Goal: Information Seeking & Learning: Learn about a topic

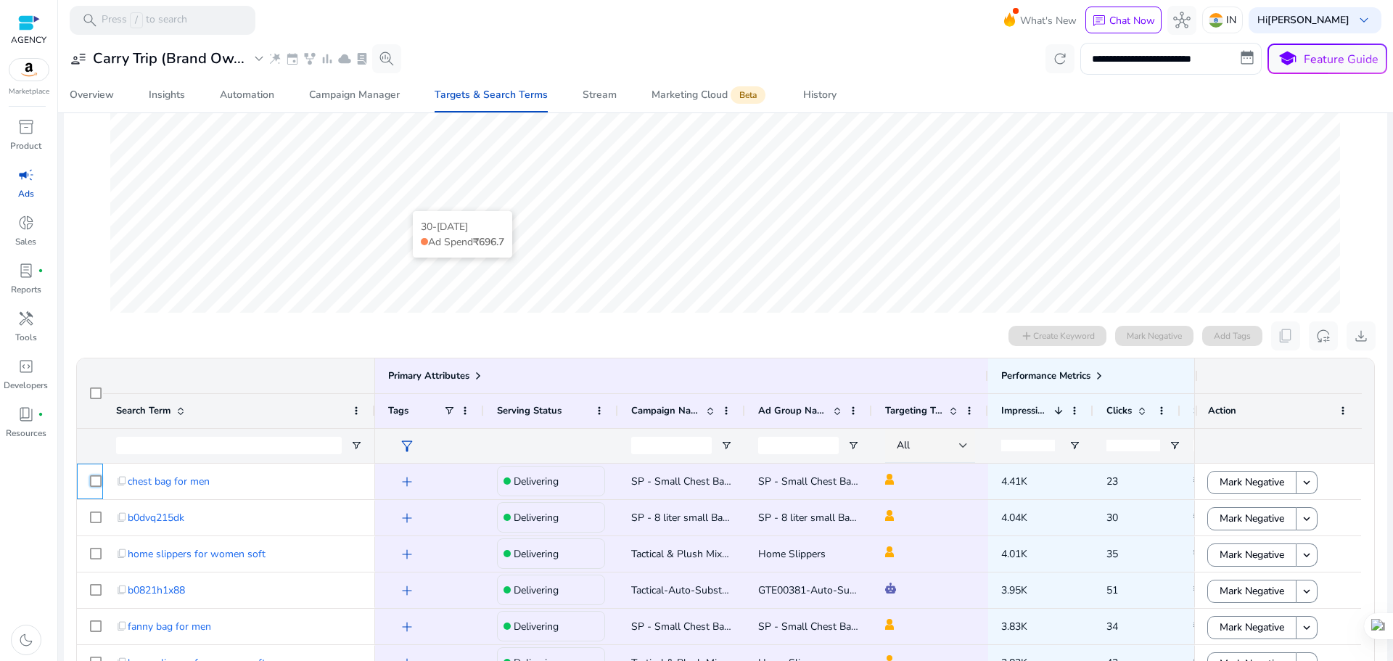
scroll to position [46, 0]
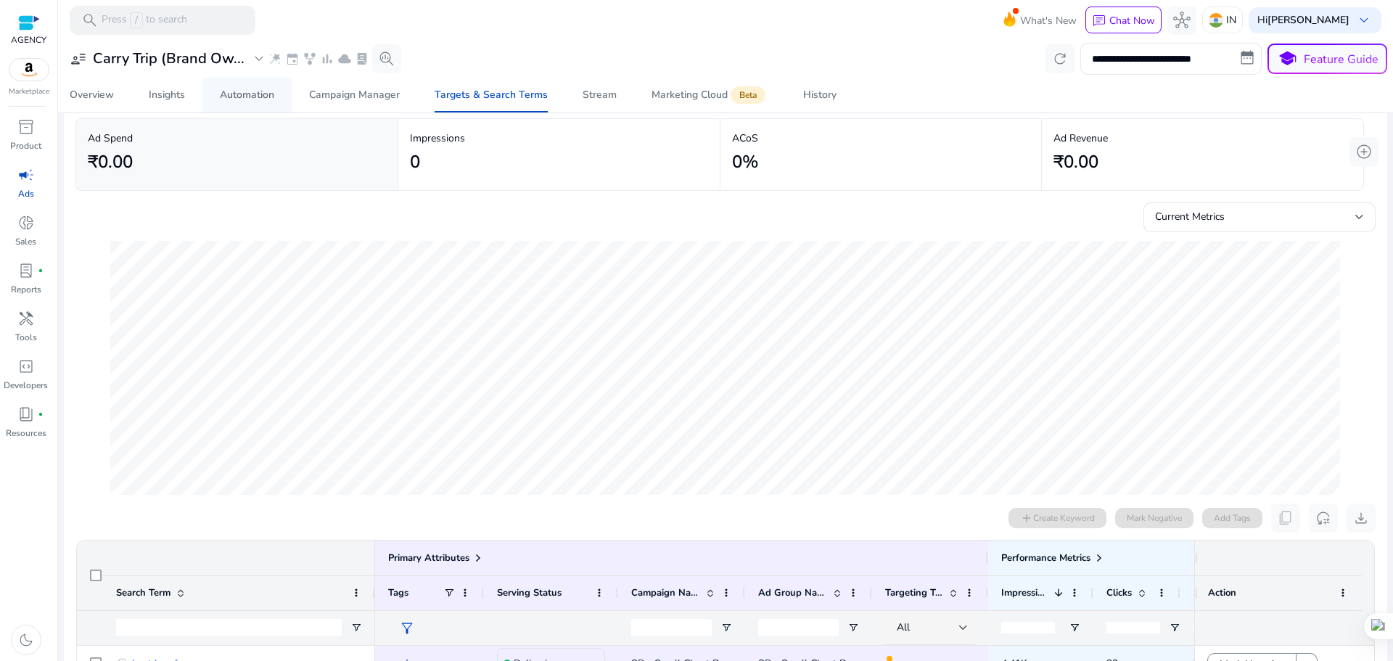
click at [262, 99] on div "Automation" at bounding box center [247, 95] width 54 height 10
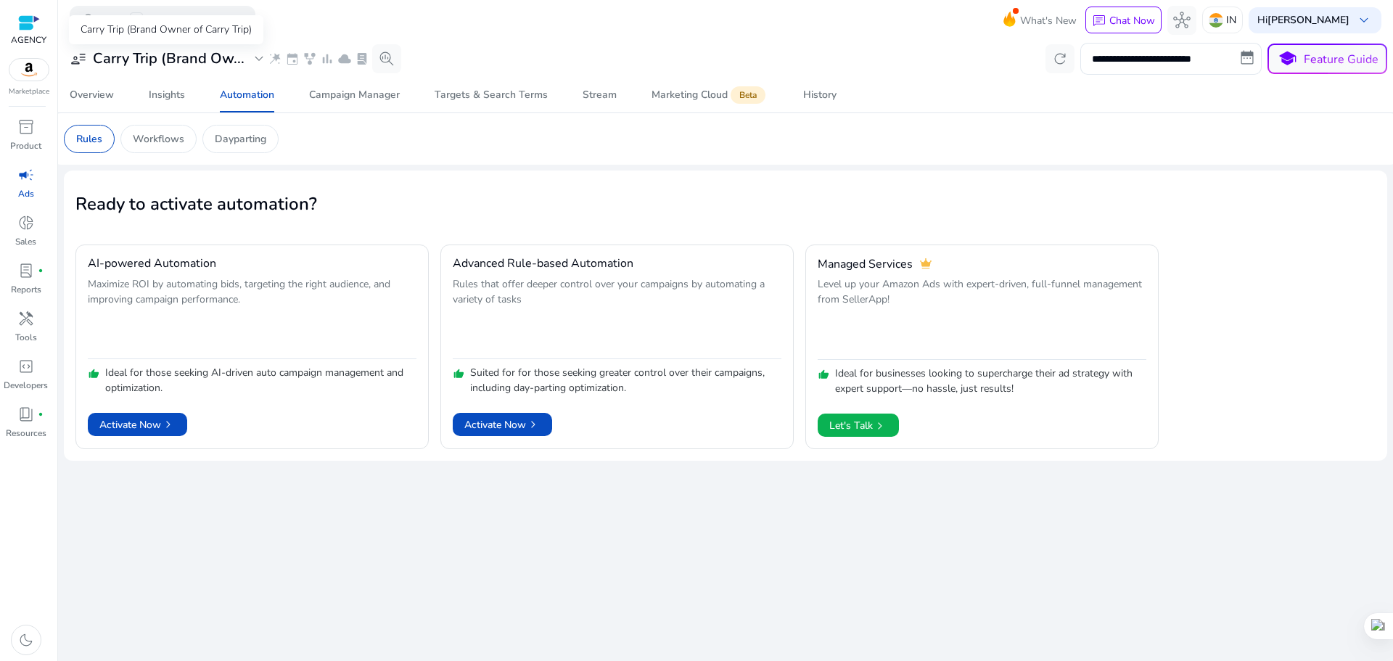
click at [178, 44] on div "Carry Trip (Brand Owner of Carry Trip)" at bounding box center [166, 29] width 194 height 29
click at [198, 59] on h3 "Carry Trip (Brand Ow..." at bounding box center [169, 58] width 152 height 17
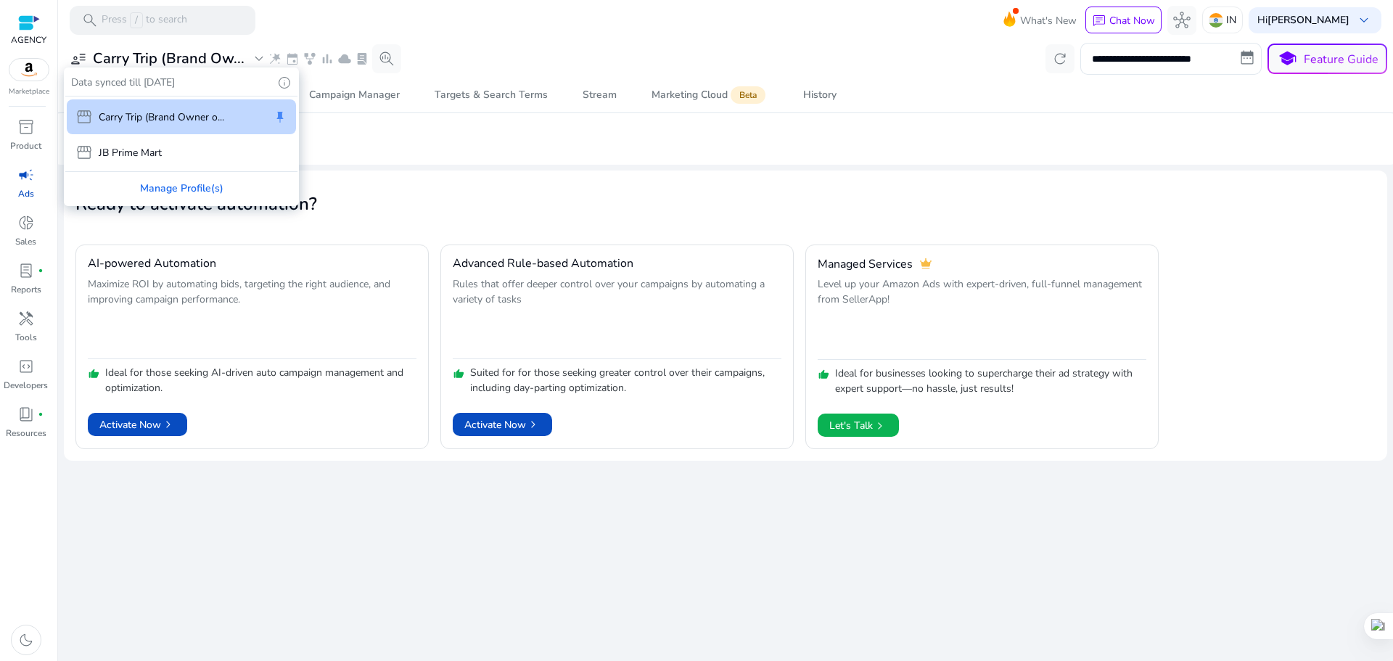
click at [1281, 15] on div at bounding box center [696, 330] width 1393 height 661
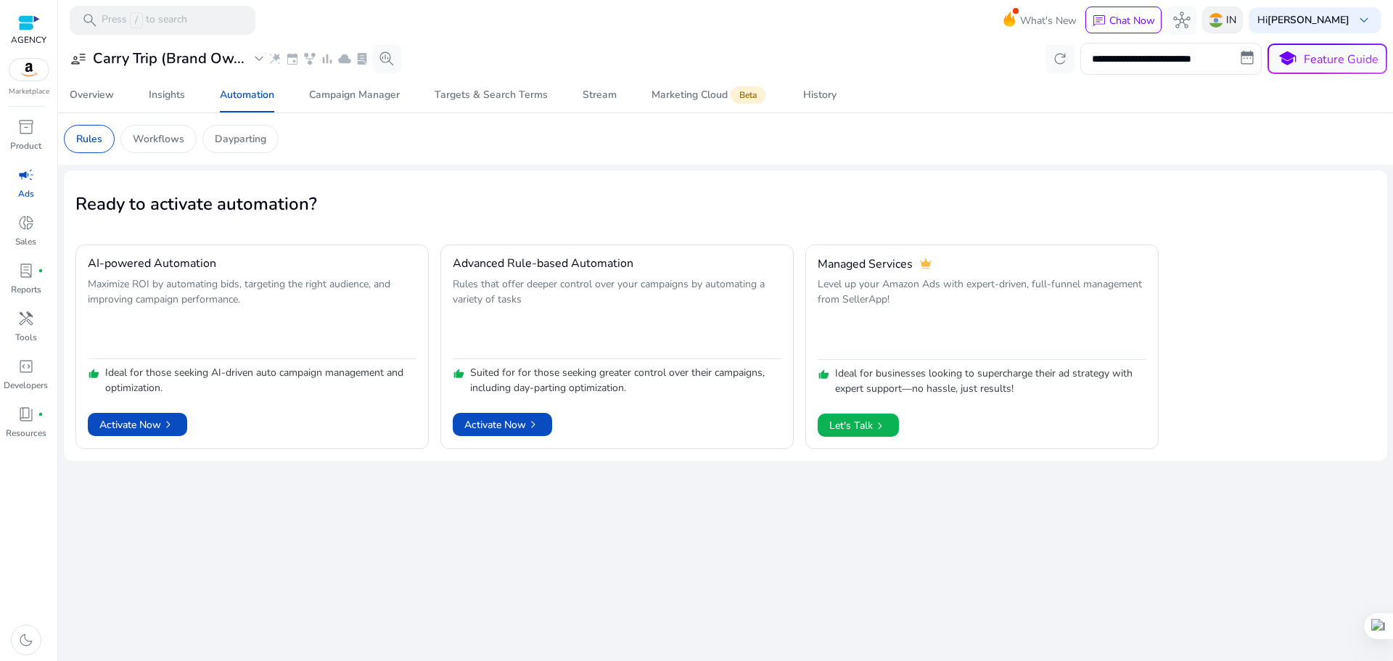
click at [1236, 15] on p "IN" at bounding box center [1231, 19] width 10 height 25
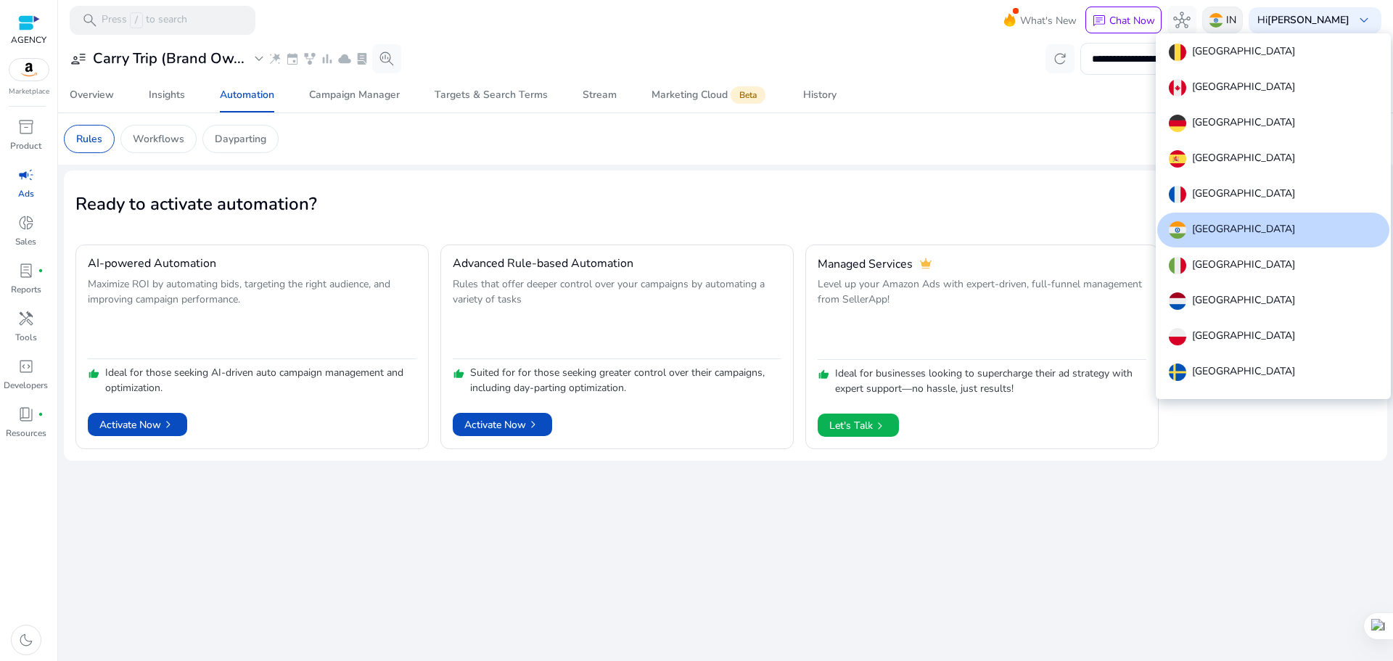
scroll to position [89, 0]
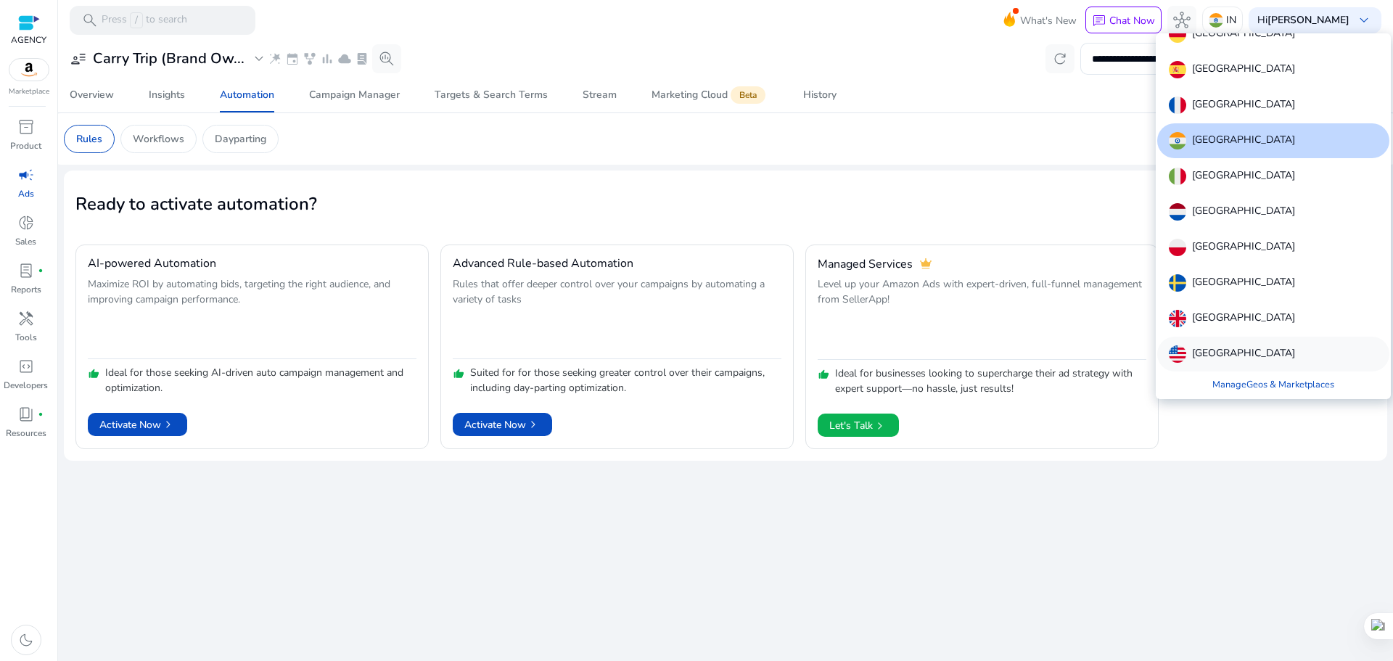
click at [1225, 345] on div "United States" at bounding box center [1273, 354] width 232 height 35
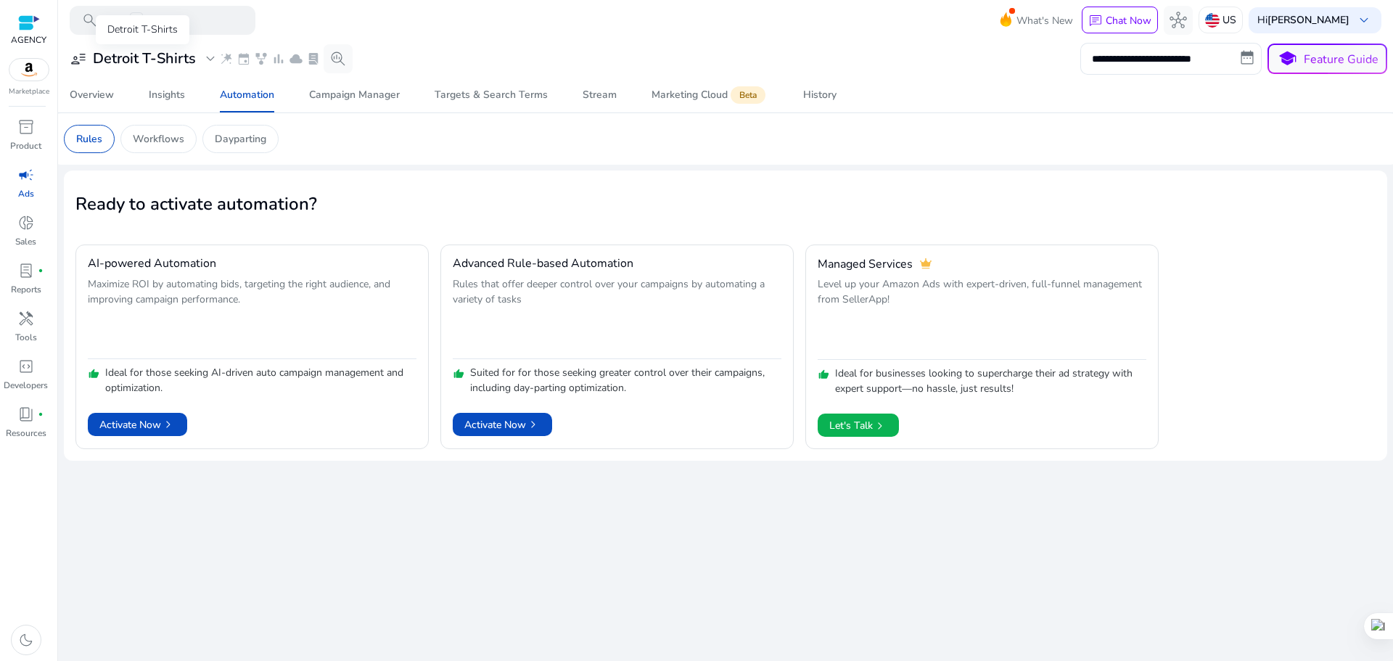
click at [144, 59] on h3 "Detroit T-Shirts" at bounding box center [144, 58] width 103 height 17
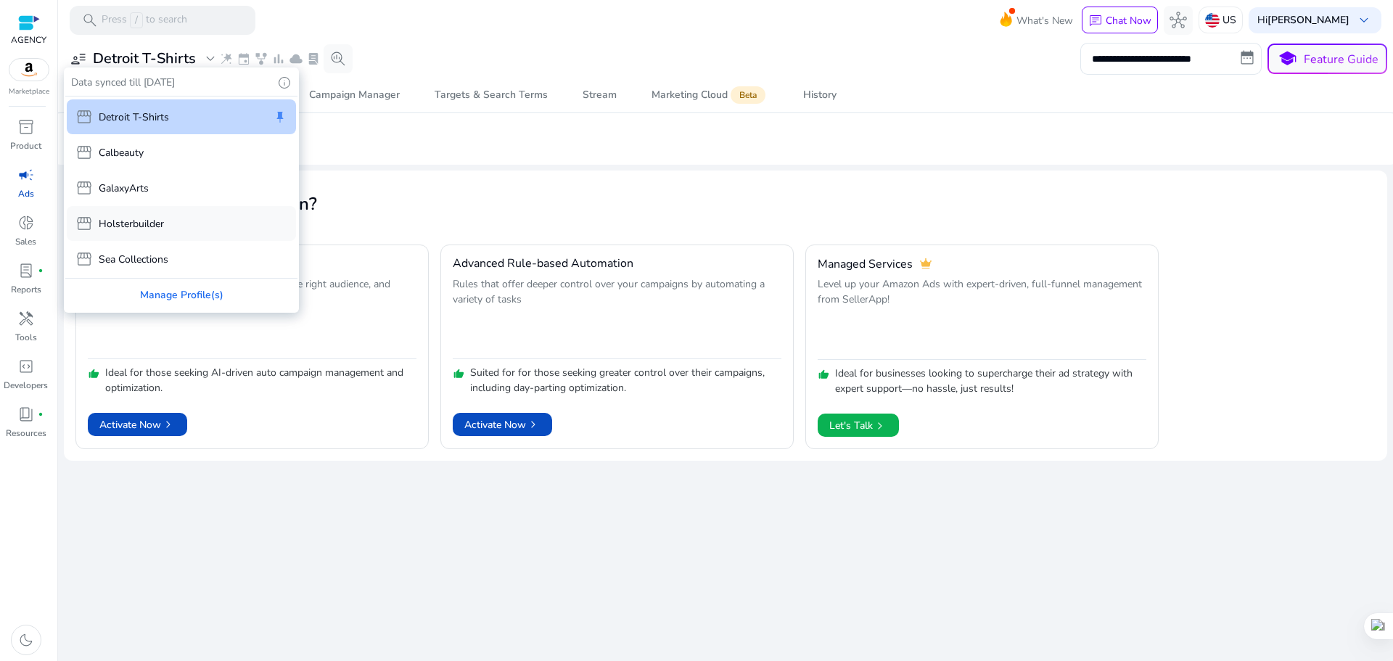
click at [128, 231] on div "storefront Holsterbuilder" at bounding box center [119, 223] width 89 height 17
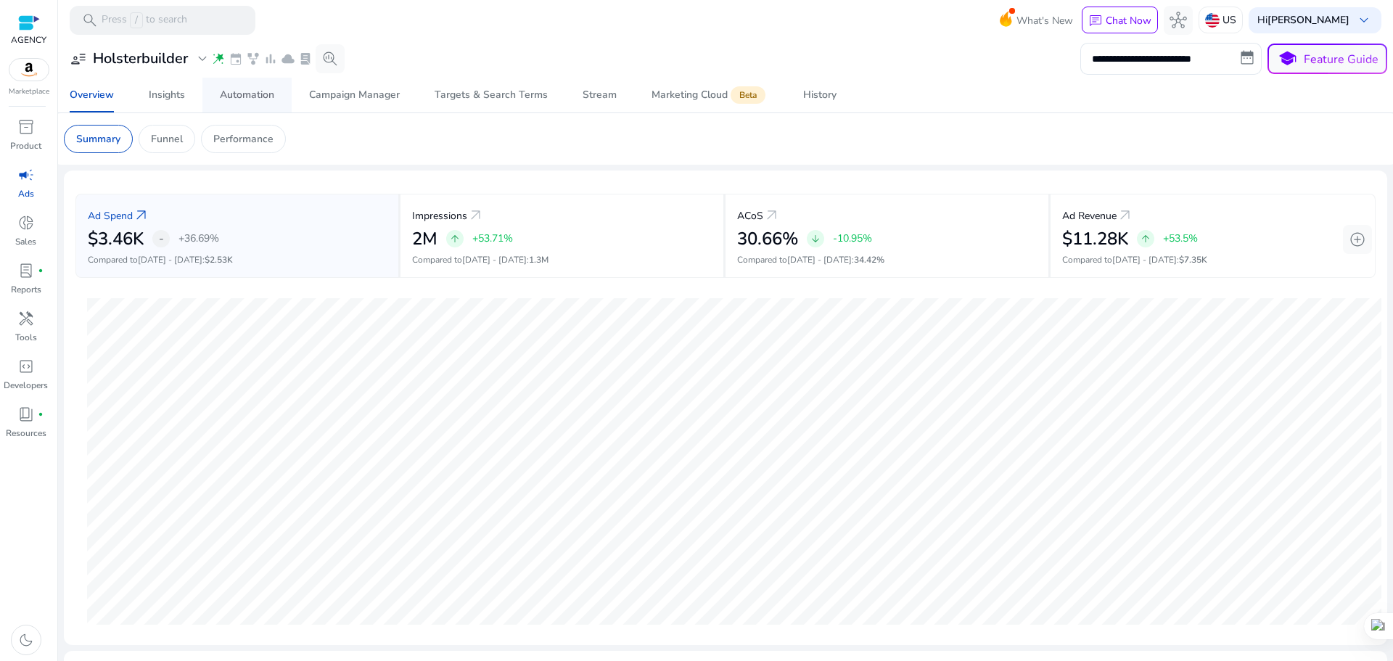
click at [261, 97] on div "Automation" at bounding box center [247, 95] width 54 height 10
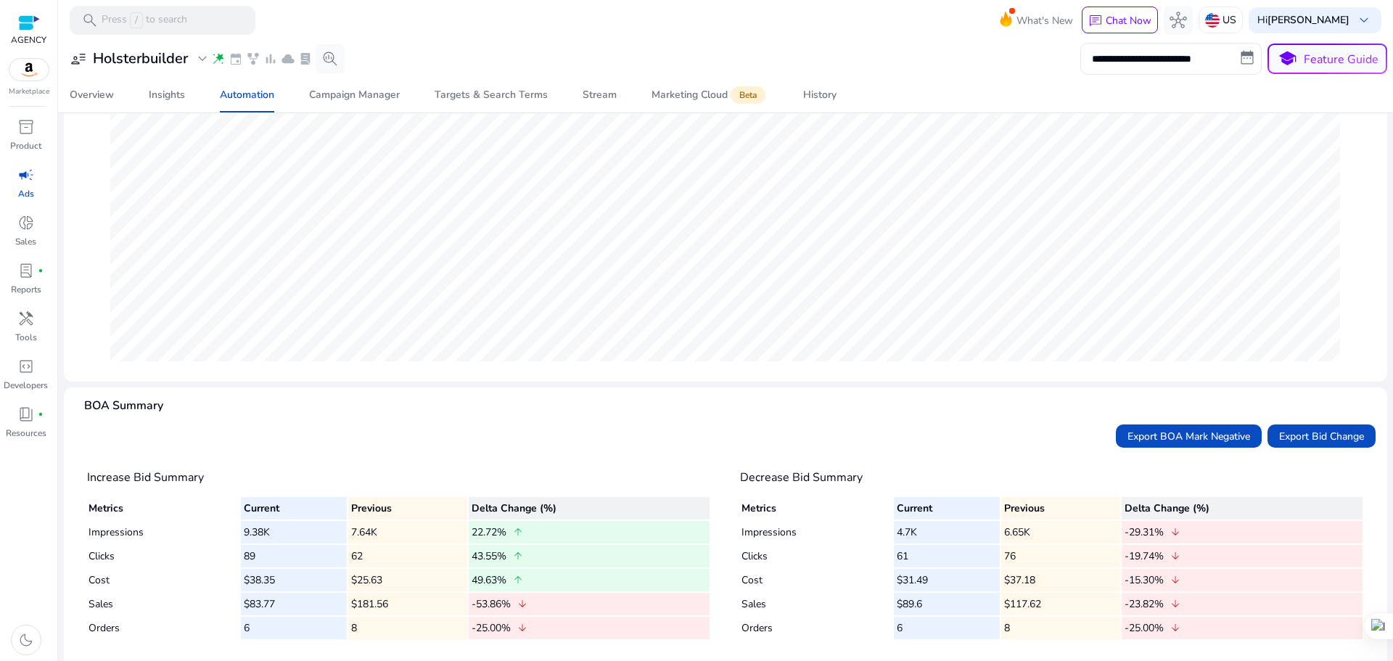
scroll to position [223, 0]
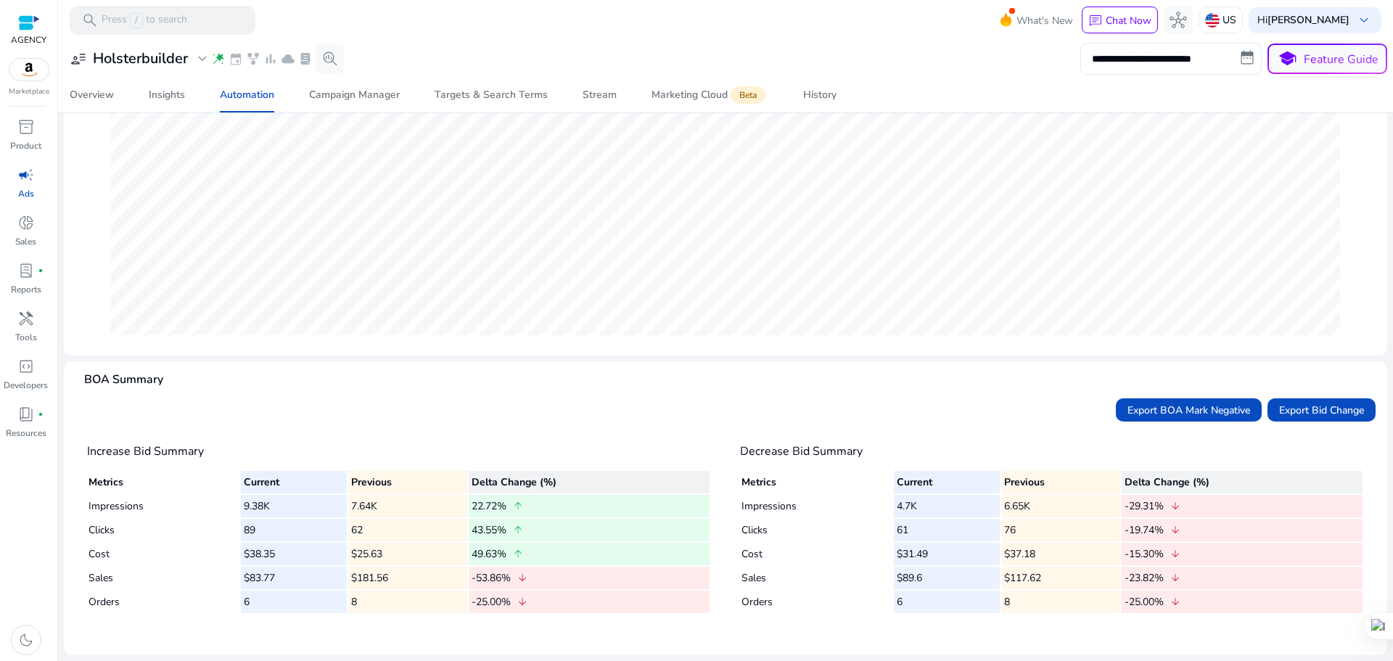
click at [958, 506] on td "4.7K" at bounding box center [946, 506] width 105 height 22
click at [777, 477] on th "Metrics" at bounding box center [817, 482] width 151 height 22
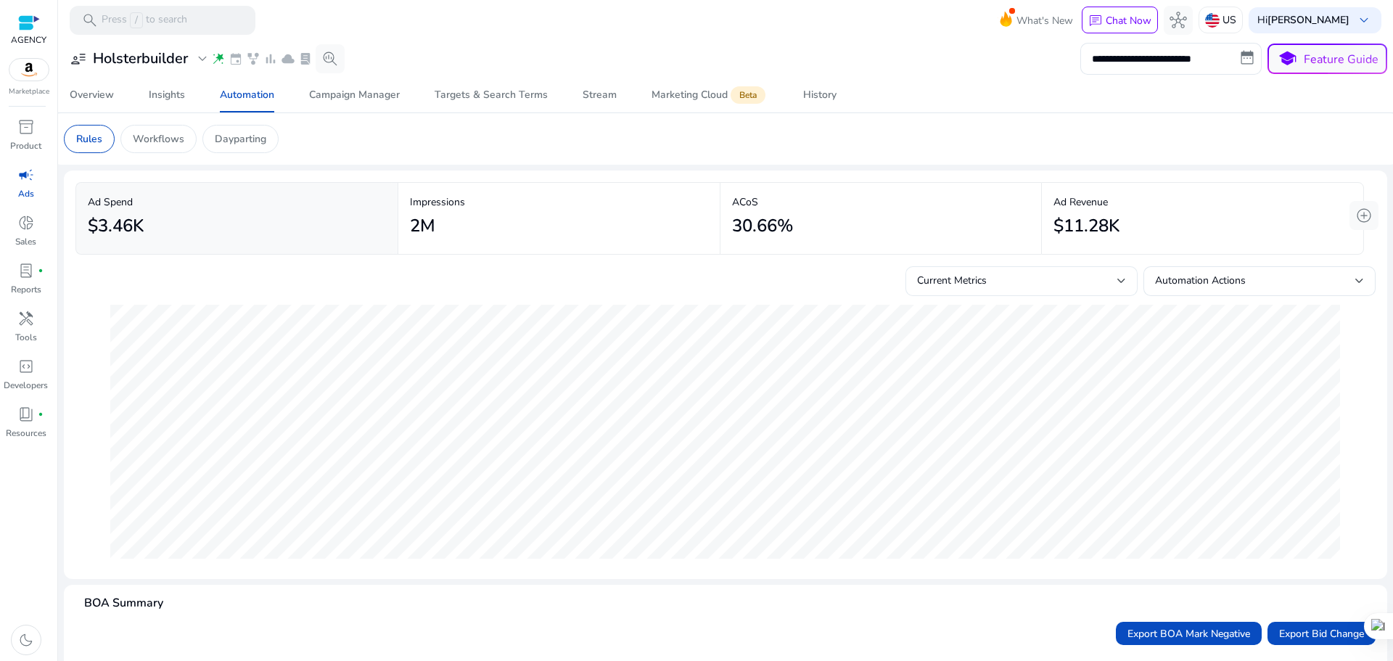
click at [1028, 286] on div "Current Metrics" at bounding box center [1017, 281] width 200 height 16
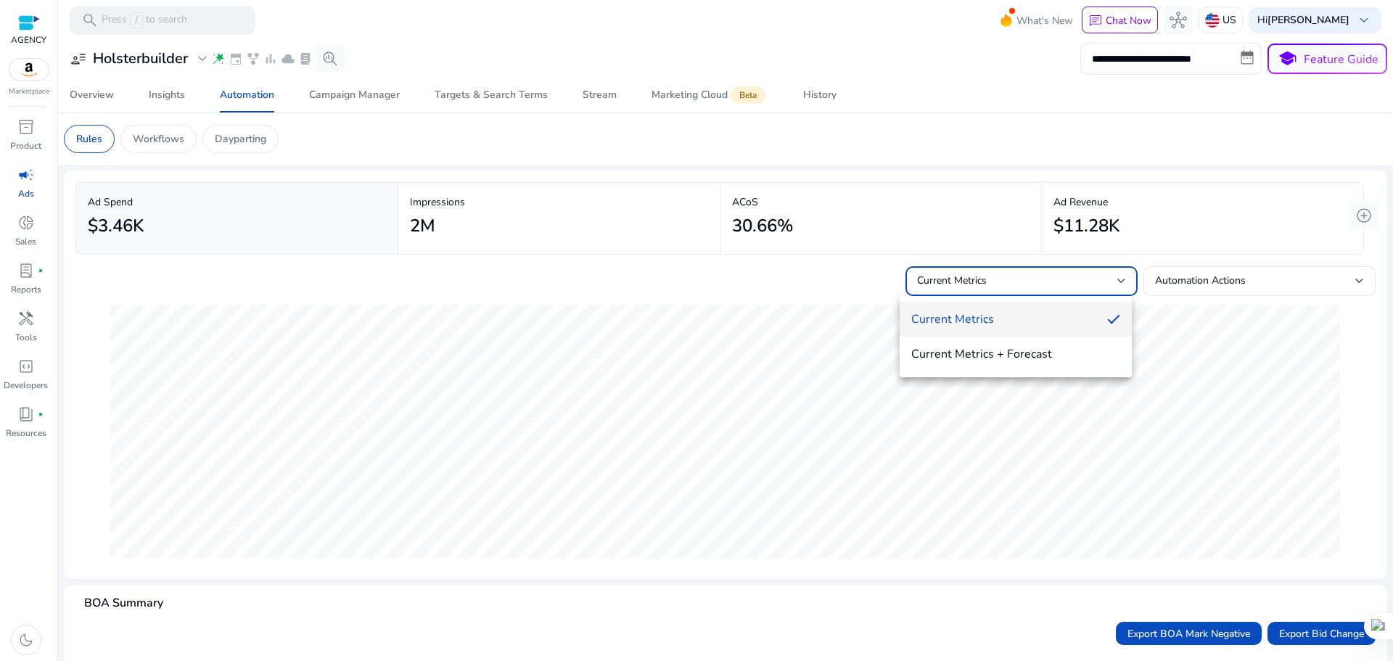
click at [1032, 284] on div at bounding box center [696, 330] width 1393 height 661
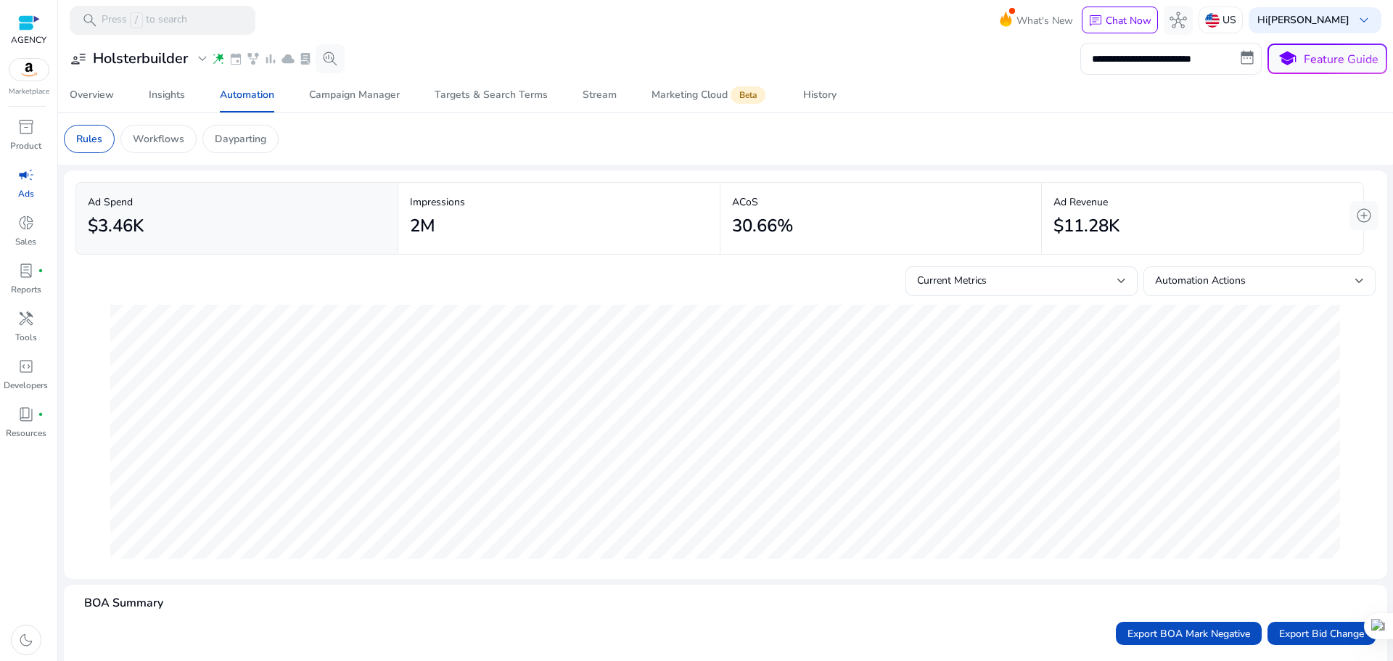
click at [1212, 268] on div "Automation Actions" at bounding box center [1259, 281] width 209 height 30
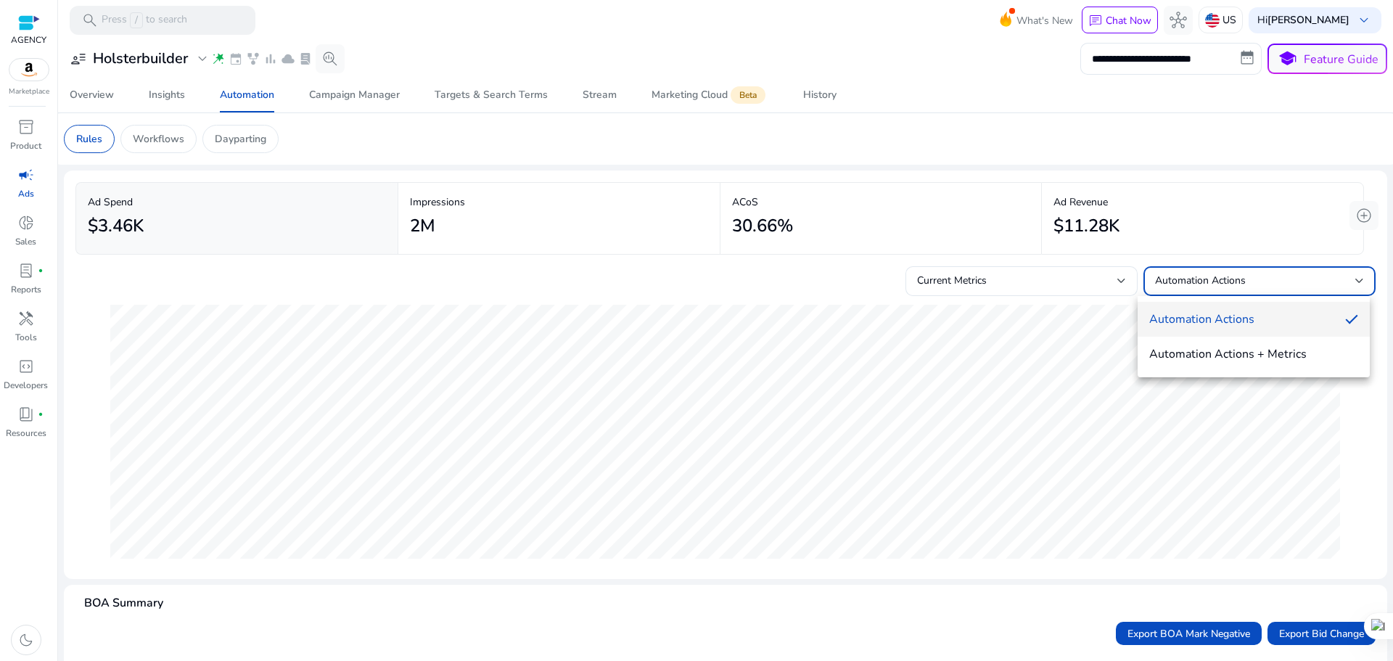
click at [1212, 268] on div at bounding box center [696, 330] width 1393 height 661
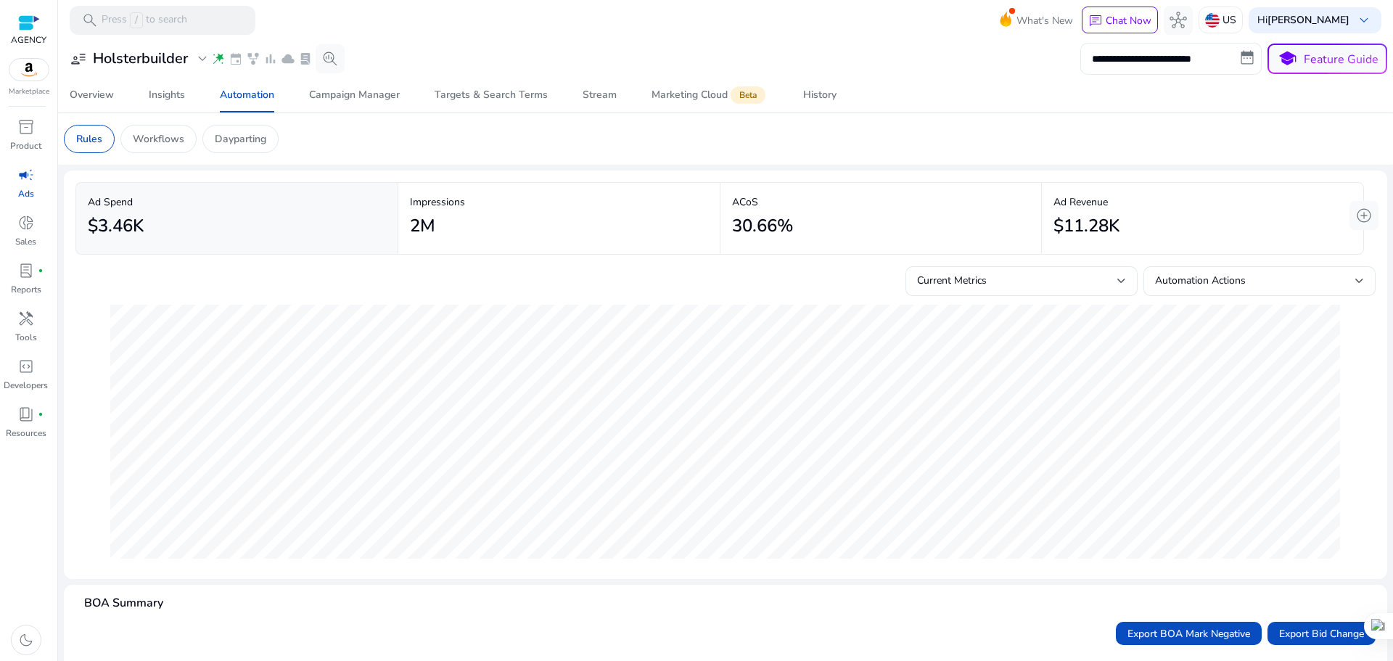
click at [1235, 56] on input "**********" at bounding box center [1170, 59] width 181 height 32
select select "*"
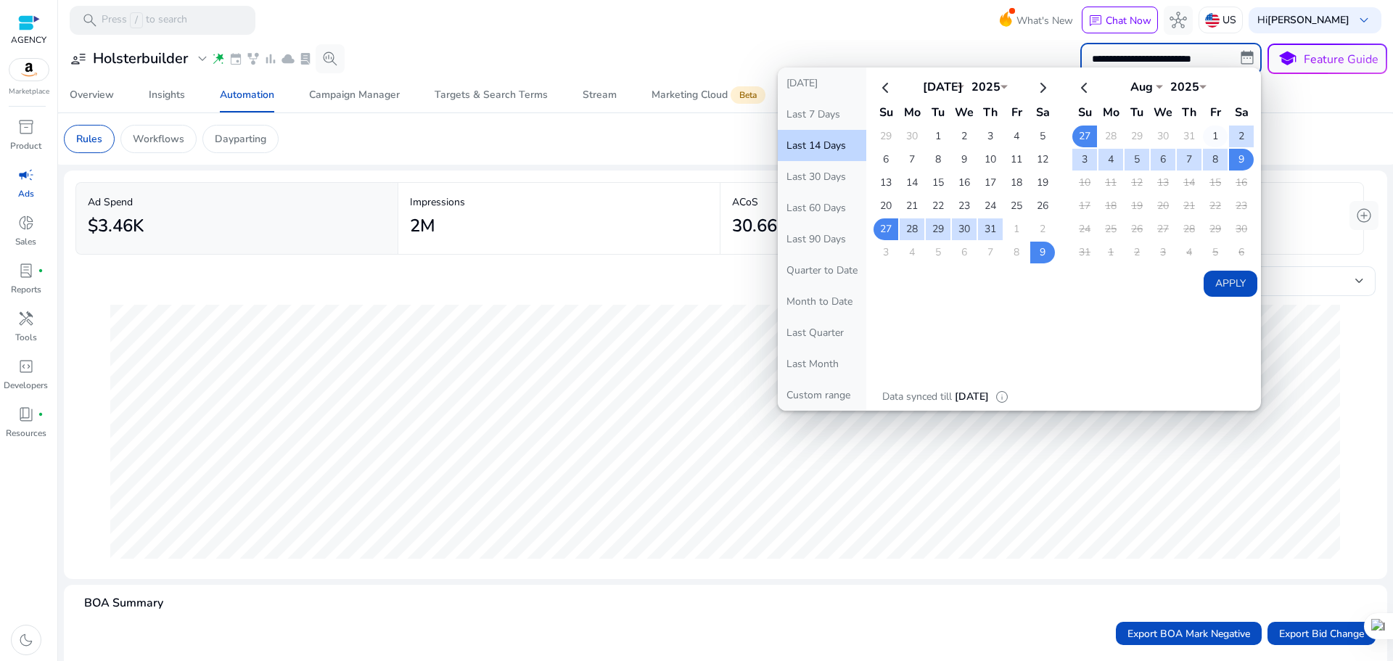
click at [1207, 131] on td "1" at bounding box center [1215, 137] width 25 height 22
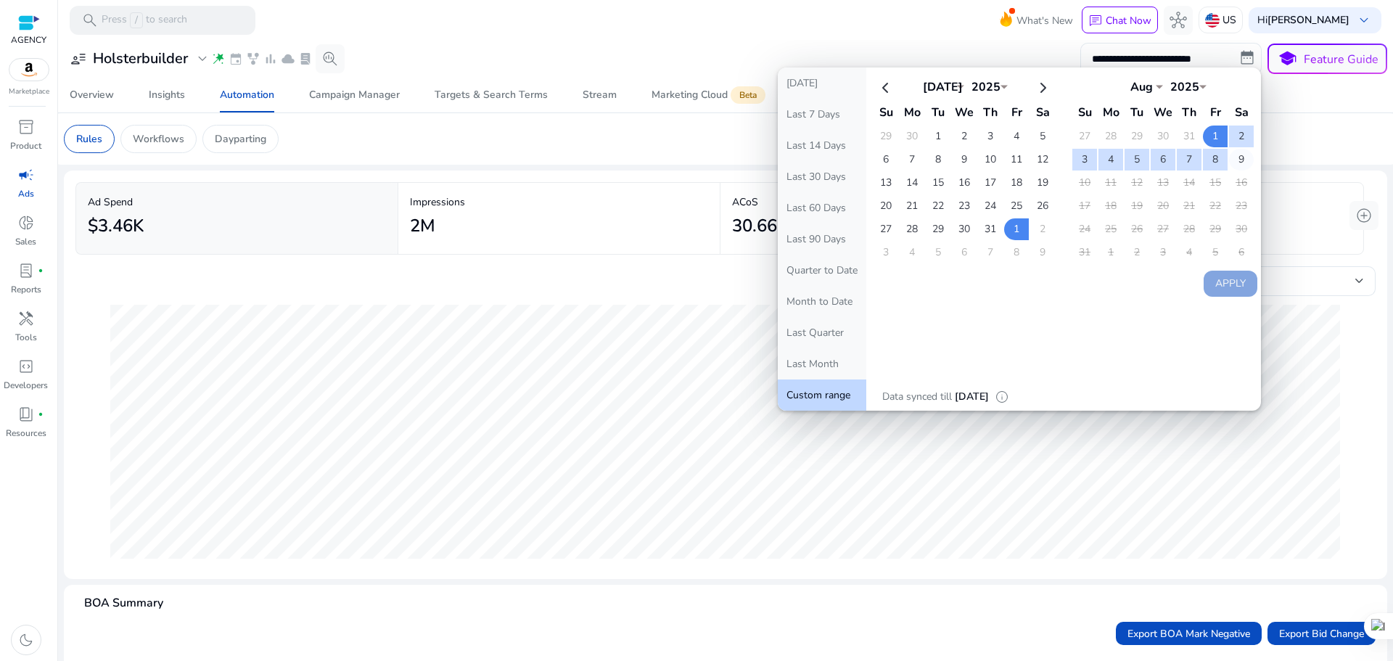
click at [1236, 155] on td "9" at bounding box center [1241, 160] width 25 height 22
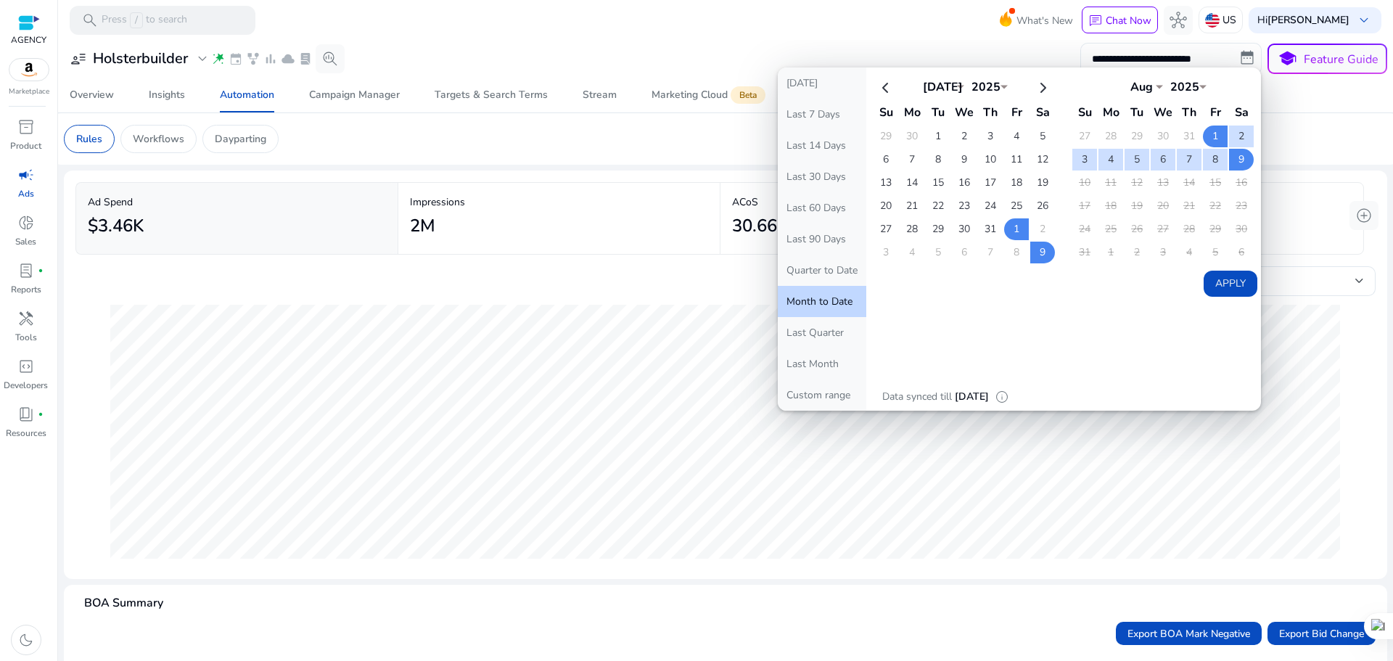
click at [1236, 290] on button "Apply" at bounding box center [1231, 284] width 54 height 26
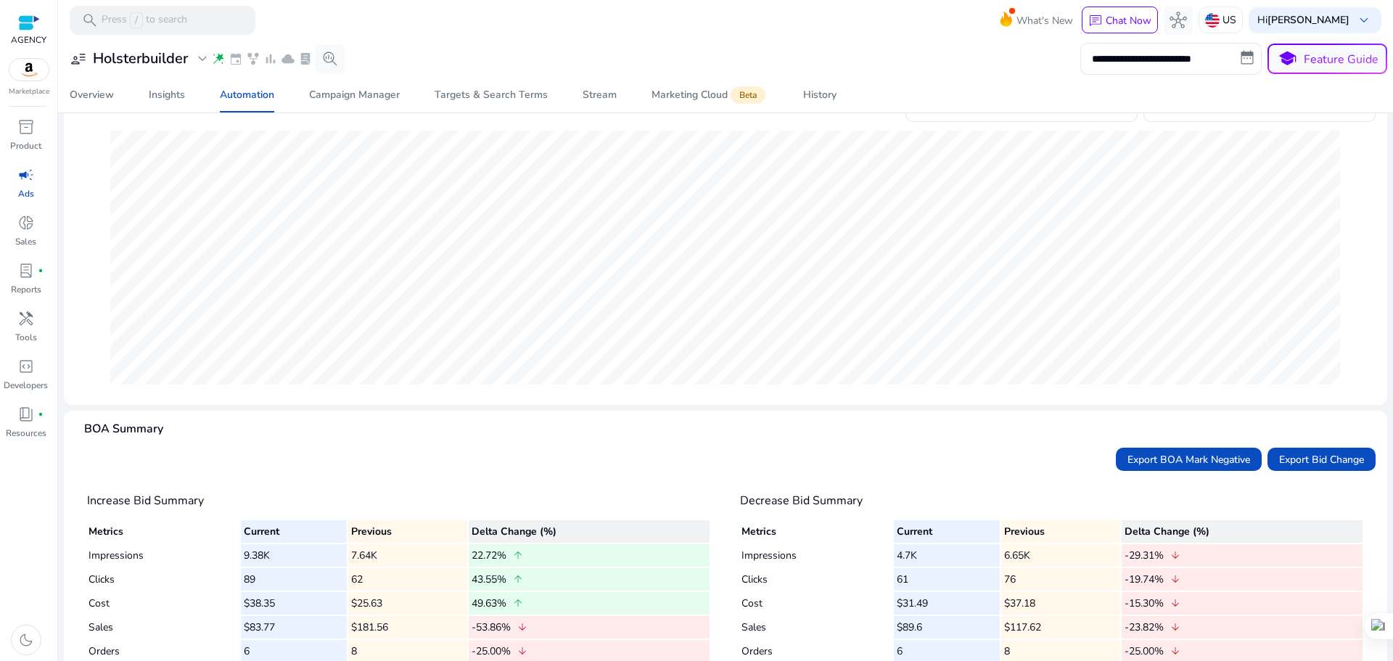
scroll to position [223, 0]
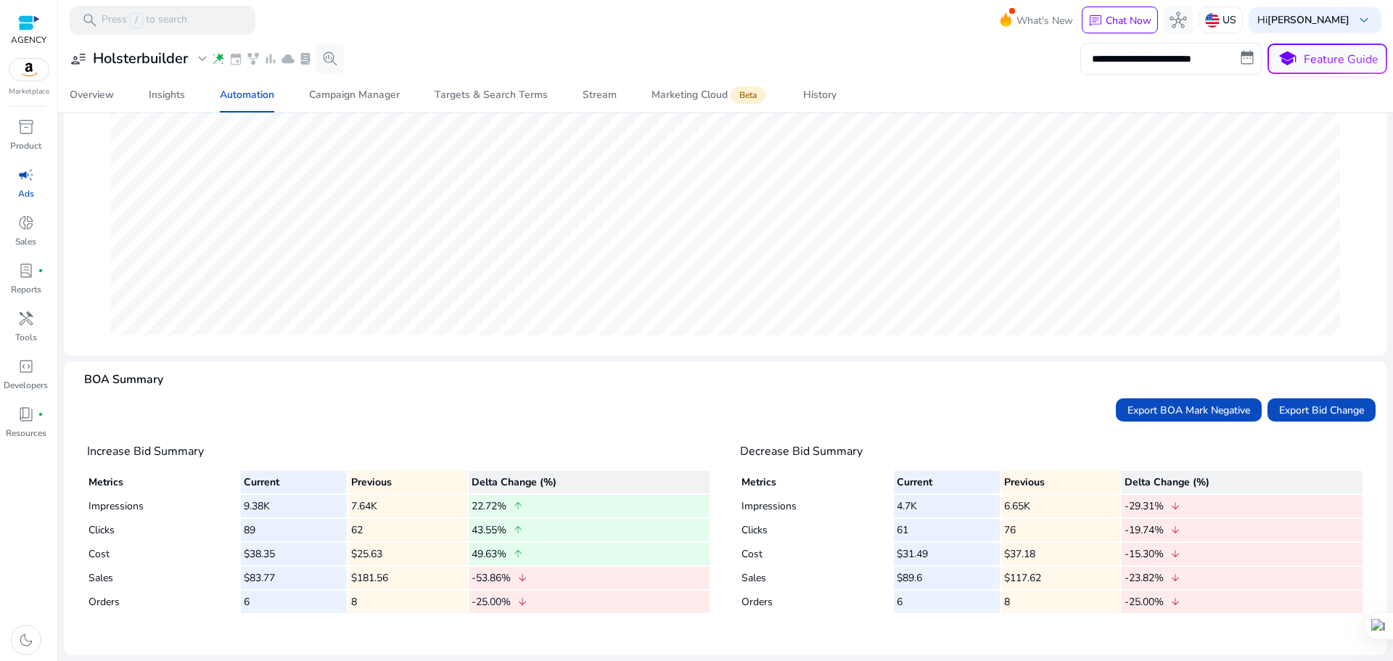
click at [874, 530] on td "Clicks" at bounding box center [817, 530] width 151 height 22
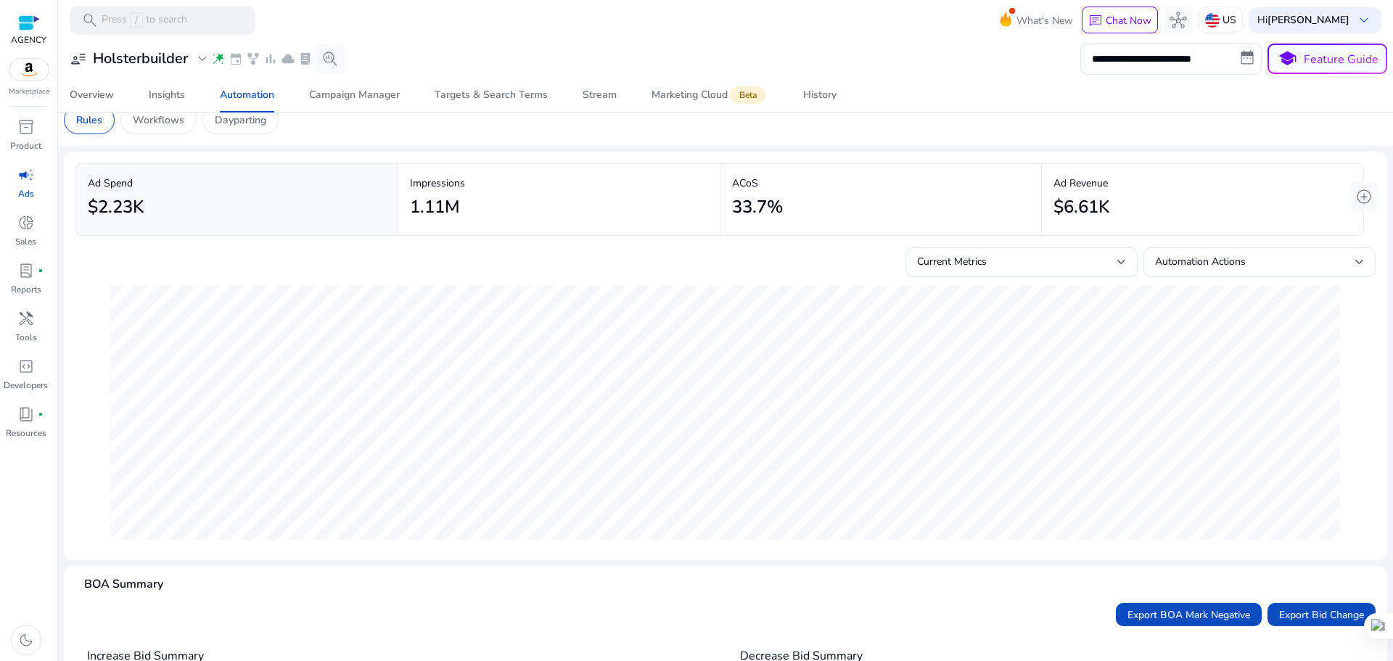
scroll to position [0, 0]
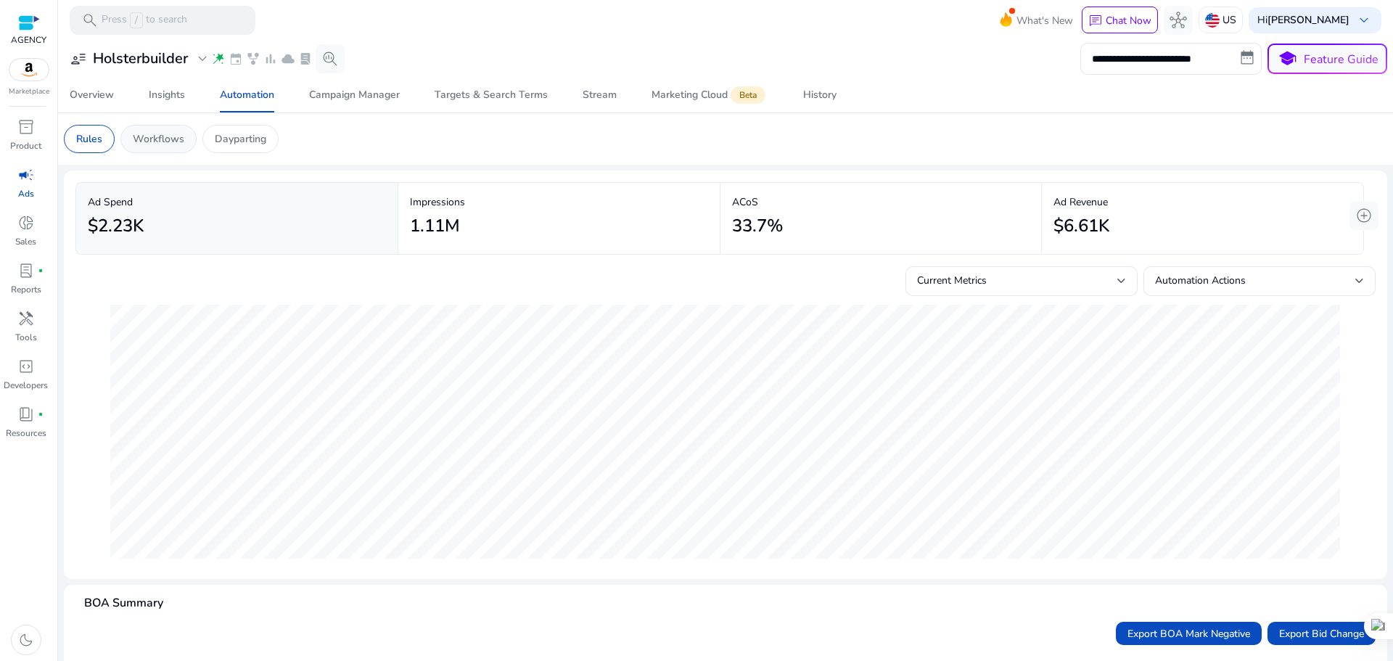
click at [163, 142] on p "Workflows" at bounding box center [159, 138] width 52 height 15
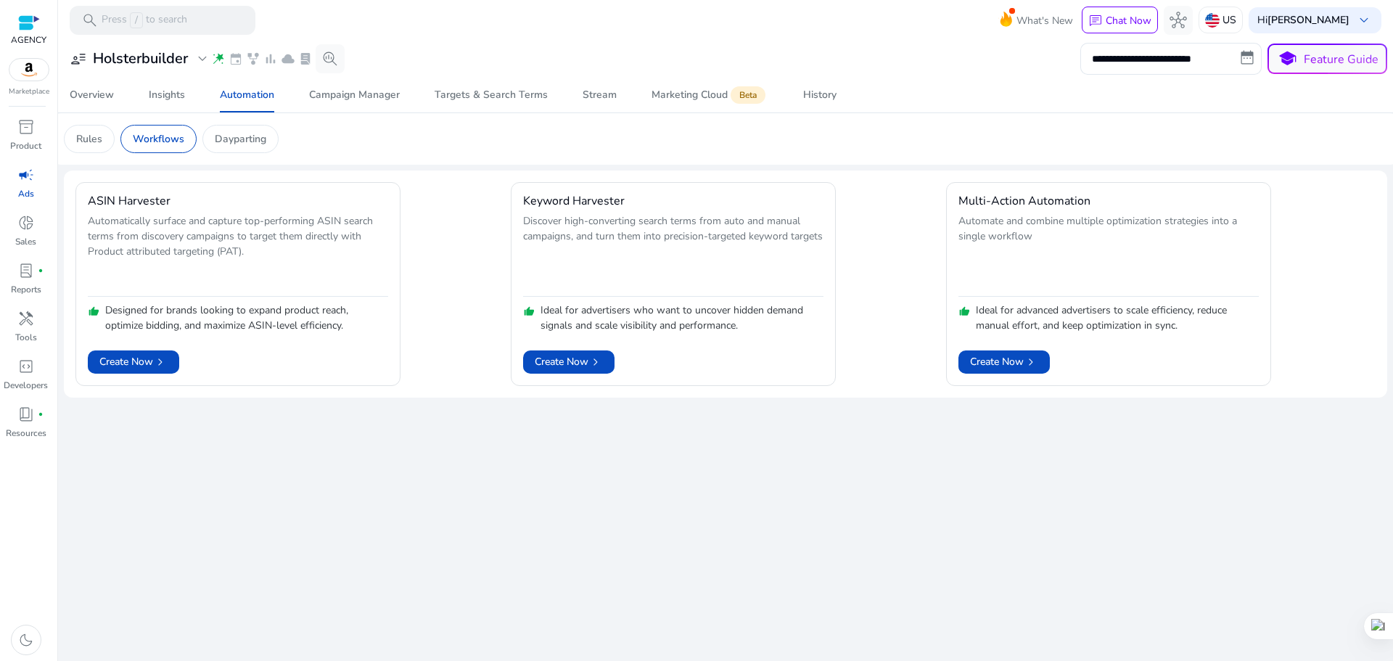
click at [219, 121] on mat-card "Rules Workflows Dayparting" at bounding box center [725, 139] width 1347 height 52
click at [236, 136] on p "Dayparting" at bounding box center [241, 138] width 52 height 15
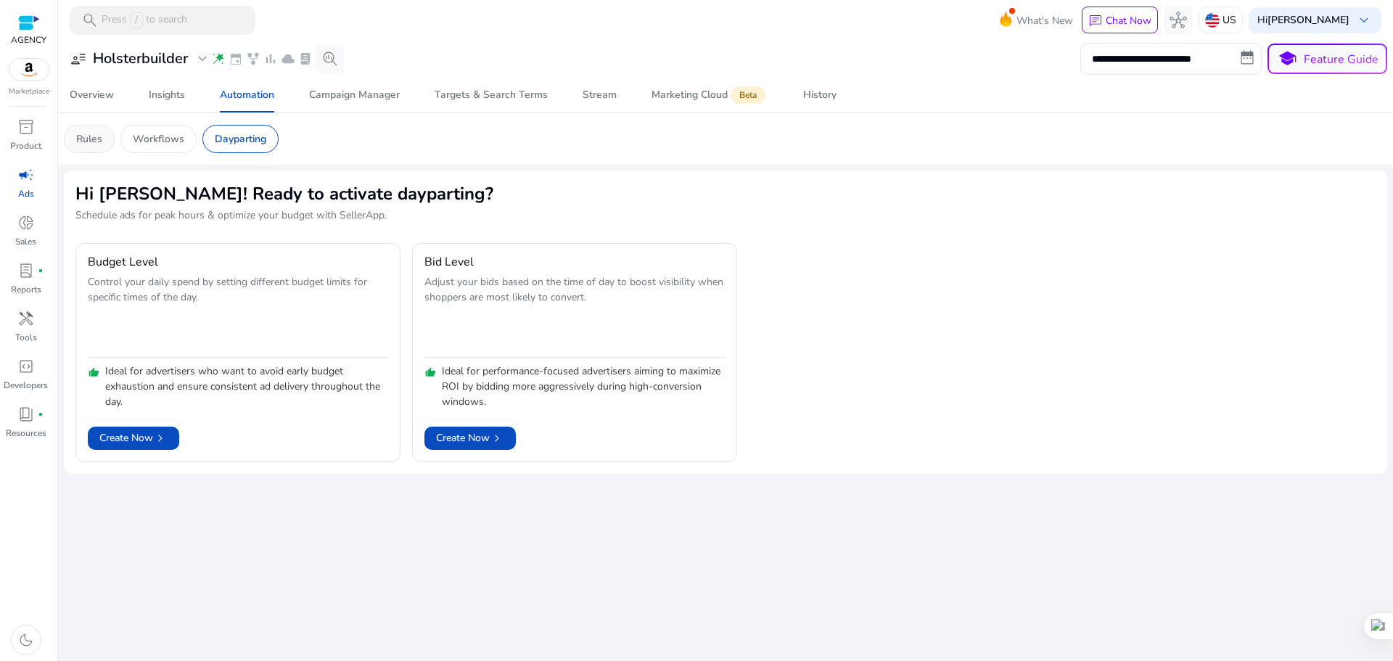
click at [86, 134] on p "Rules" at bounding box center [89, 138] width 26 height 15
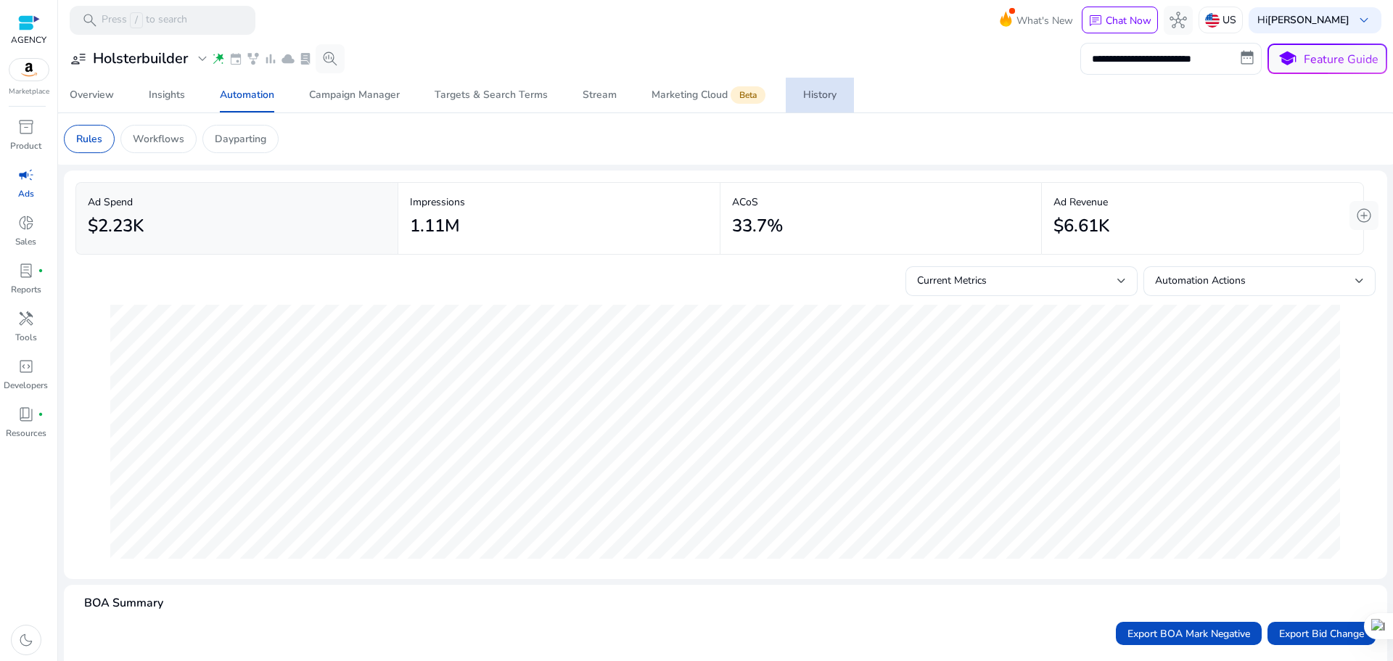
click at [826, 99] on div "History" at bounding box center [819, 95] width 33 height 10
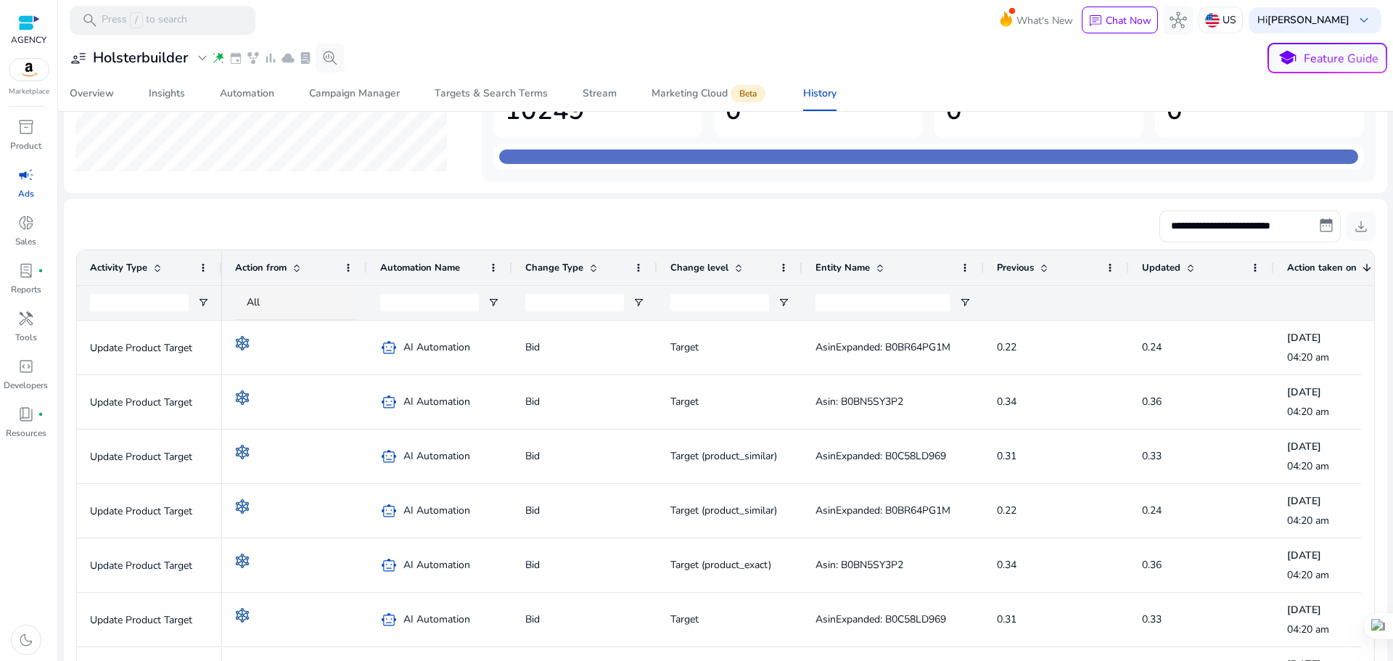
drag, startPoint x: 1392, startPoint y: 364, endPoint x: 1392, endPoint y: 456, distance: 92.9
click at [1392, 456] on div at bounding box center [1392, 330] width 1 height 661
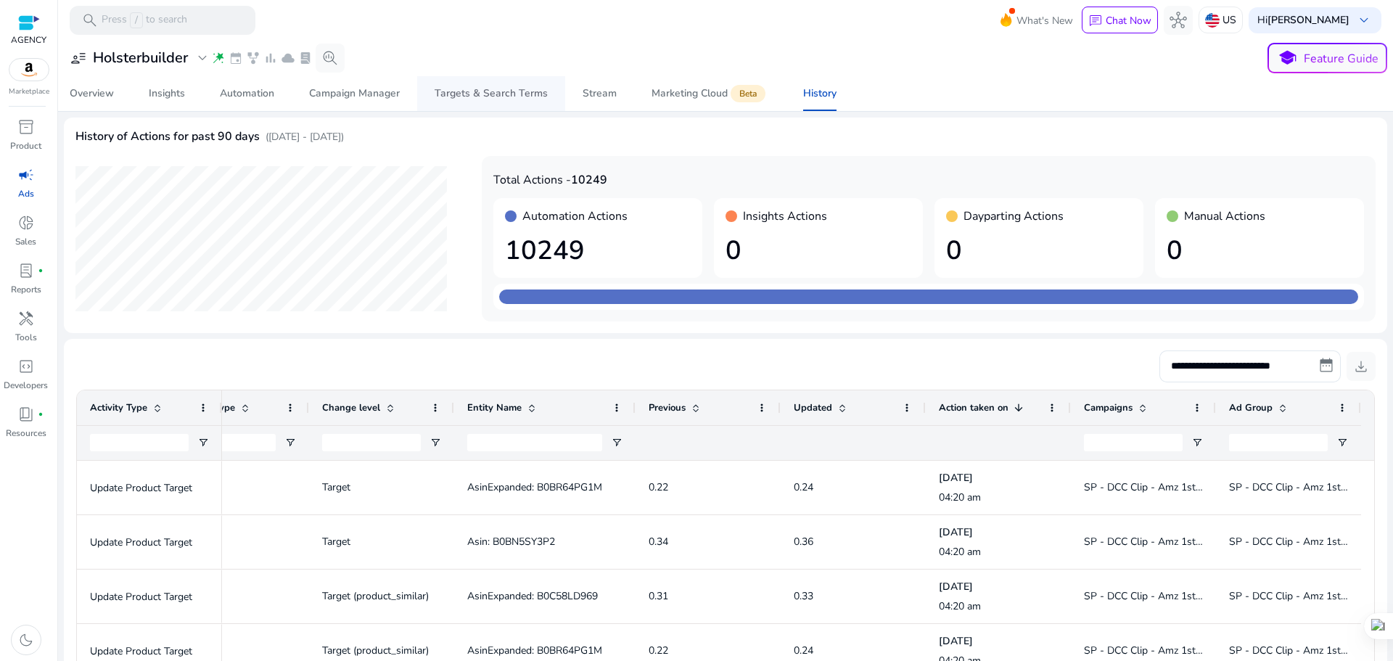
click at [488, 83] on span "Targets & Search Terms" at bounding box center [491, 93] width 113 height 35
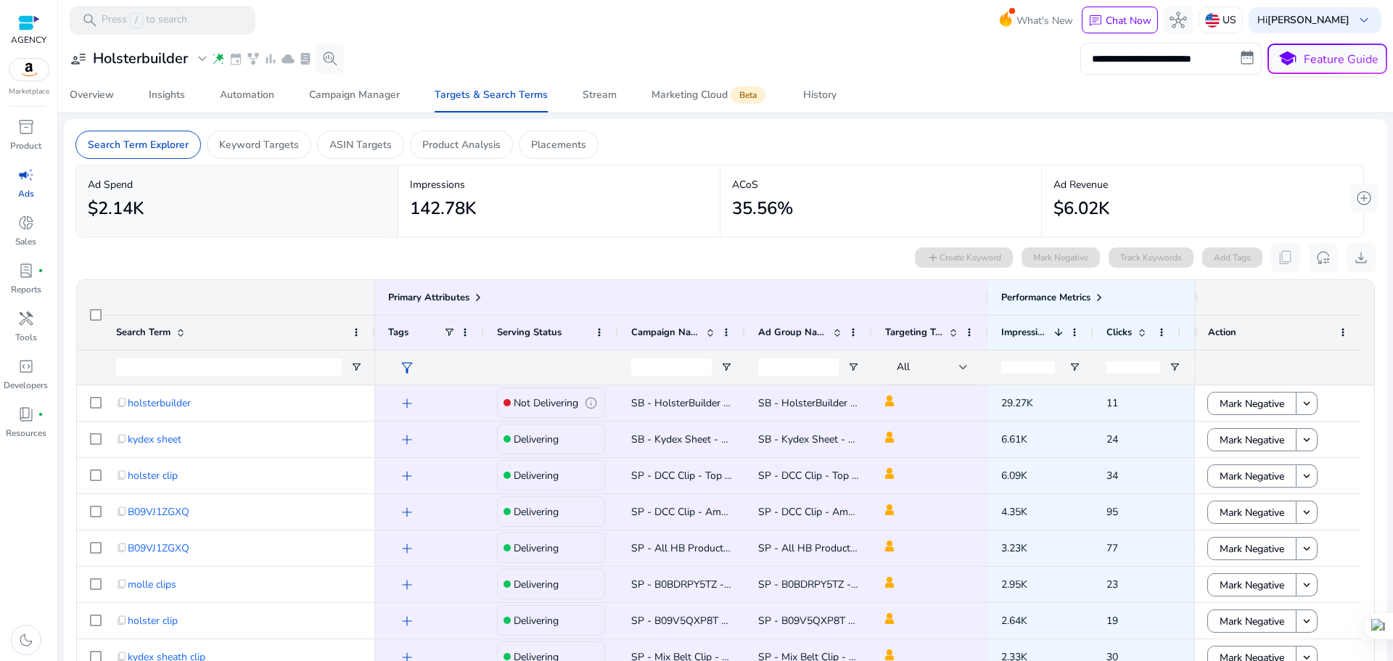
drag, startPoint x: 1392, startPoint y: 358, endPoint x: 1392, endPoint y: 446, distance: 88.5
click at [1392, 446] on div at bounding box center [1392, 330] width 1 height 661
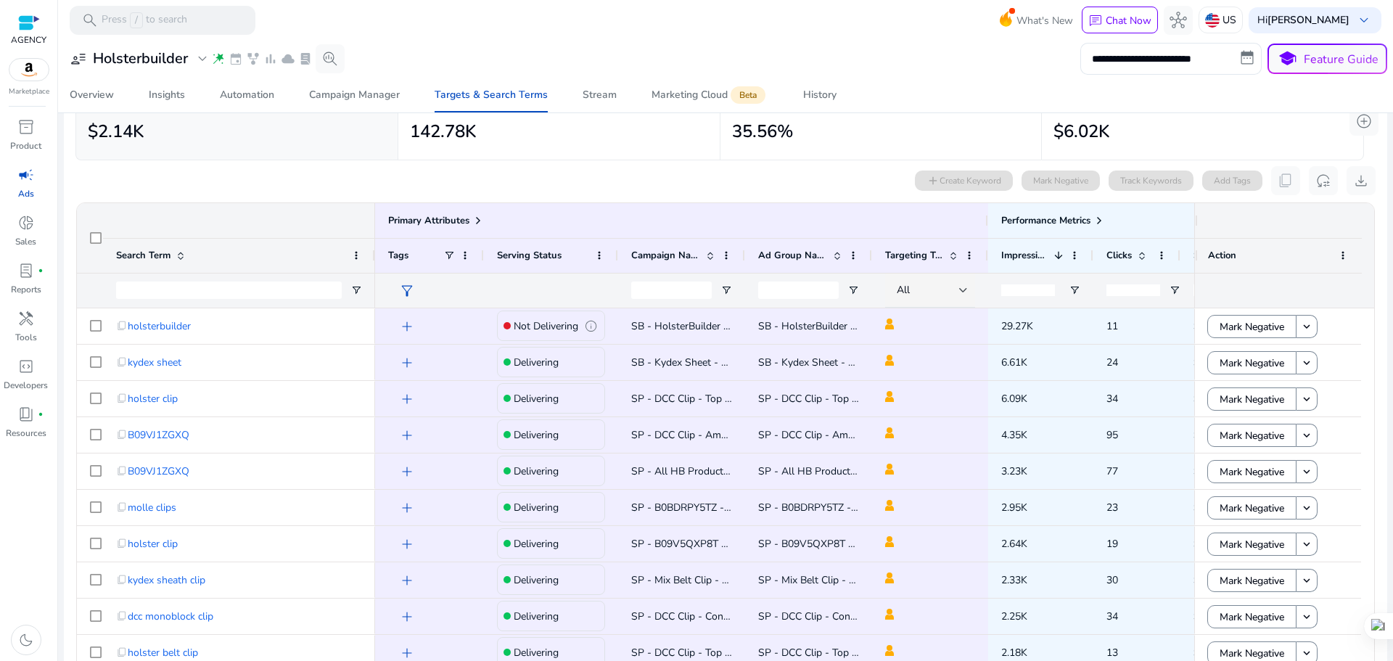
scroll to position [87, 0]
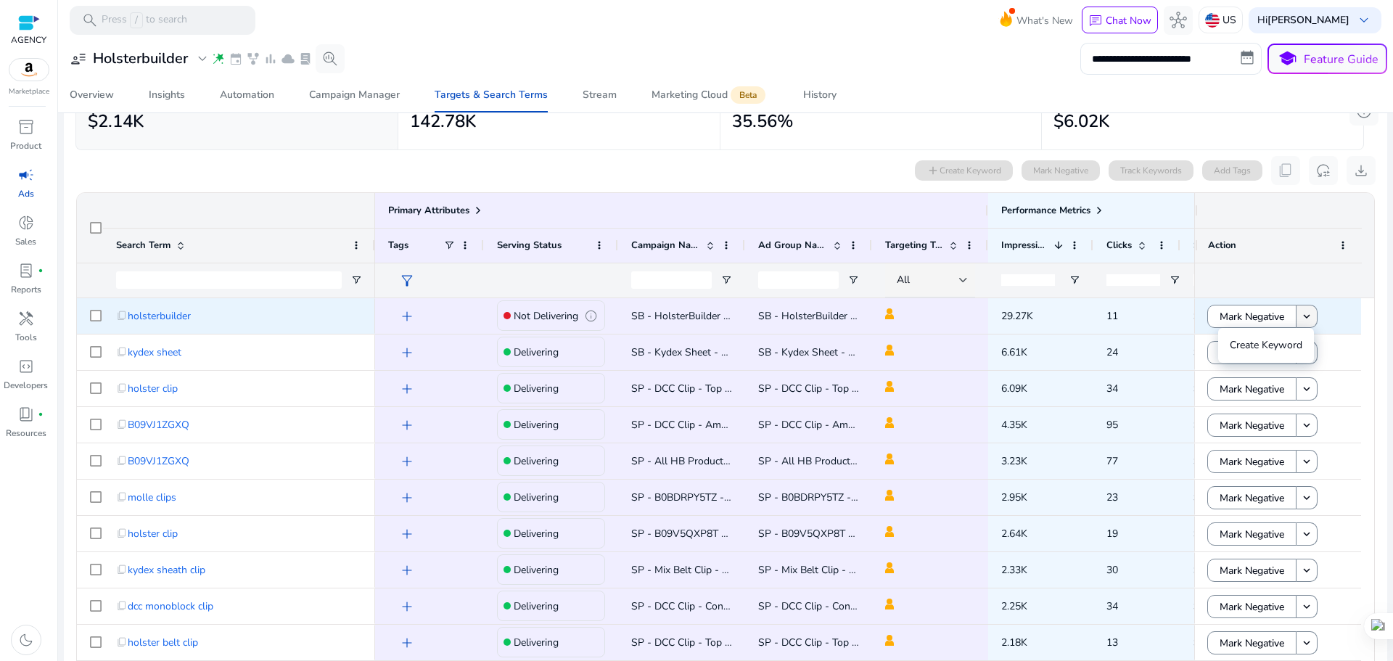
click at [1307, 316] on mat-icon "keyboard_arrow_down" at bounding box center [1306, 316] width 13 height 13
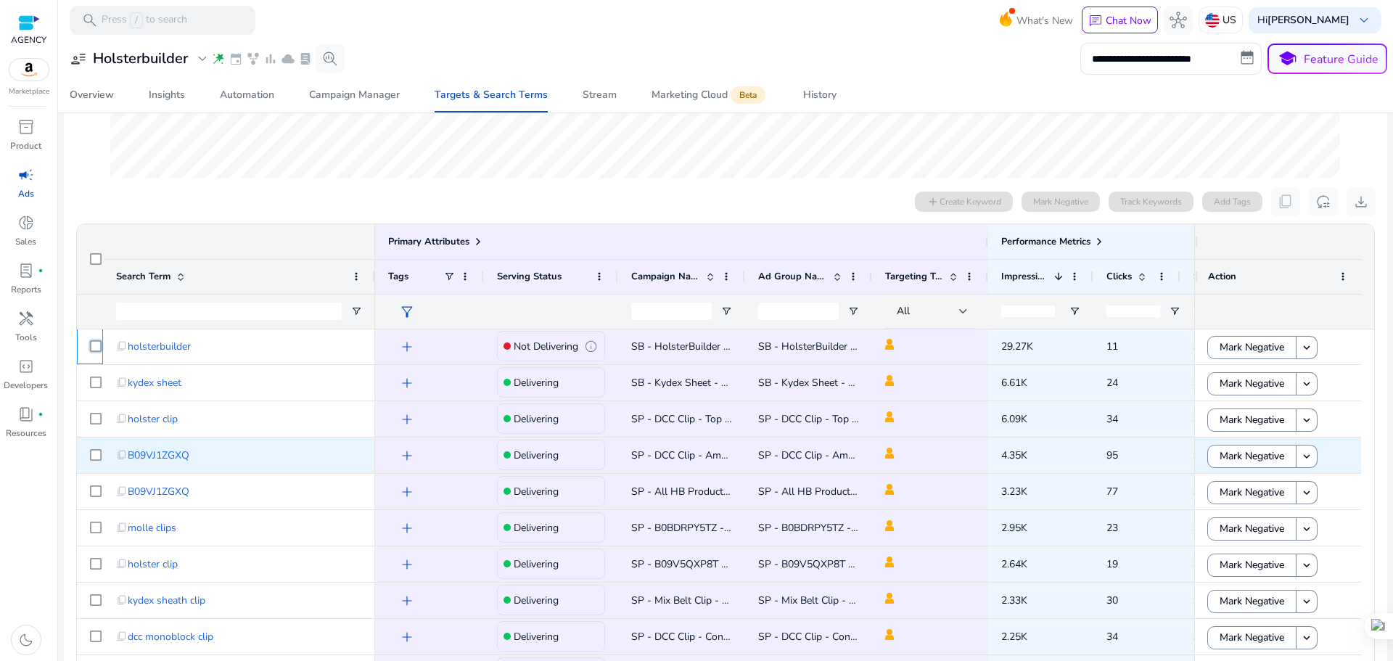
scroll to position [0, 0]
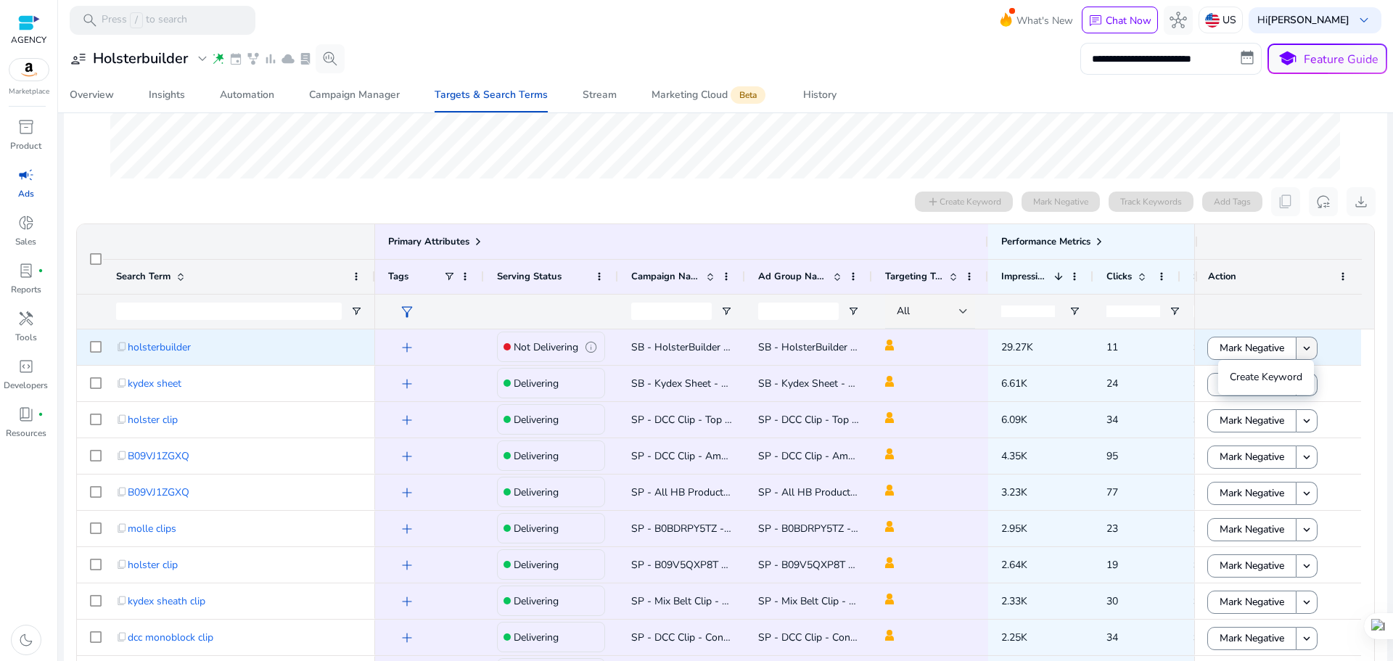
click at [1301, 345] on mat-icon "keyboard_arrow_down" at bounding box center [1306, 348] width 13 height 13
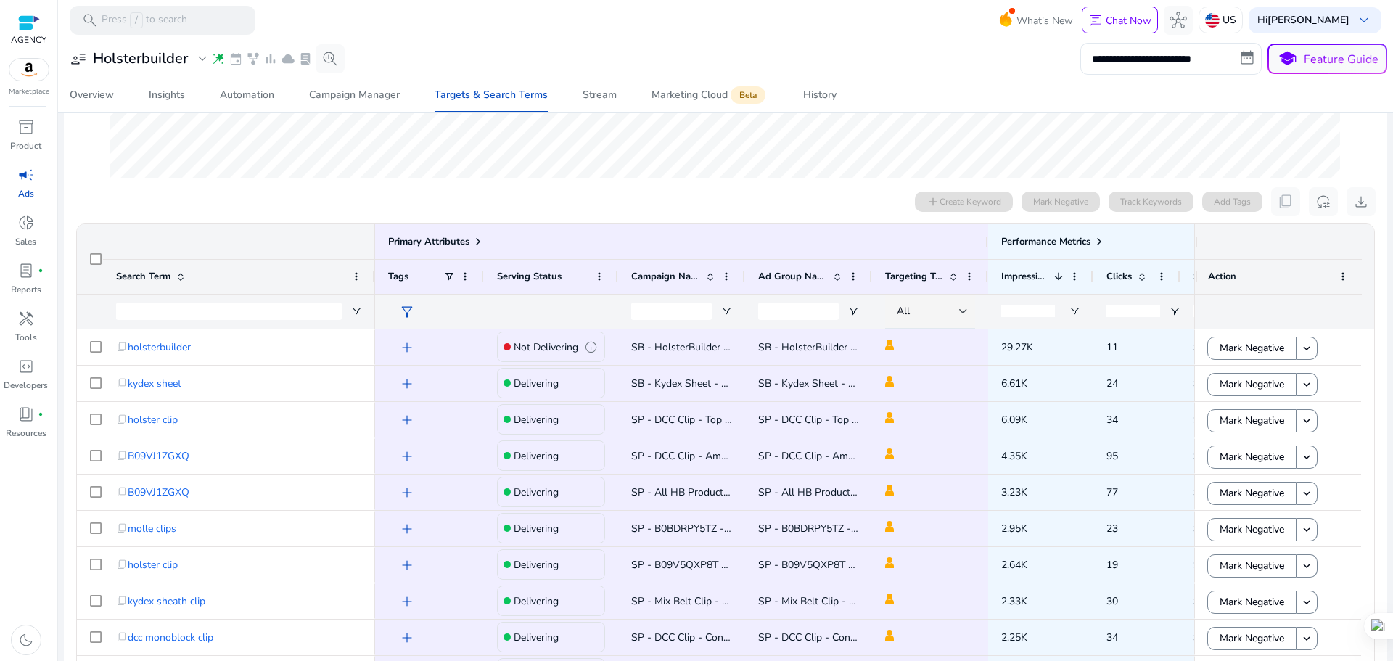
click at [1370, 342] on ag-grid-angular "Press SPACE to select this row. Drag here to set row groups Drag here to set co…" at bounding box center [726, 492] width 1322 height 552
click at [1392, 405] on div at bounding box center [1392, 330] width 1 height 661
click at [1387, 337] on mat-sidenav-content "**********" at bounding box center [725, 330] width 1335 height 661
drag, startPoint x: 1387, startPoint y: 327, endPoint x: 1387, endPoint y: 359, distance: 32.7
click at [1387, 359] on mat-sidenav-content "**********" at bounding box center [725, 330] width 1335 height 661
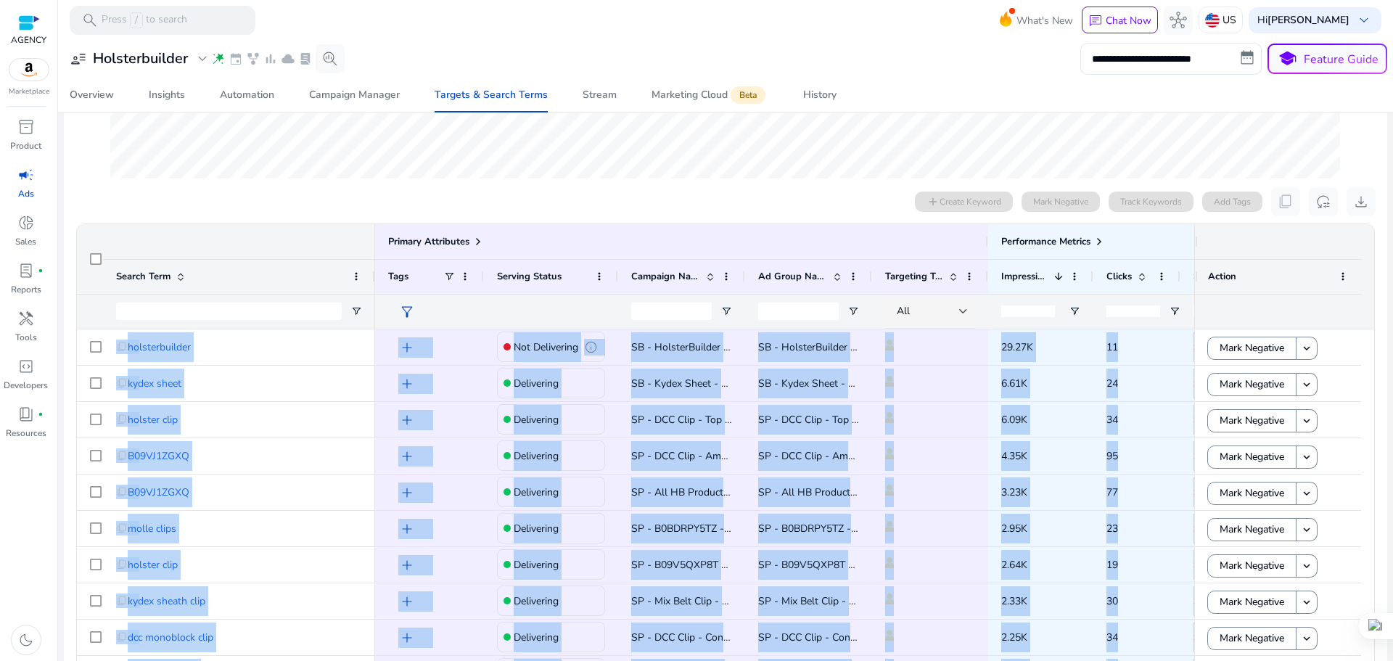
click at [1392, 325] on div at bounding box center [1392, 330] width 1 height 661
click at [1380, 339] on ag-grid-angular "Press SPACE to select this row. Drag here to set row groups Drag here to set co…" at bounding box center [726, 492] width 1322 height 552
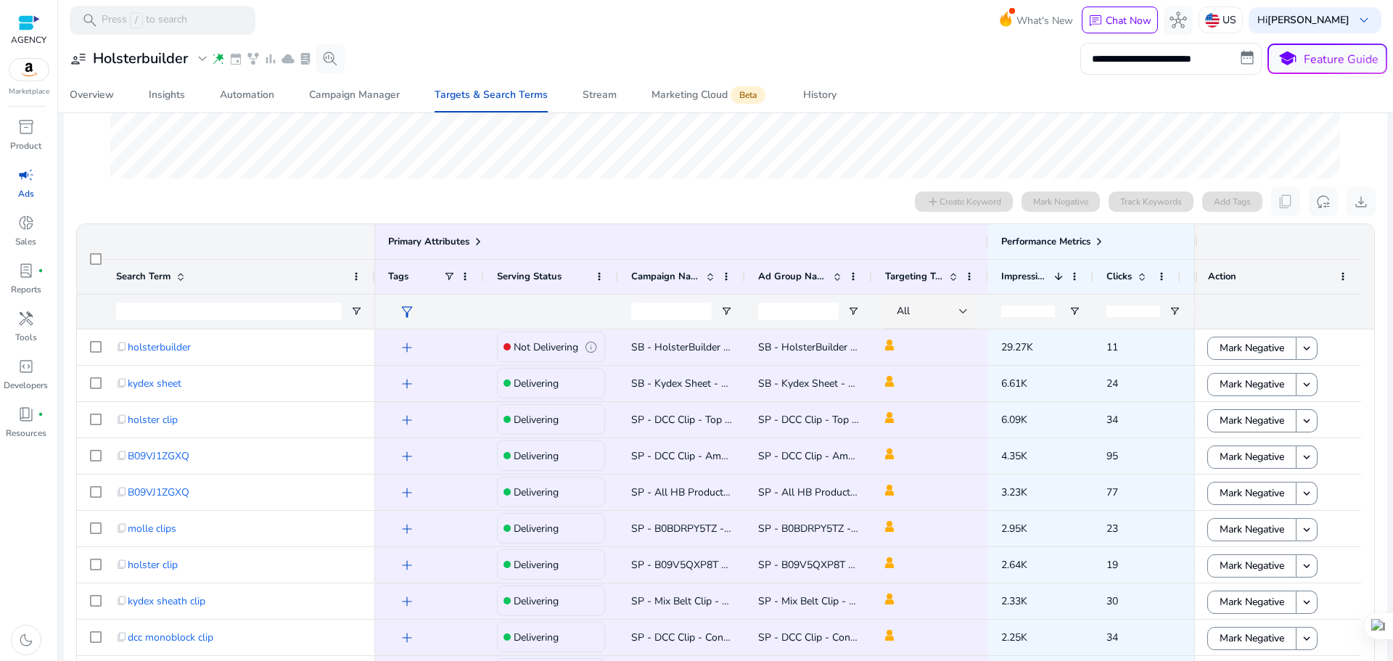
drag, startPoint x: 1392, startPoint y: 295, endPoint x: 1392, endPoint y: 454, distance: 159.6
click at [1392, 454] on div at bounding box center [1392, 330] width 1 height 661
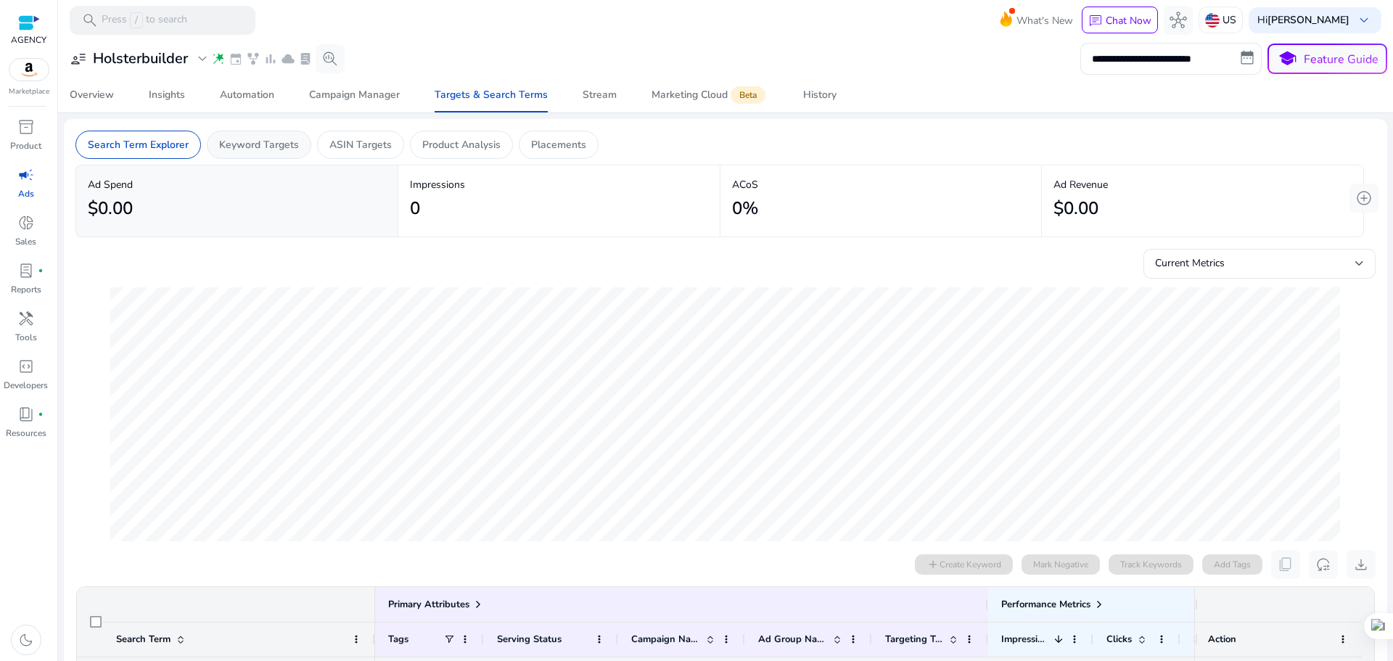
click at [263, 138] on p "Keyword Targets" at bounding box center [259, 144] width 80 height 15
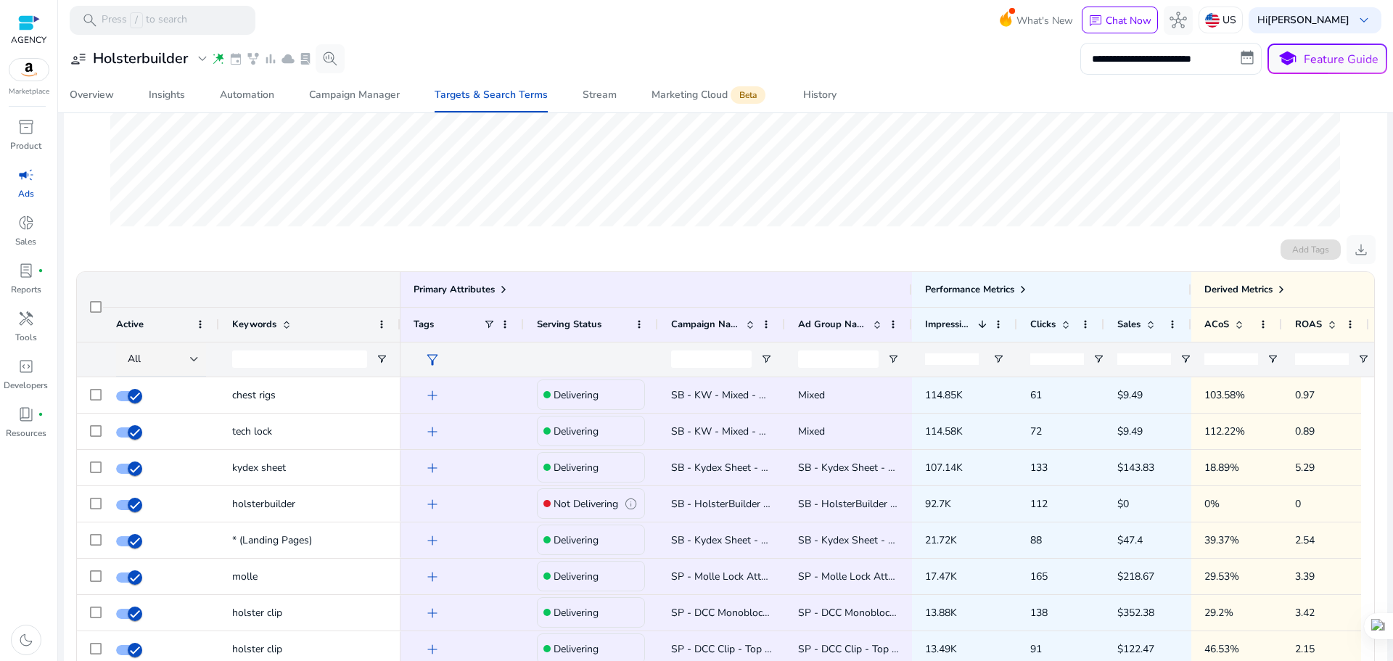
scroll to position [363, 0]
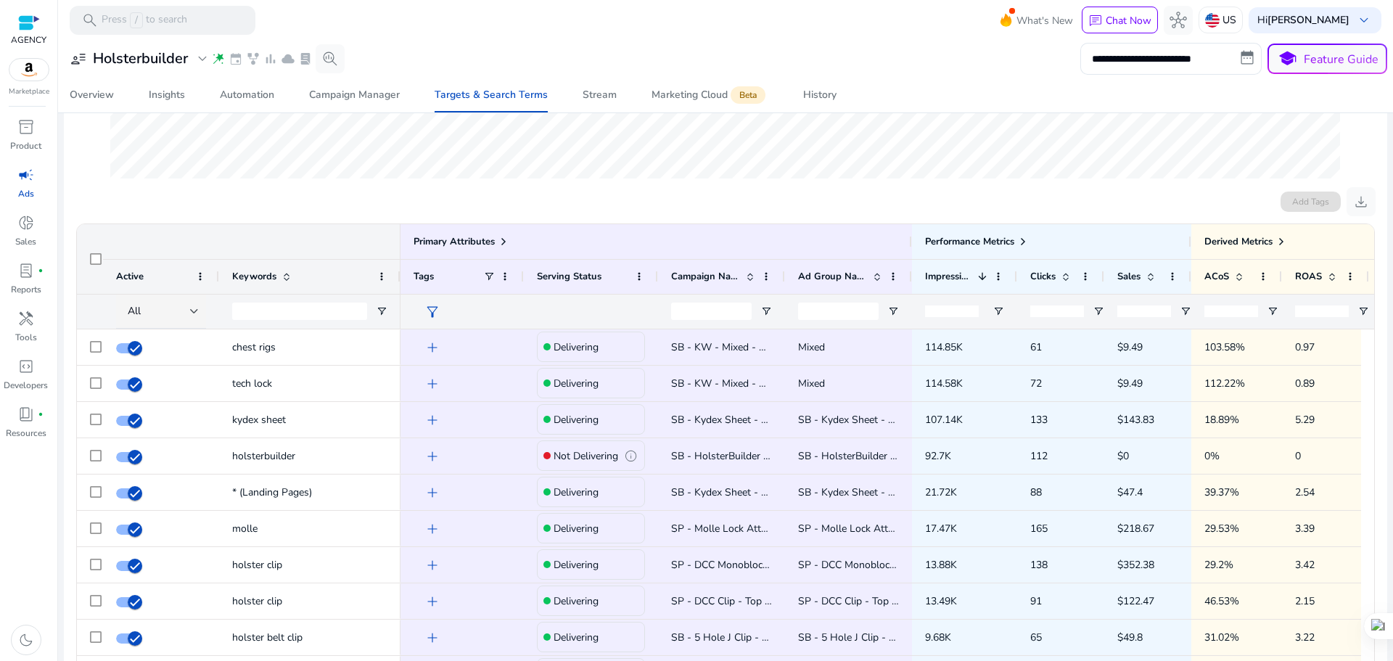
click at [1392, 342] on div at bounding box center [1392, 330] width 1 height 661
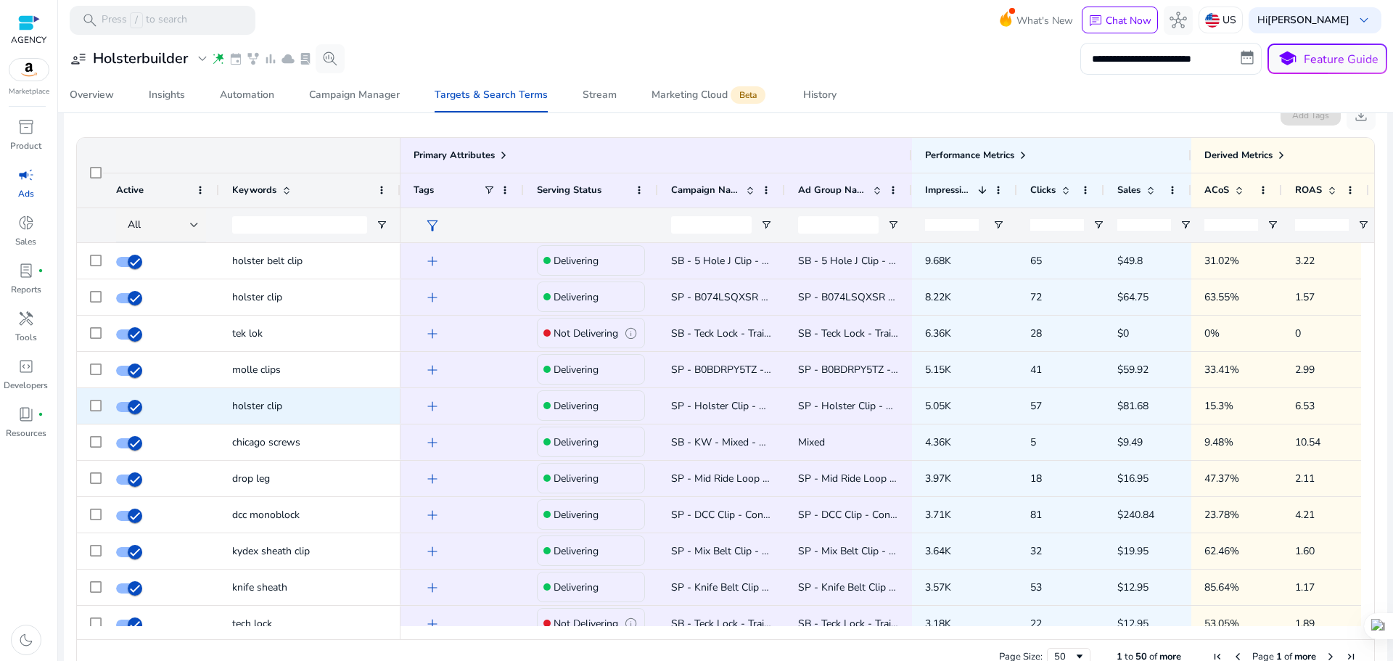
scroll to position [587, 0]
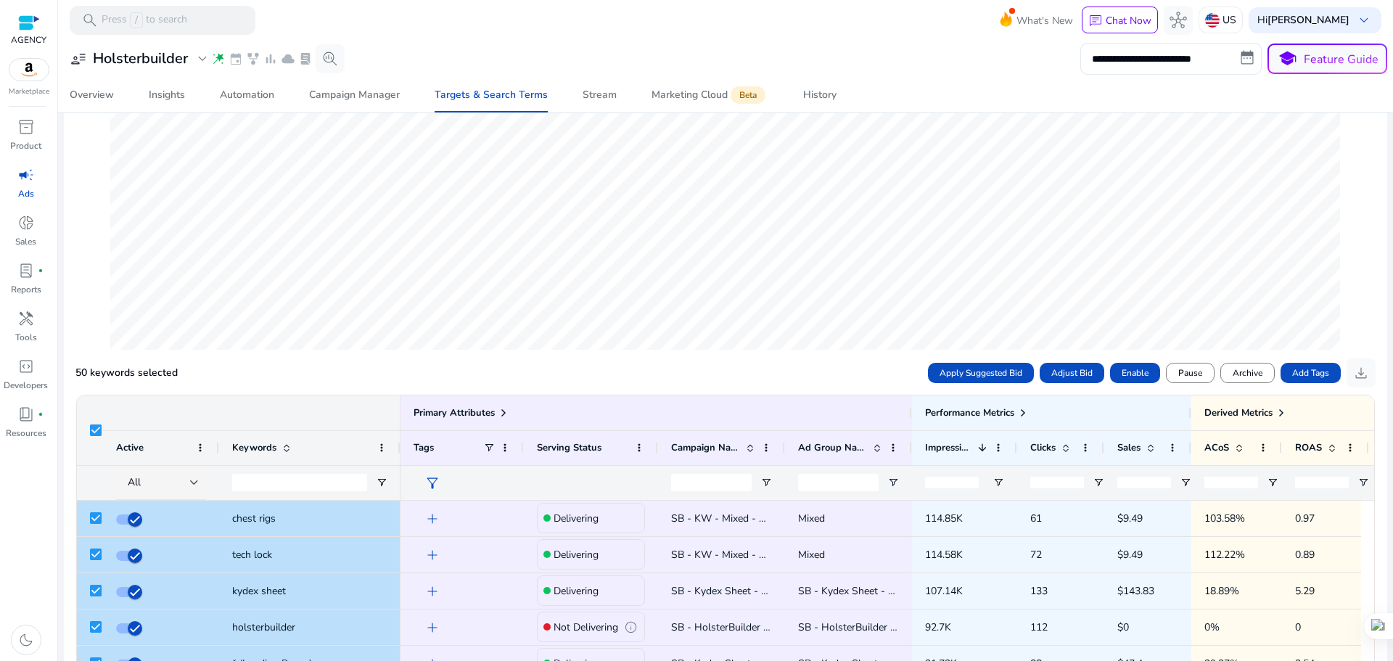
drag, startPoint x: 1392, startPoint y: 314, endPoint x: 1392, endPoint y: 469, distance: 155.3
click at [1392, 469] on div at bounding box center [1392, 330] width 1 height 661
drag, startPoint x: 1392, startPoint y: 385, endPoint x: 1392, endPoint y: 488, distance: 102.3
click at [1392, 488] on div at bounding box center [1392, 330] width 1 height 661
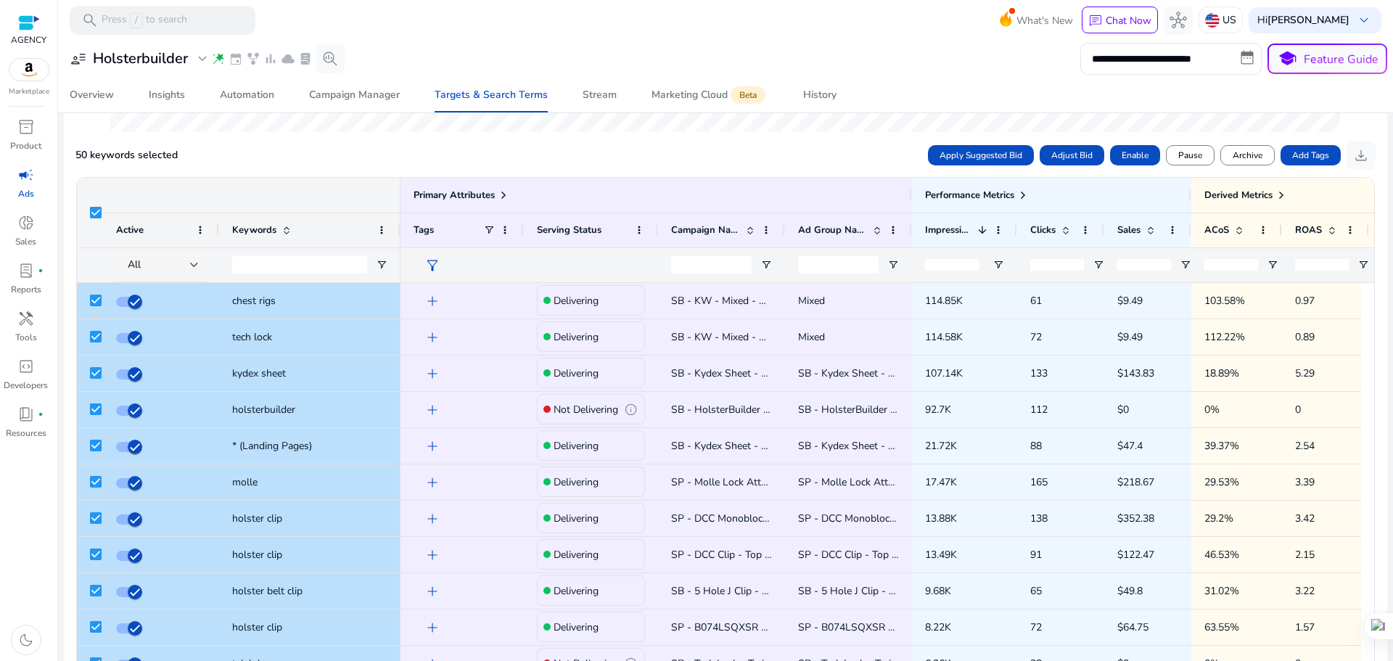
click at [790, 145] on div "50 keywords selected Apply Suggested Bid Adjust Bid Enable Pause Archive Add Ta…" at bounding box center [725, 155] width 1300 height 29
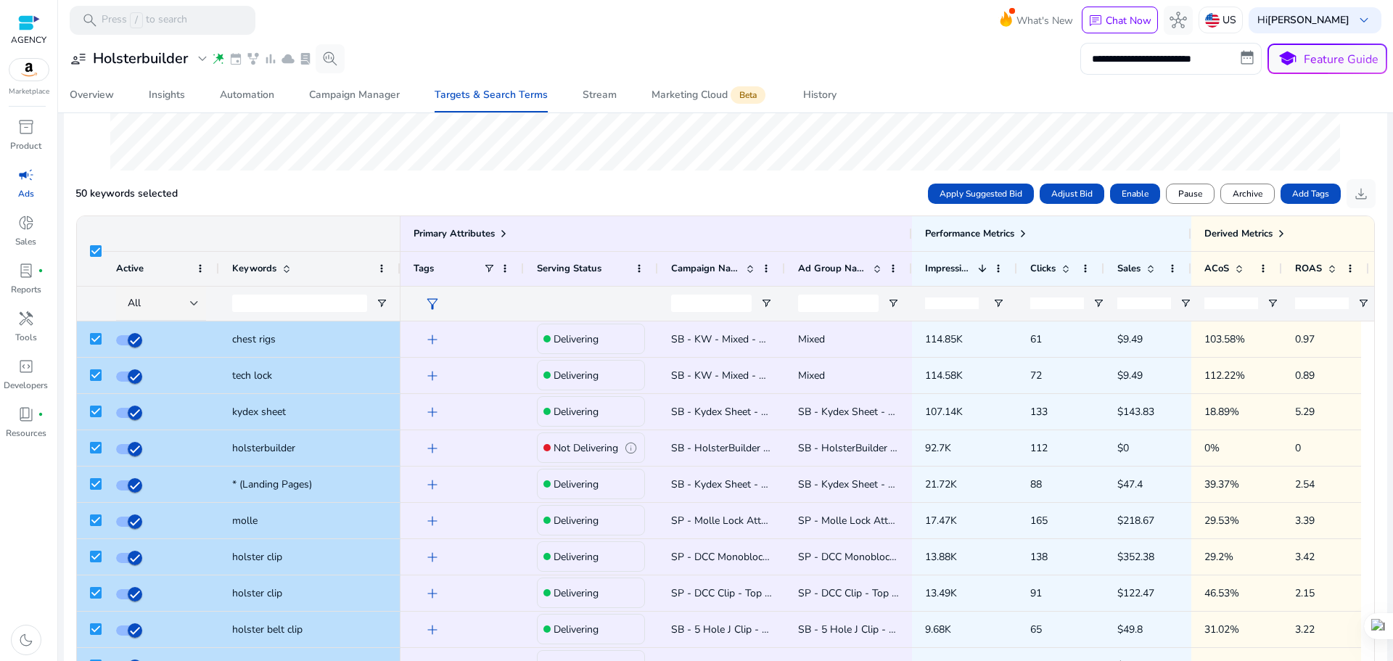
scroll to position [337, 0]
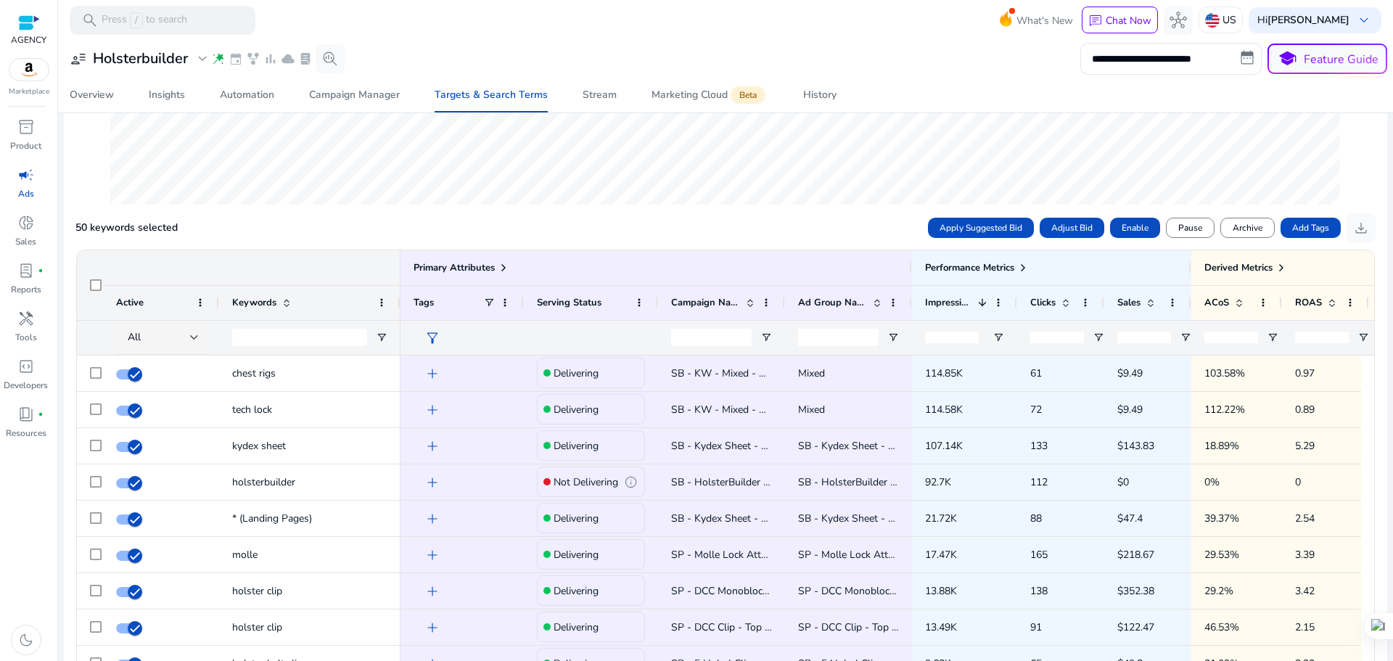
click at [373, 225] on div "50 keywords selected Apply Suggested Bid Adjust Bid Enable Pause Archive Add Ta…" at bounding box center [725, 227] width 1300 height 29
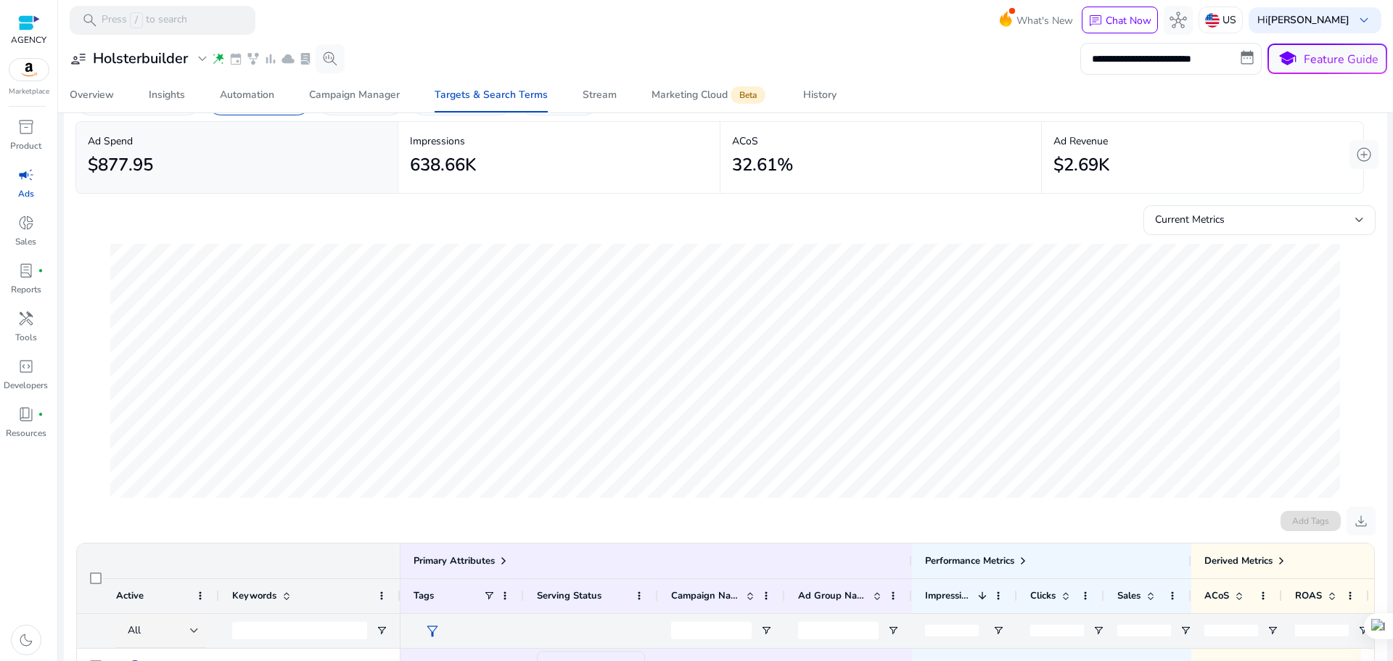
scroll to position [0, 0]
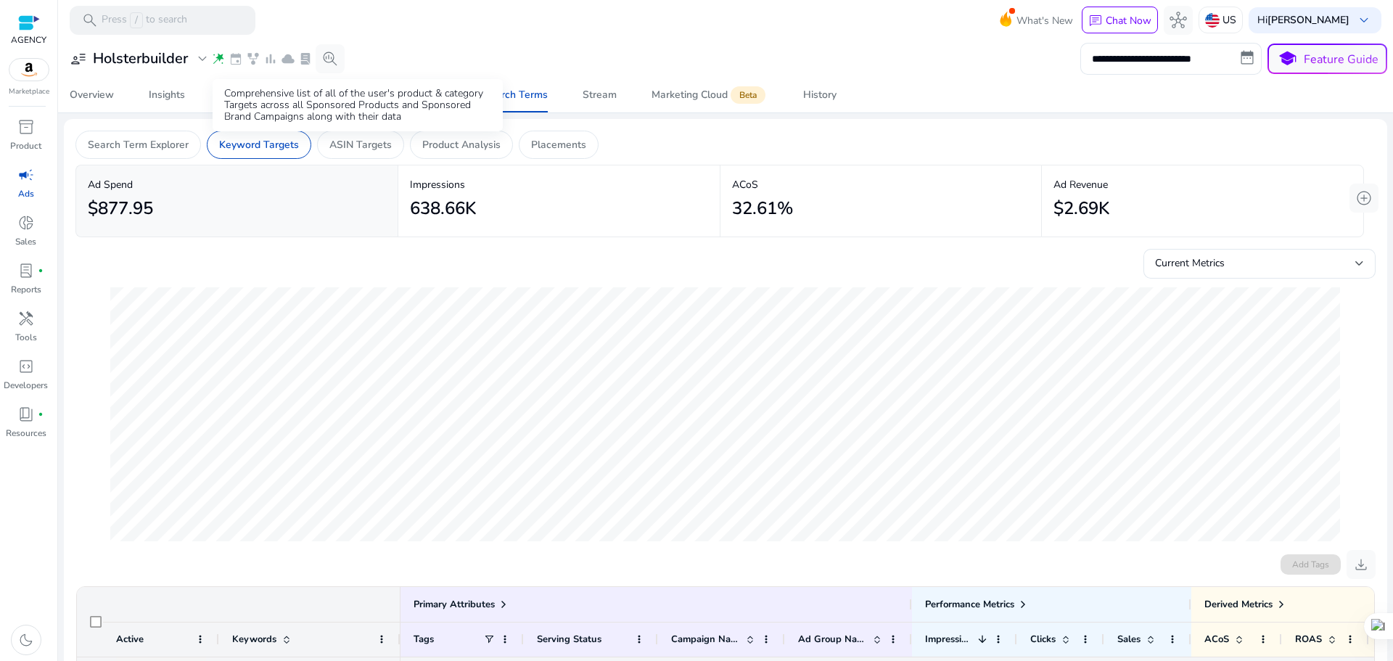
click at [346, 131] on div "Comprehensive list of all of the user's product & category Targets across all S…" at bounding box center [358, 105] width 290 height 52
click at [361, 141] on p "ASIN Targets" at bounding box center [360, 144] width 62 height 15
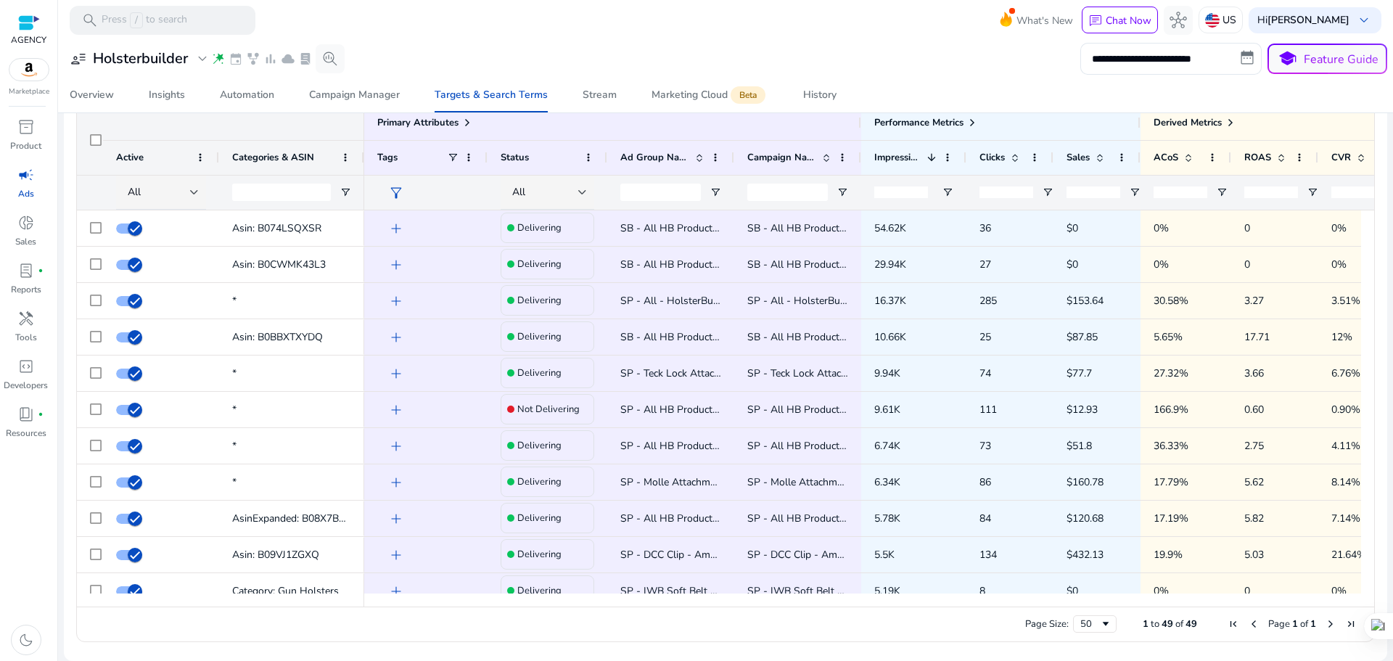
scroll to position [0, 50]
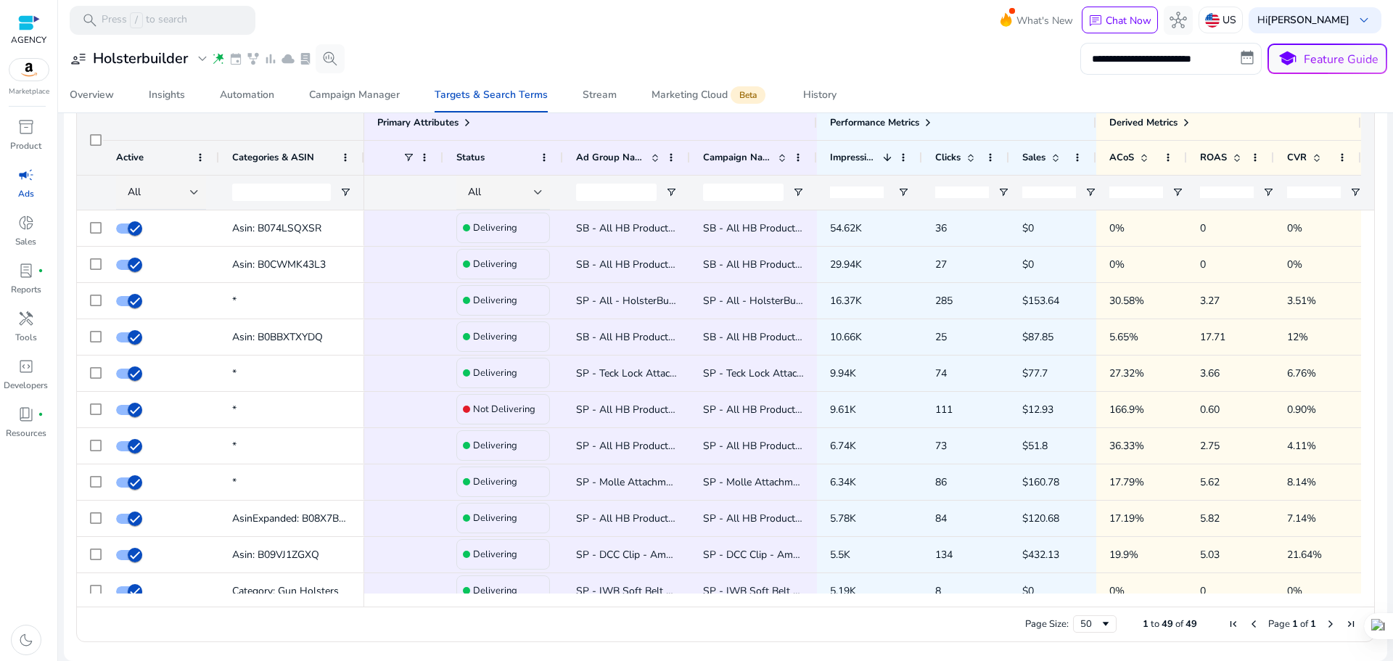
drag, startPoint x: 800, startPoint y: 600, endPoint x: 837, endPoint y: 601, distance: 36.3
click at [837, 601] on div at bounding box center [862, 600] width 997 height 13
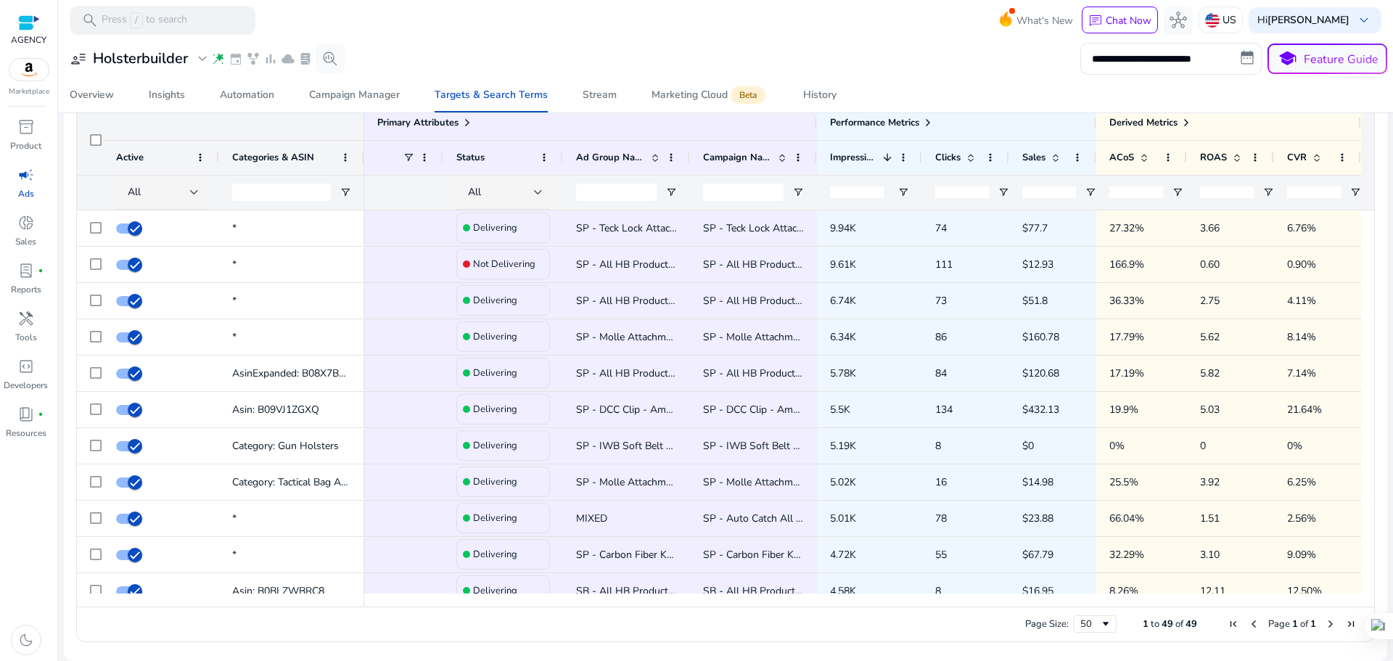
scroll to position [30, 0]
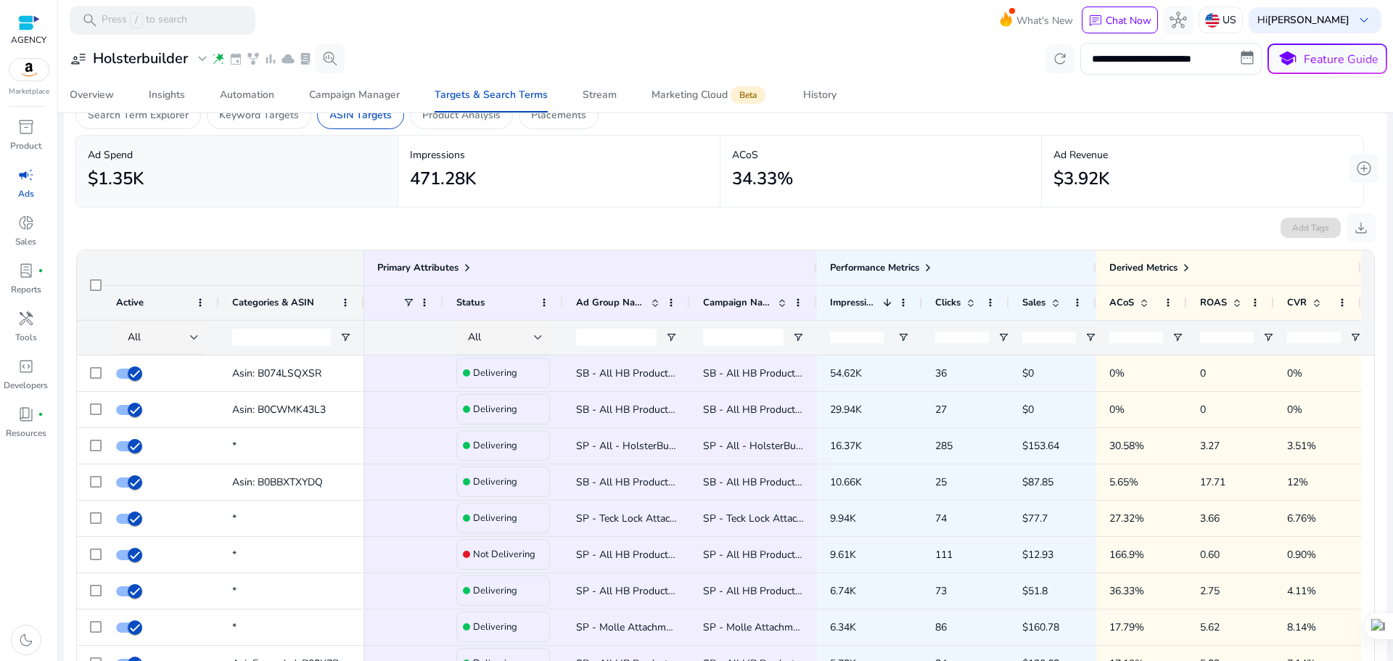
drag, startPoint x: 1392, startPoint y: 378, endPoint x: 1392, endPoint y: 459, distance: 80.5
click at [1392, 459] on div at bounding box center [1392, 330] width 1 height 661
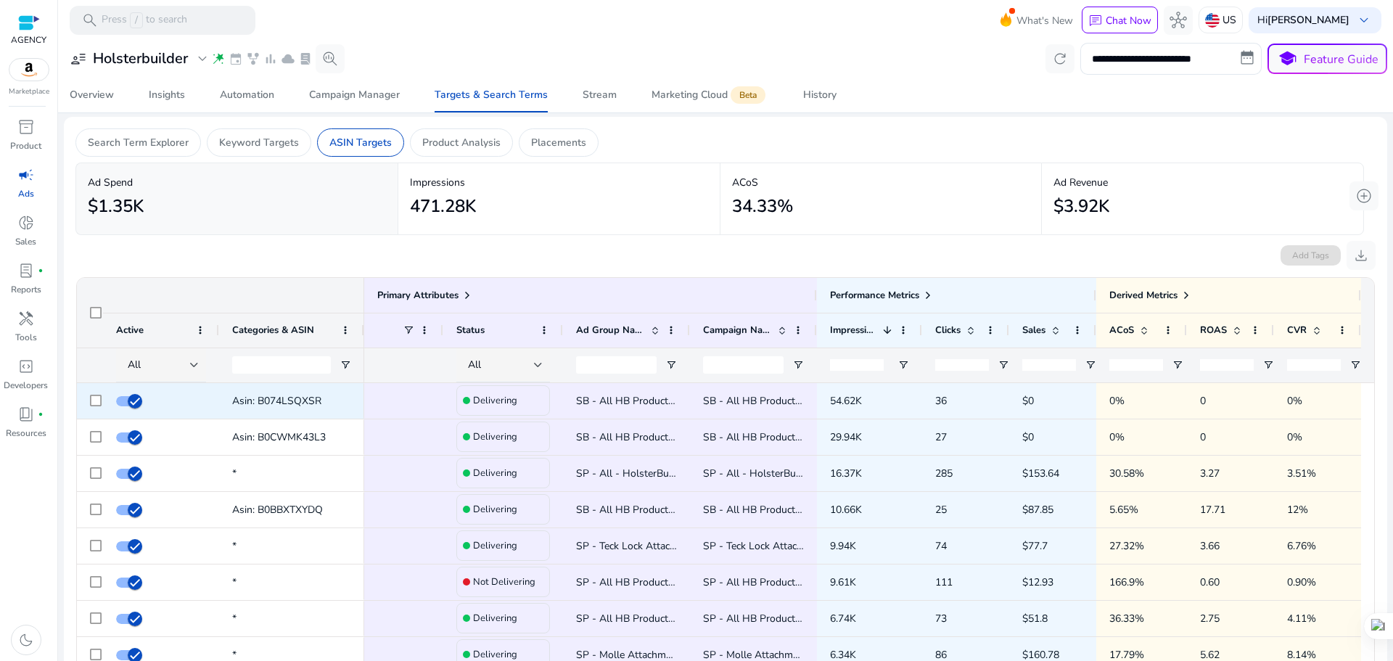
scroll to position [0, 0]
drag, startPoint x: 1392, startPoint y: 334, endPoint x: 1370, endPoint y: 480, distance: 147.6
click at [1370, 480] on html "**********" at bounding box center [696, 330] width 1393 height 661
drag, startPoint x: 1392, startPoint y: 428, endPoint x: 1390, endPoint y: 481, distance: 53.0
click at [1390, 481] on html "**********" at bounding box center [696, 330] width 1393 height 661
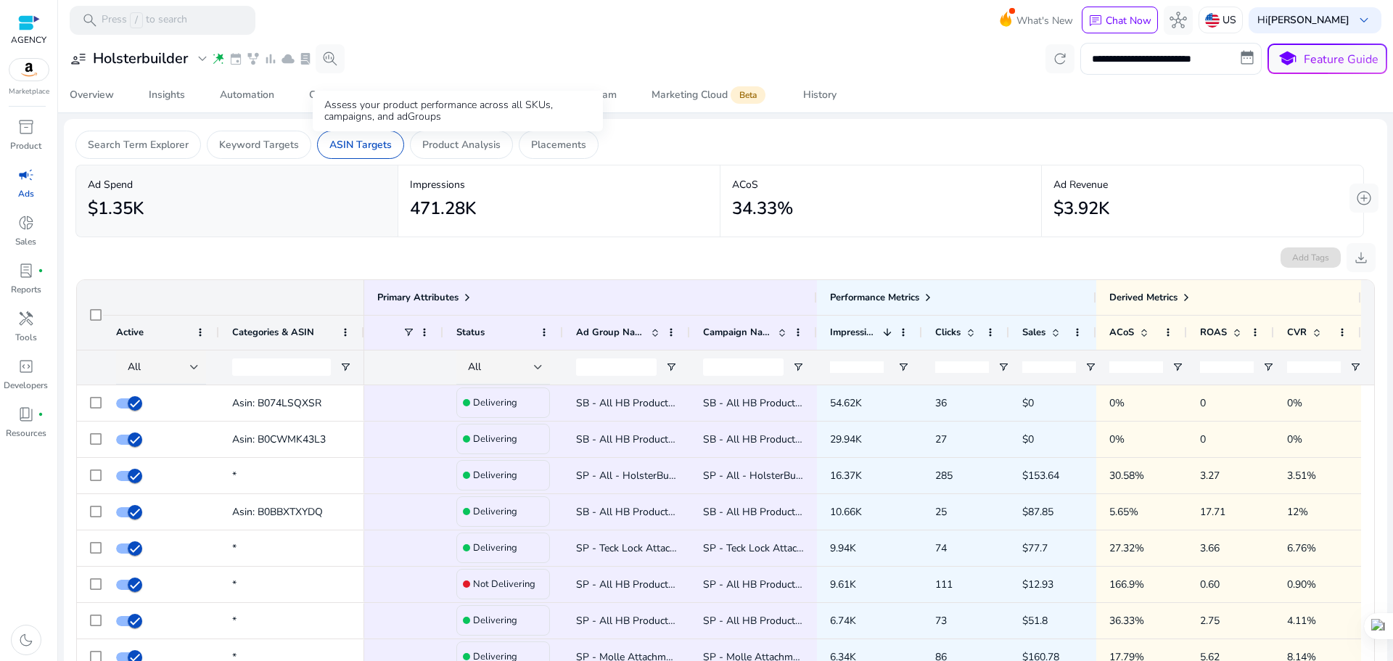
click at [454, 131] on div "Assess your product performance across all SKUs, campaigns, and adGroups" at bounding box center [458, 111] width 290 height 41
click at [460, 144] on p "Product Analysis" at bounding box center [461, 144] width 78 height 15
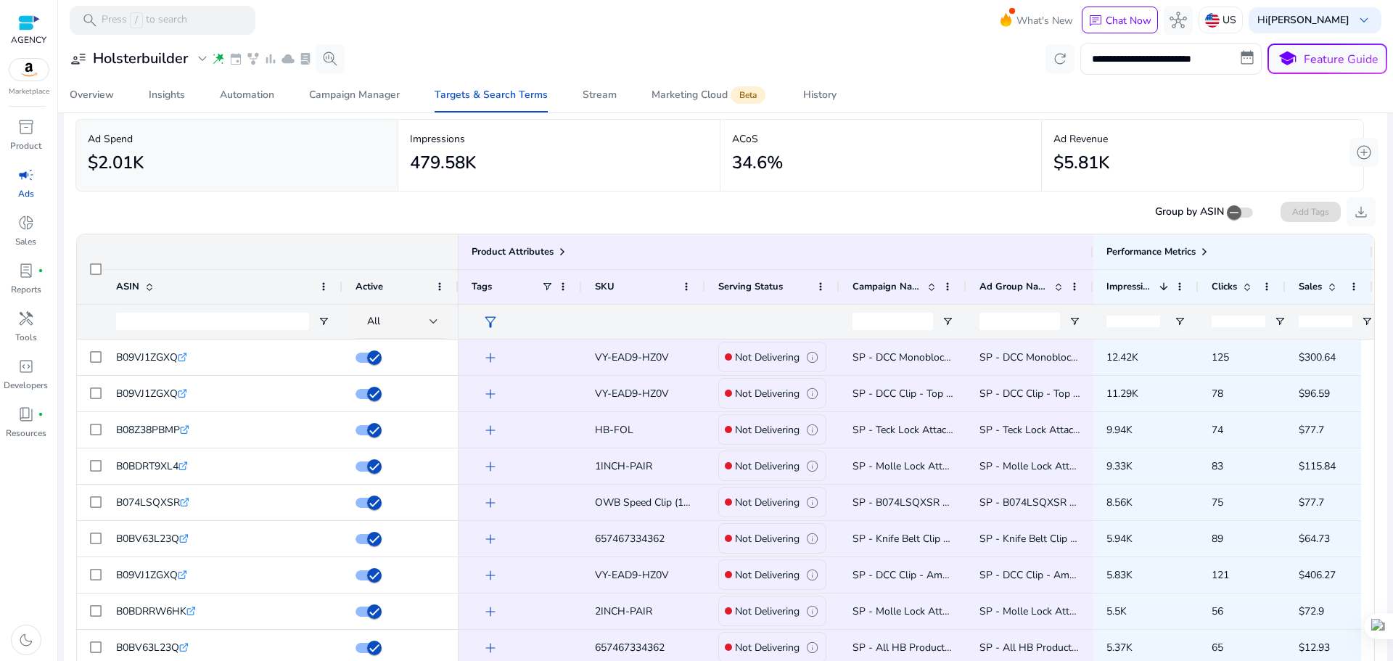
scroll to position [175, 0]
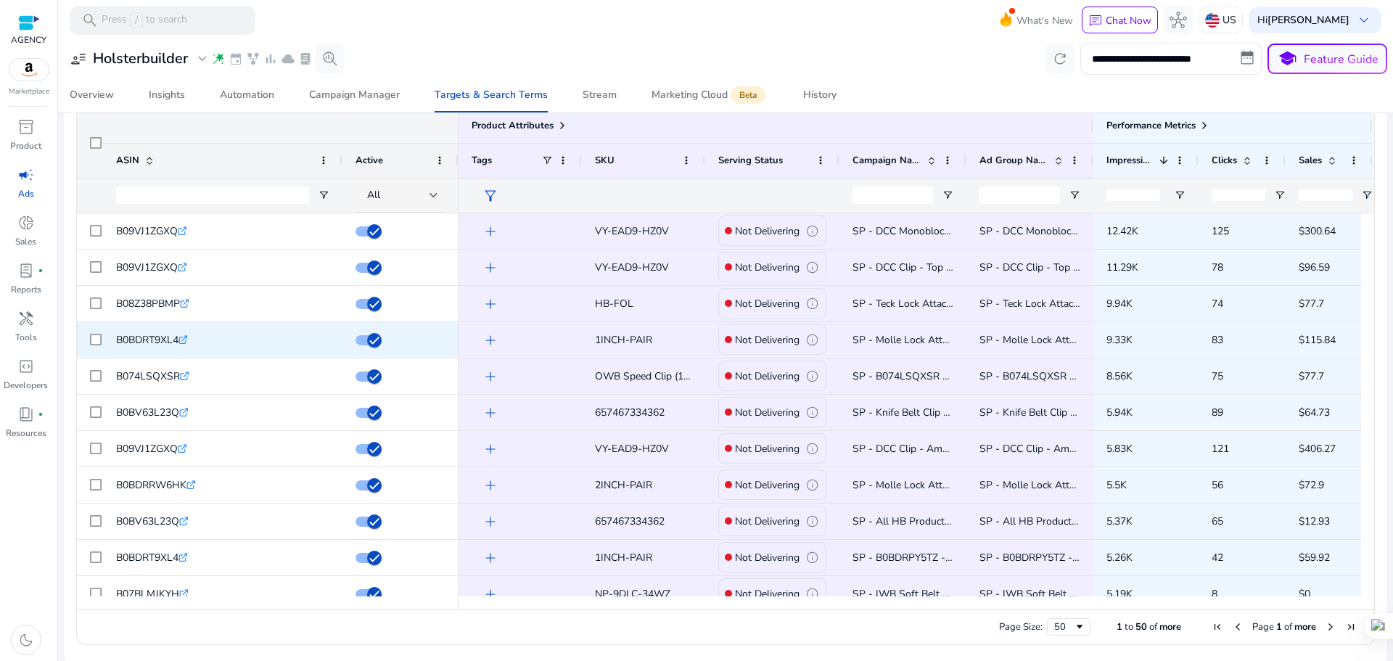
scroll to position [175, 0]
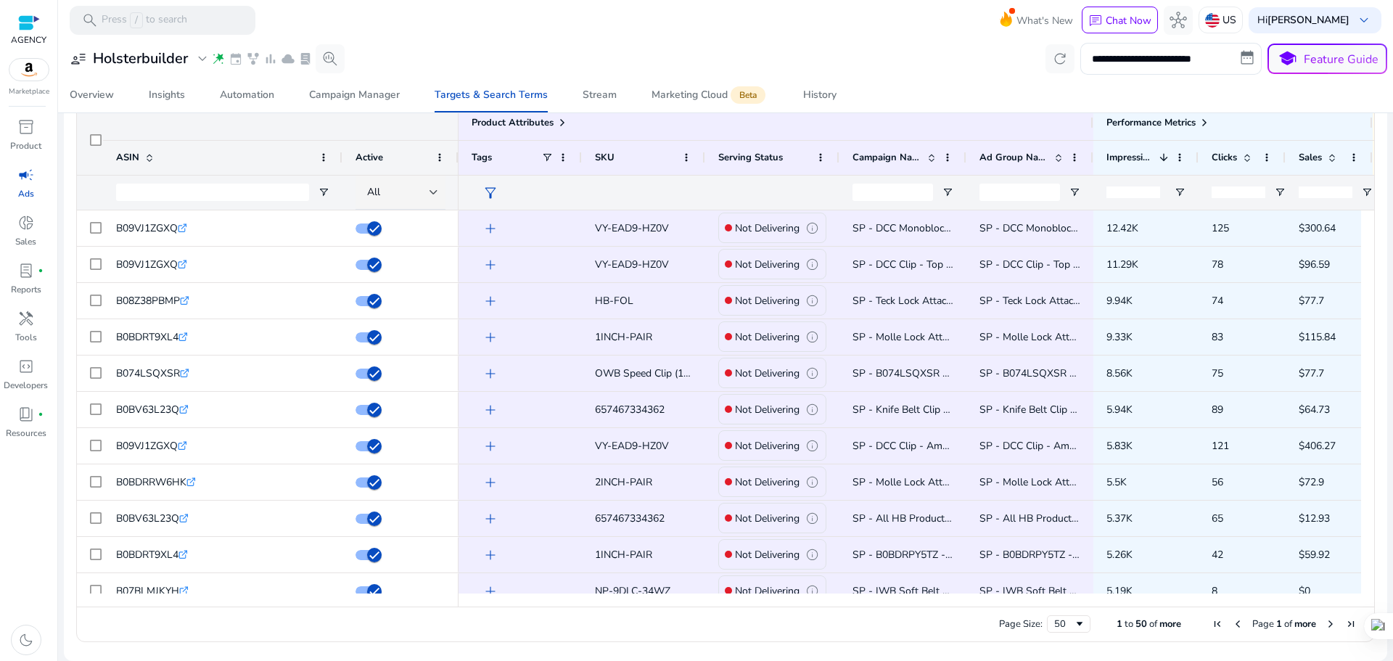
drag, startPoint x: 775, startPoint y: 607, endPoint x: 1021, endPoint y: 614, distance: 246.1
click at [1021, 614] on div "Page Size: 50 1 to 50 of more Page 1 of more" at bounding box center [725, 624] width 1297 height 35
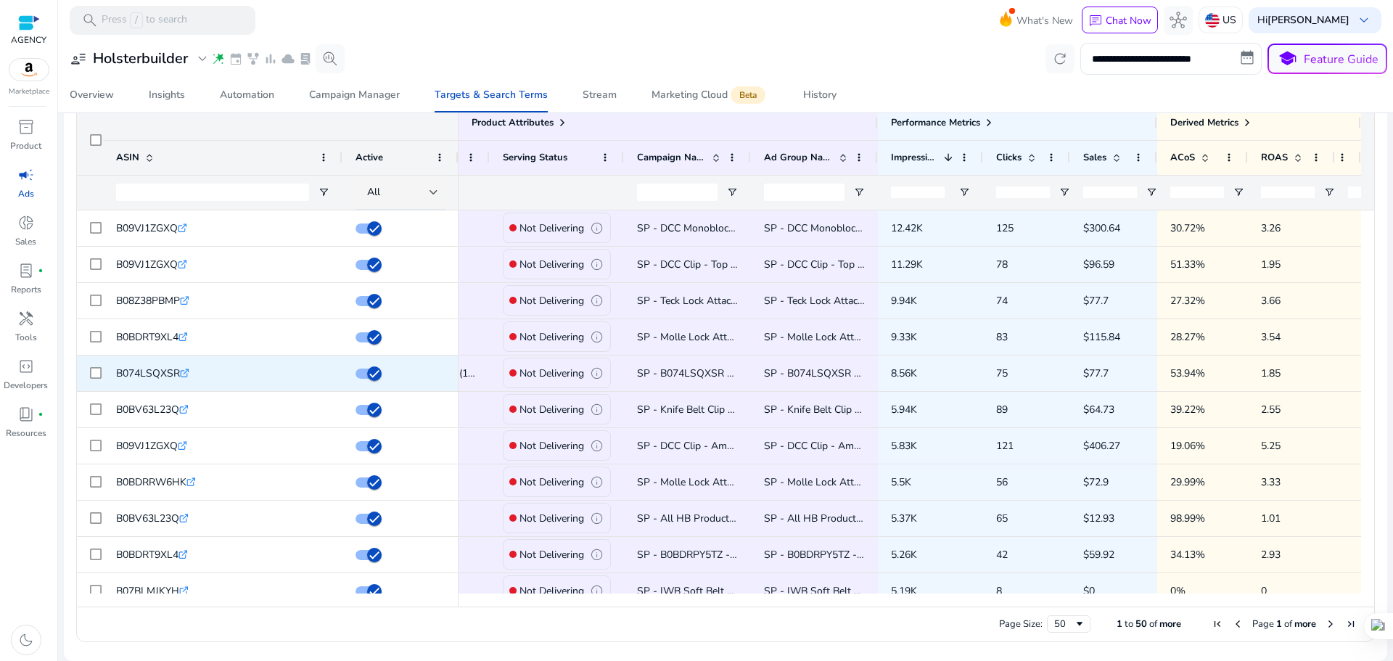
scroll to position [0, 0]
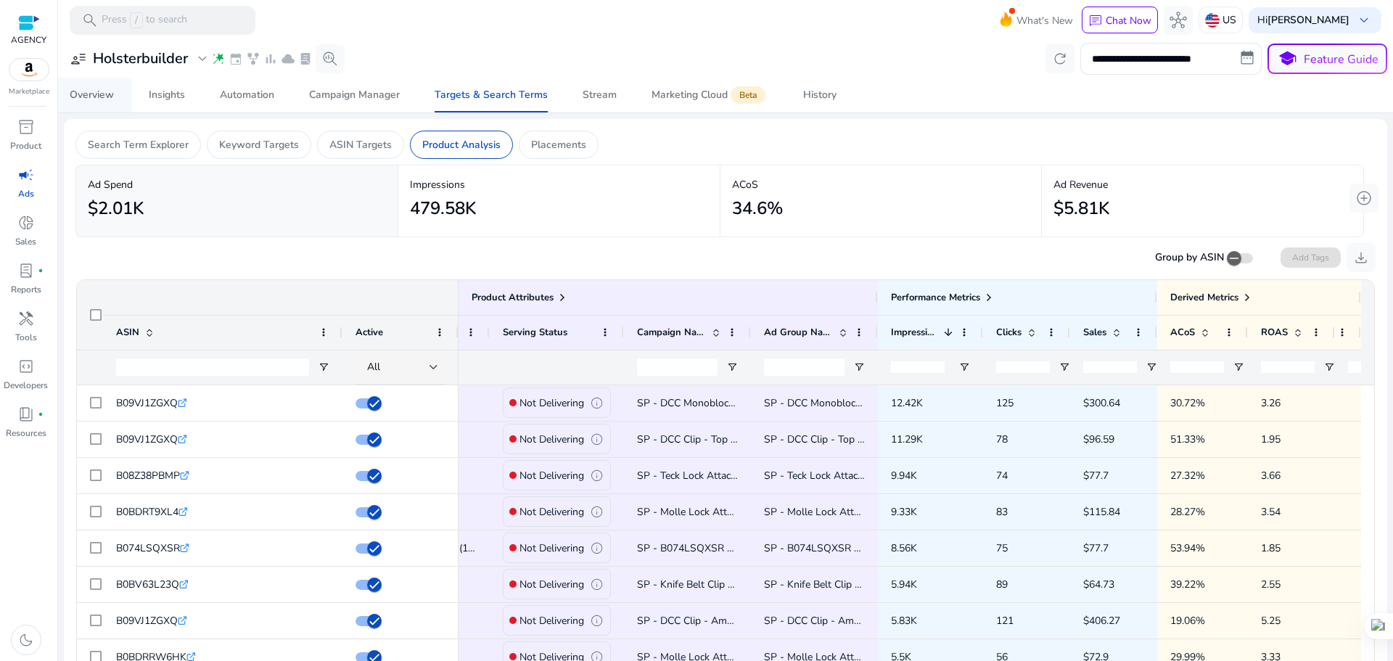
click at [89, 90] on div "Overview" at bounding box center [92, 95] width 44 height 10
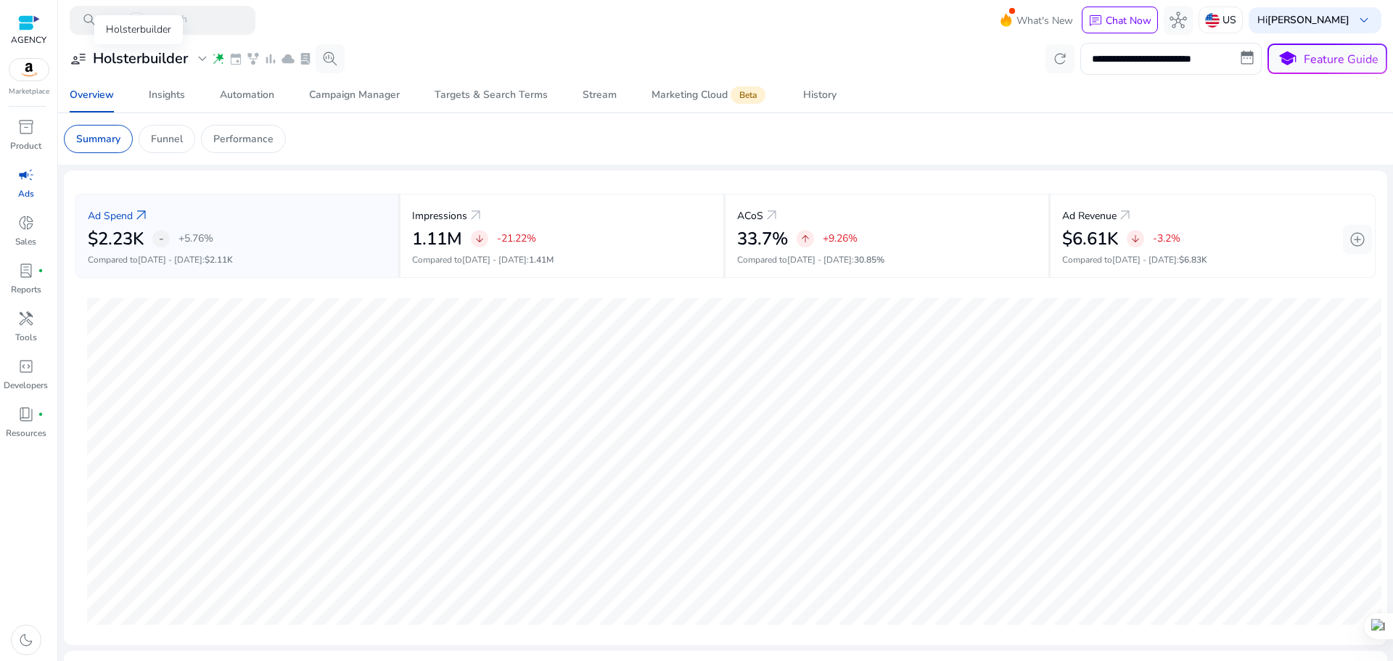
click at [154, 59] on h3 "Holsterbuilder" at bounding box center [140, 58] width 95 height 17
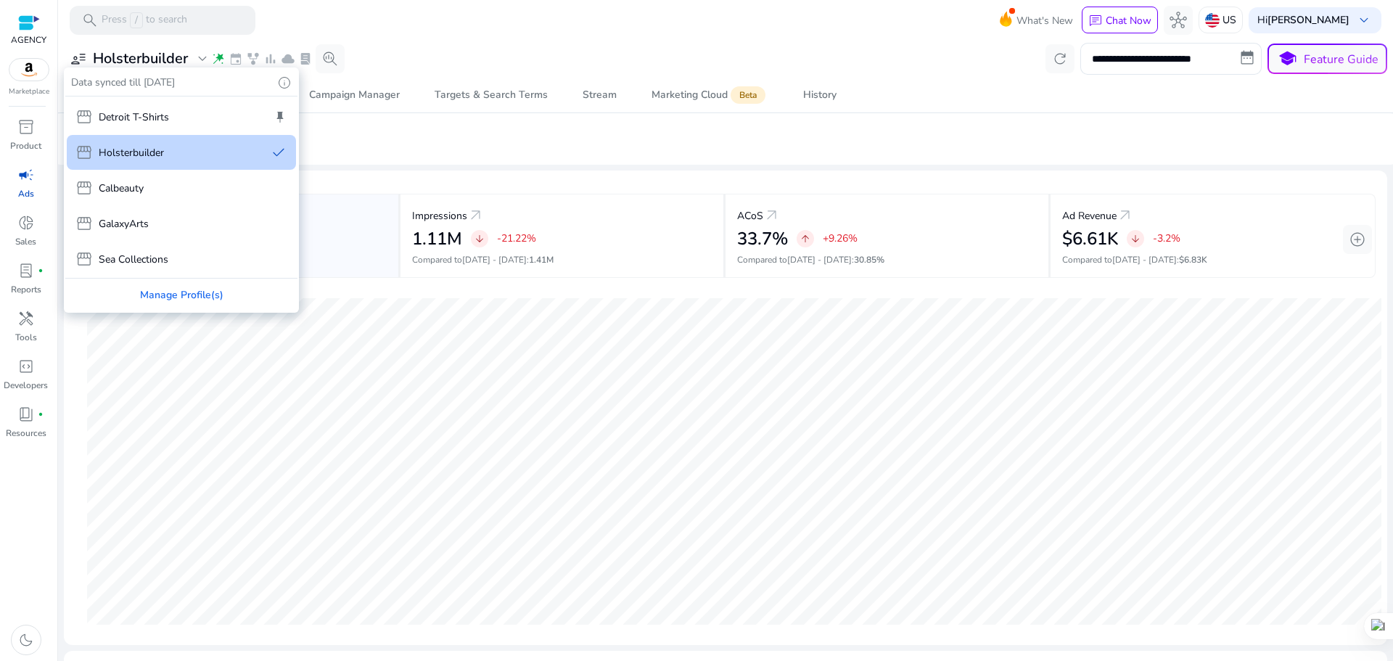
click at [160, 157] on p "Holsterbuilder" at bounding box center [131, 152] width 65 height 15
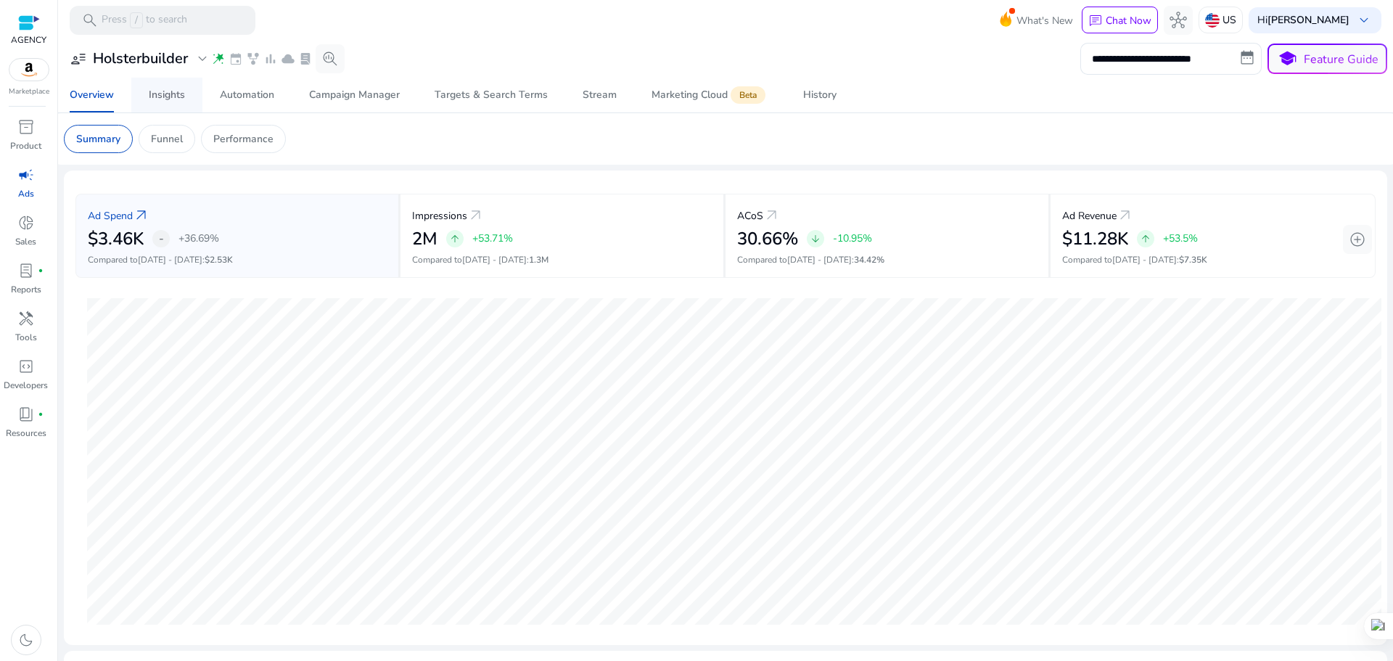
click at [169, 90] on div "Insights" at bounding box center [167, 95] width 36 height 10
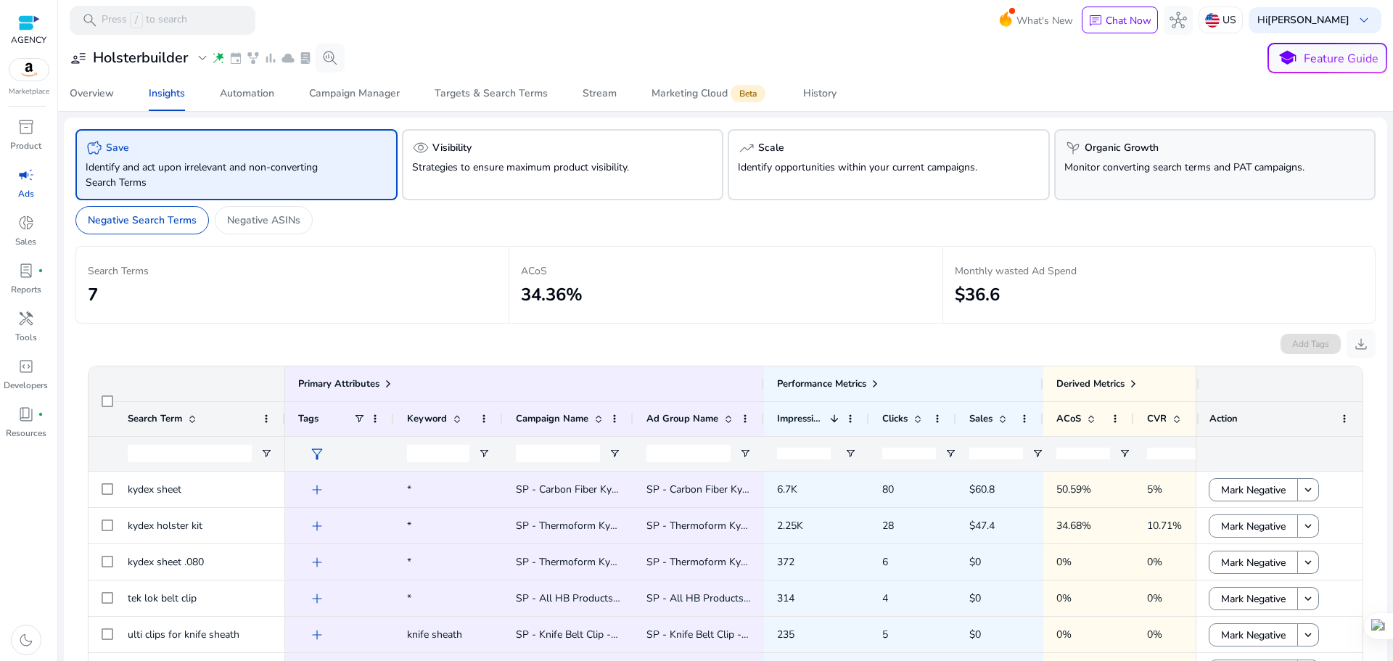
click at [1086, 170] on p "Monitor converting search terms and PAT campaigns." at bounding box center [1189, 167] width 251 height 15
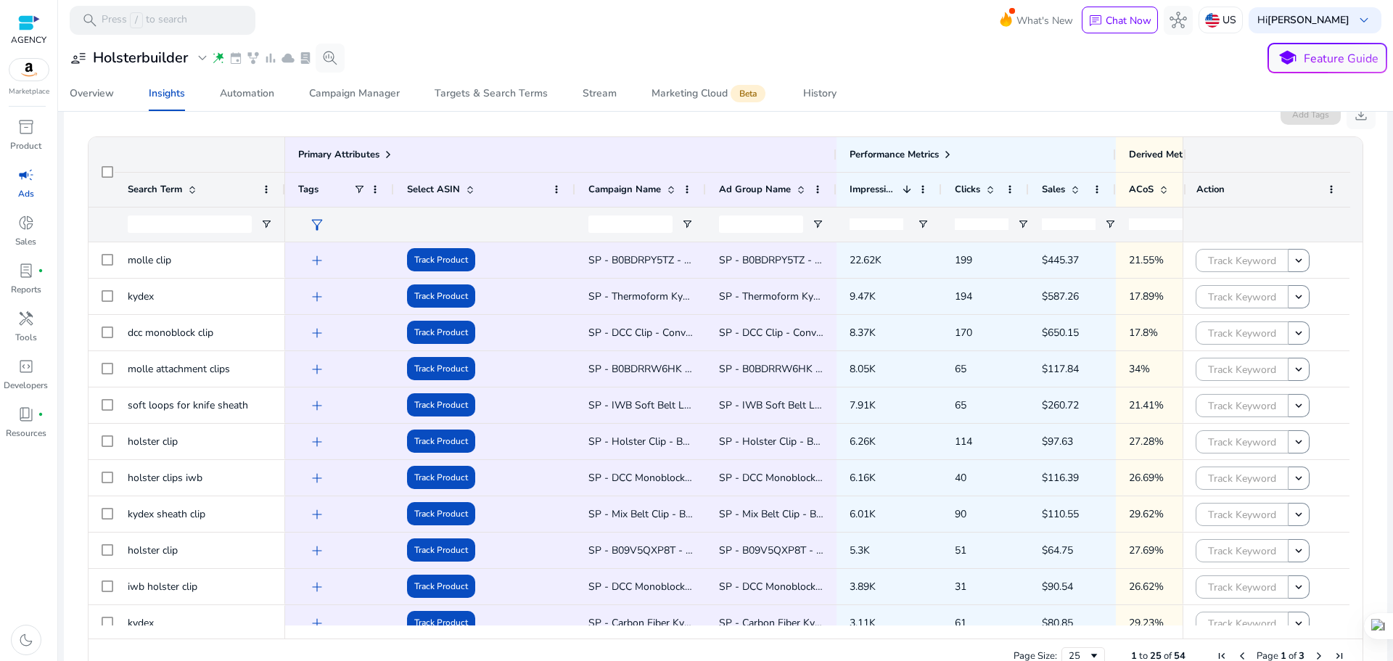
scroll to position [273, 0]
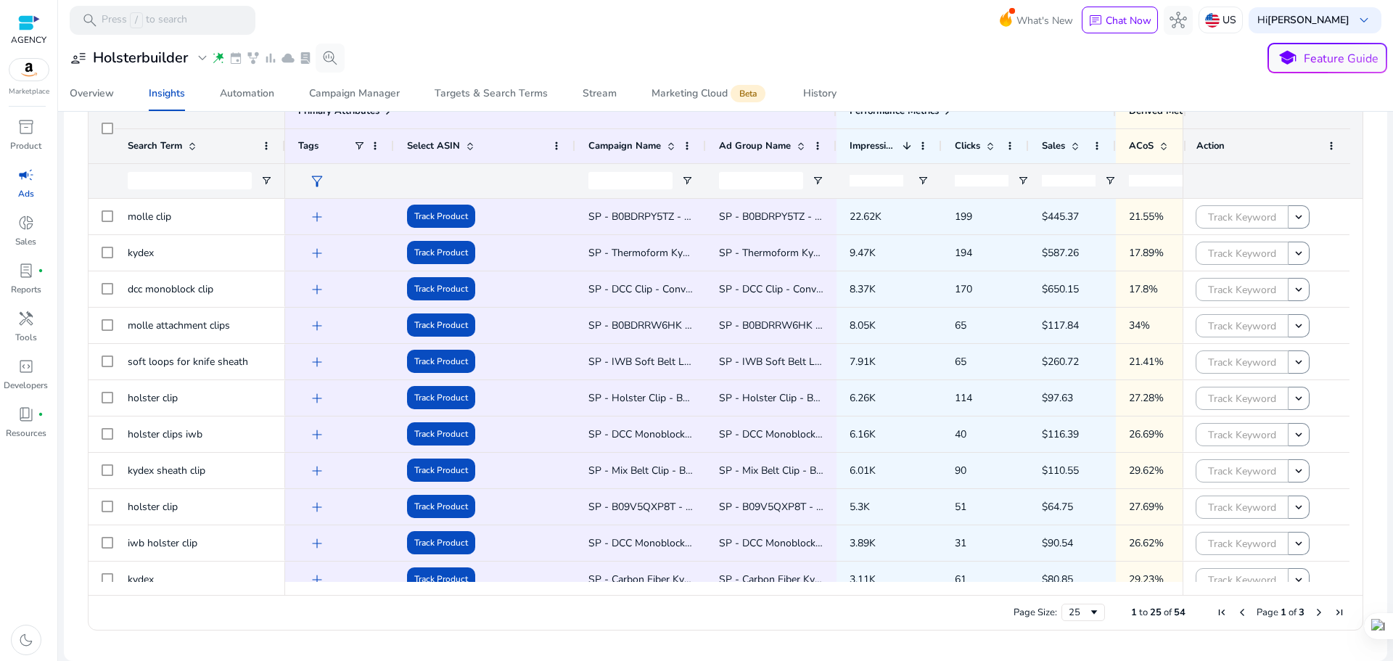
drag, startPoint x: 638, startPoint y: 596, endPoint x: 927, endPoint y: 604, distance: 288.2
click at [926, 611] on div "Page Size: 25 1 to 25 of 54 Page 1 of 3" at bounding box center [726, 612] width 1274 height 35
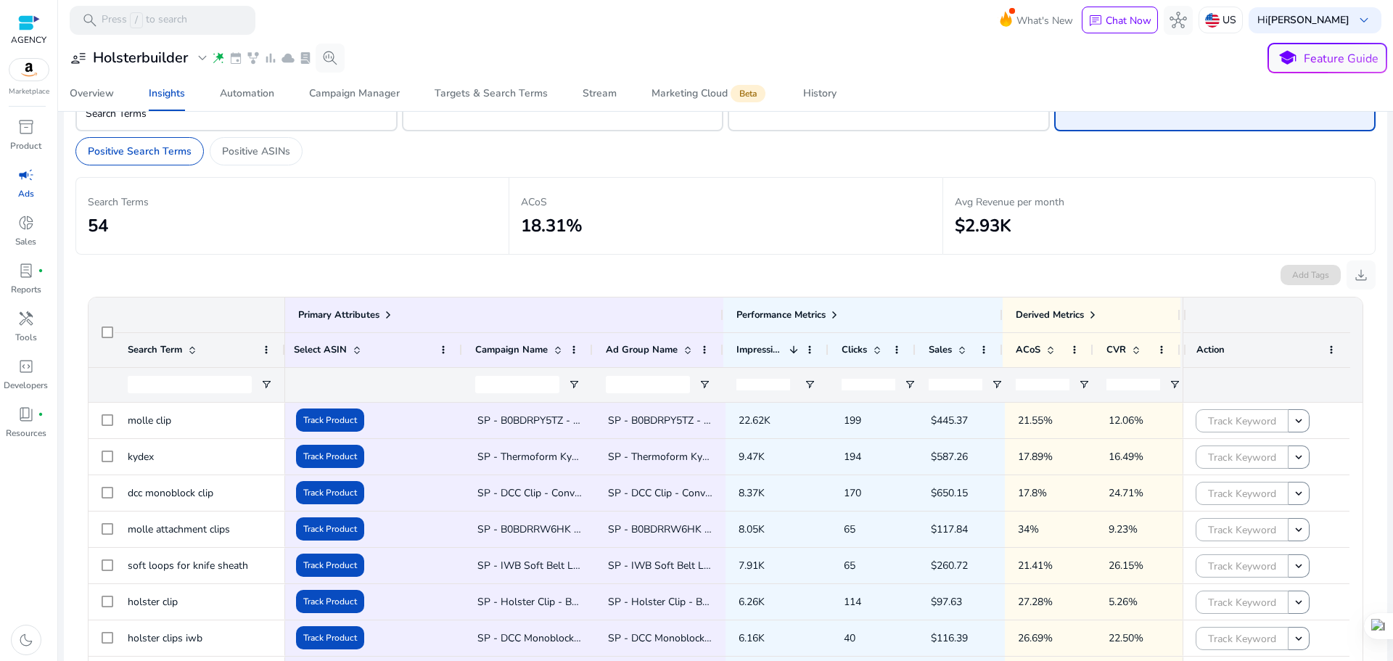
scroll to position [0, 0]
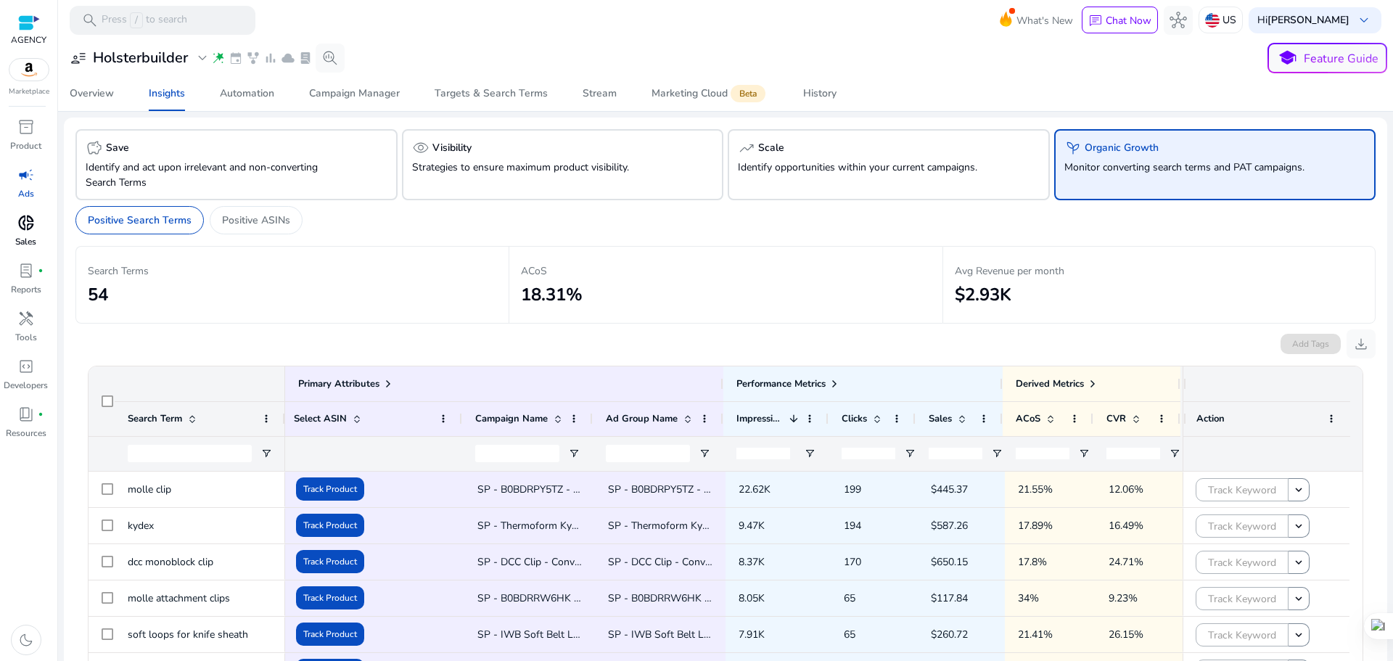
click at [31, 226] on span "donut_small" at bounding box center [25, 222] width 17 height 17
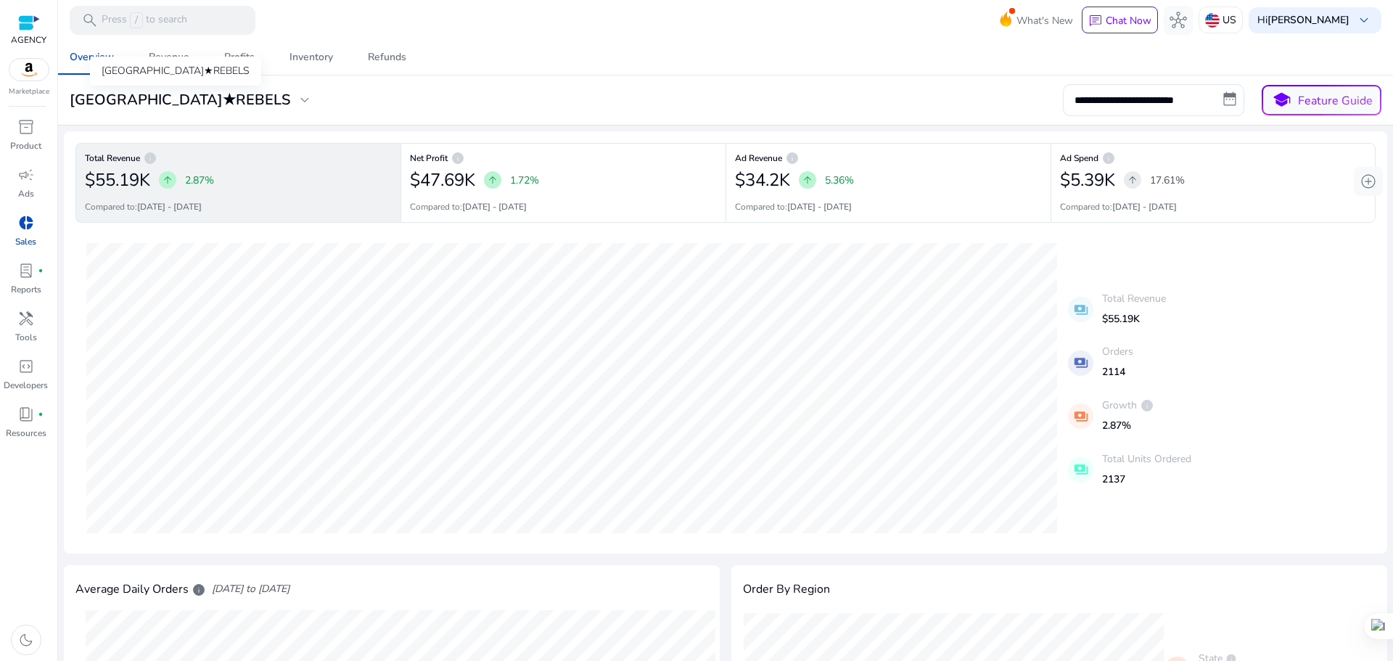
click at [143, 86] on div "DETROIT★REBELS" at bounding box center [175, 71] width 171 height 29
click at [140, 98] on h3 "DETROIT★REBELS" at bounding box center [180, 99] width 221 height 17
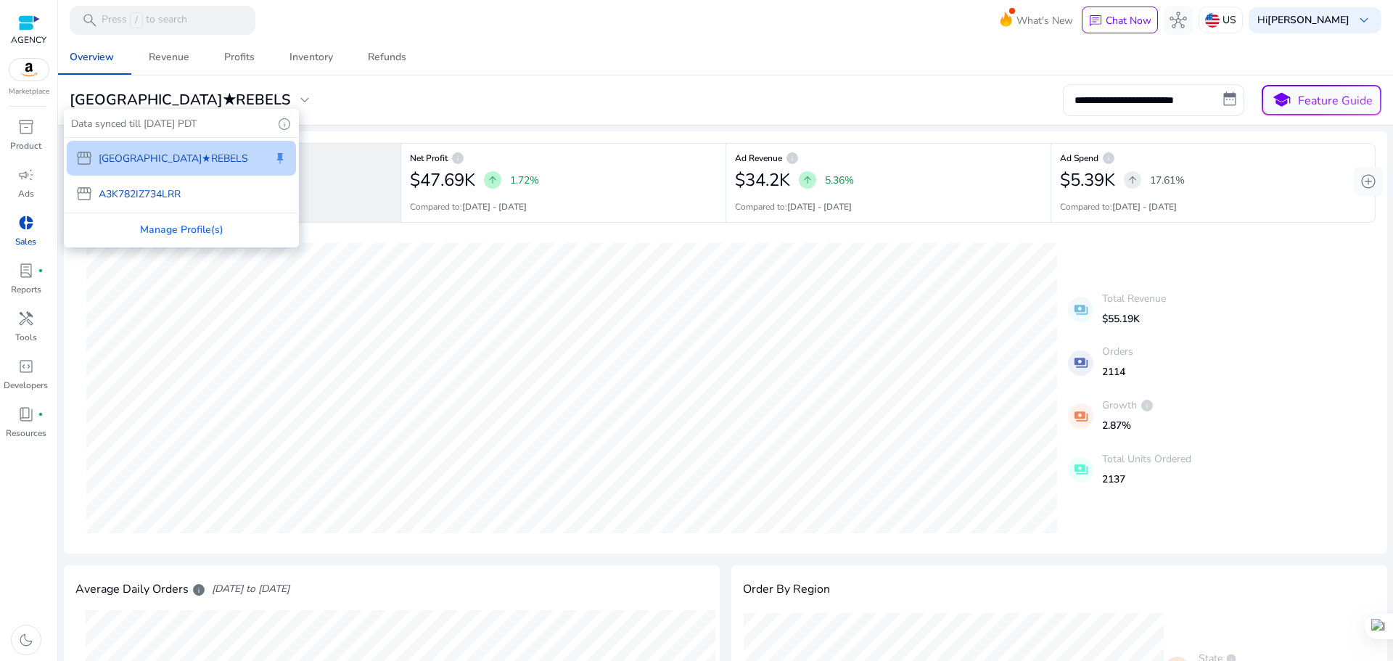
click at [377, 99] on div at bounding box center [696, 330] width 1393 height 661
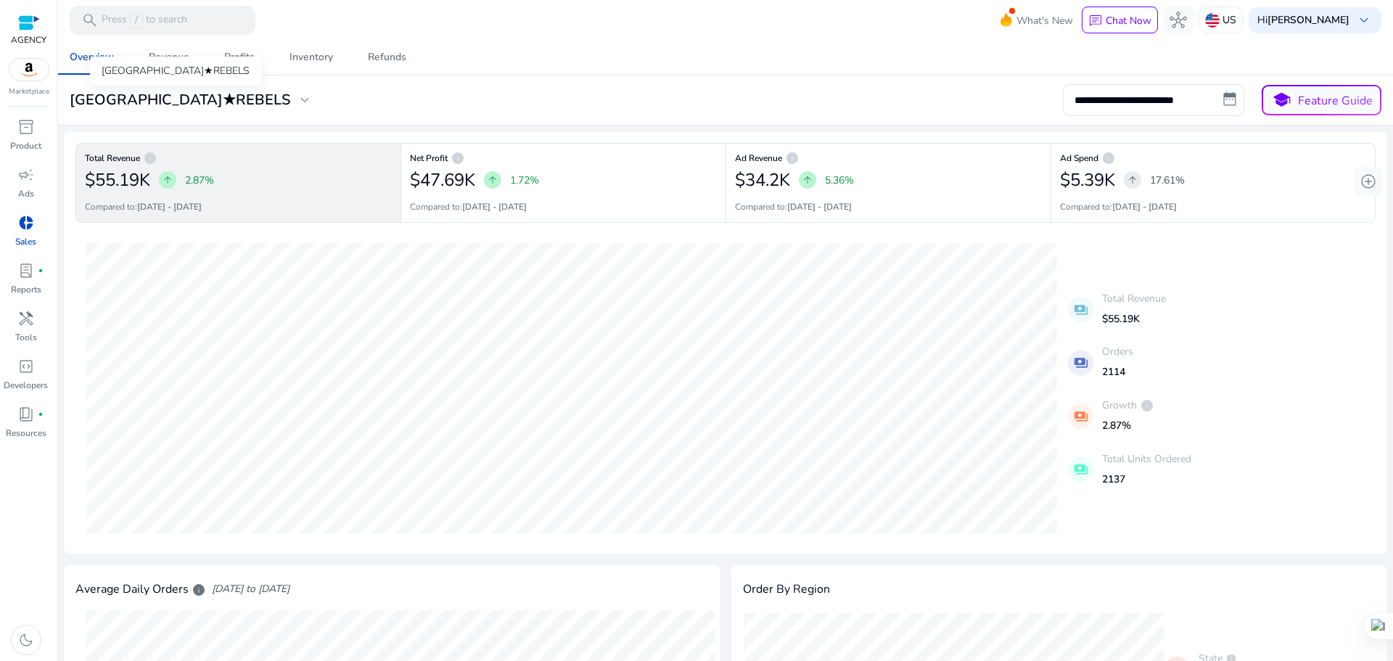
click at [165, 64] on div "DETROIT★REBELS" at bounding box center [175, 71] width 171 height 29
click at [191, 54] on link "Revenue" at bounding box center [168, 57] width 75 height 35
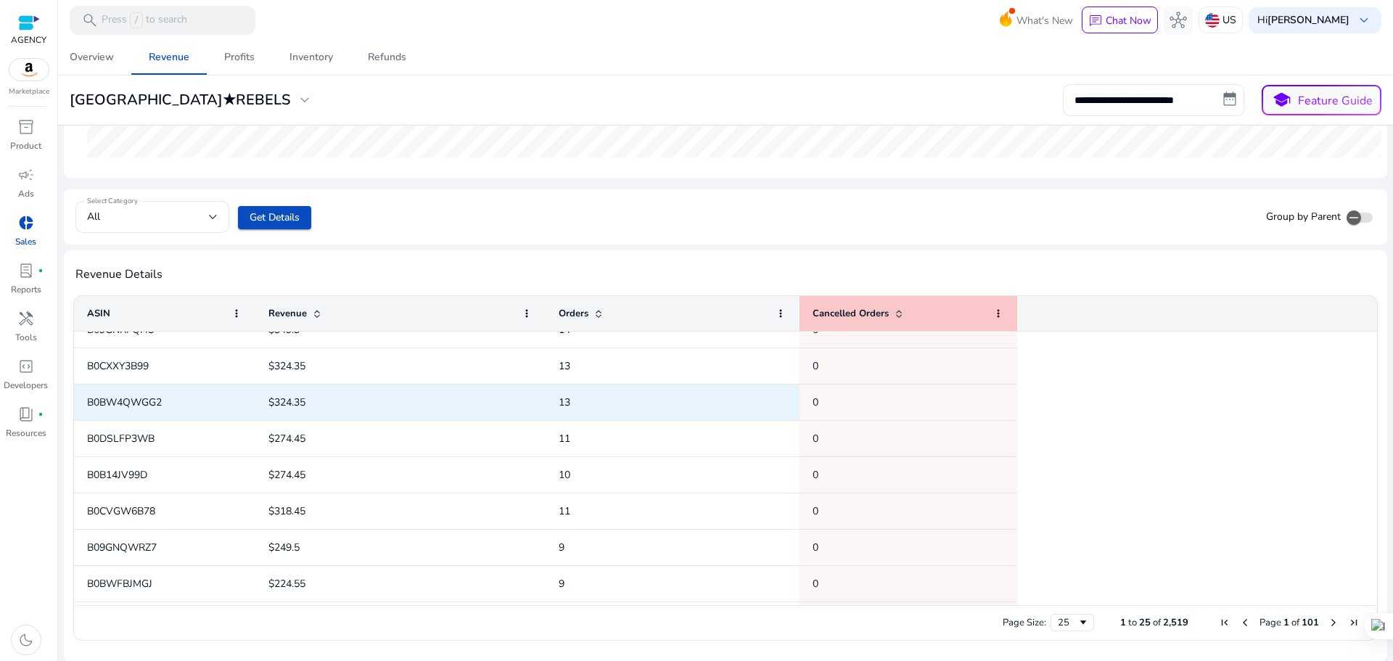
scroll to position [363, 0]
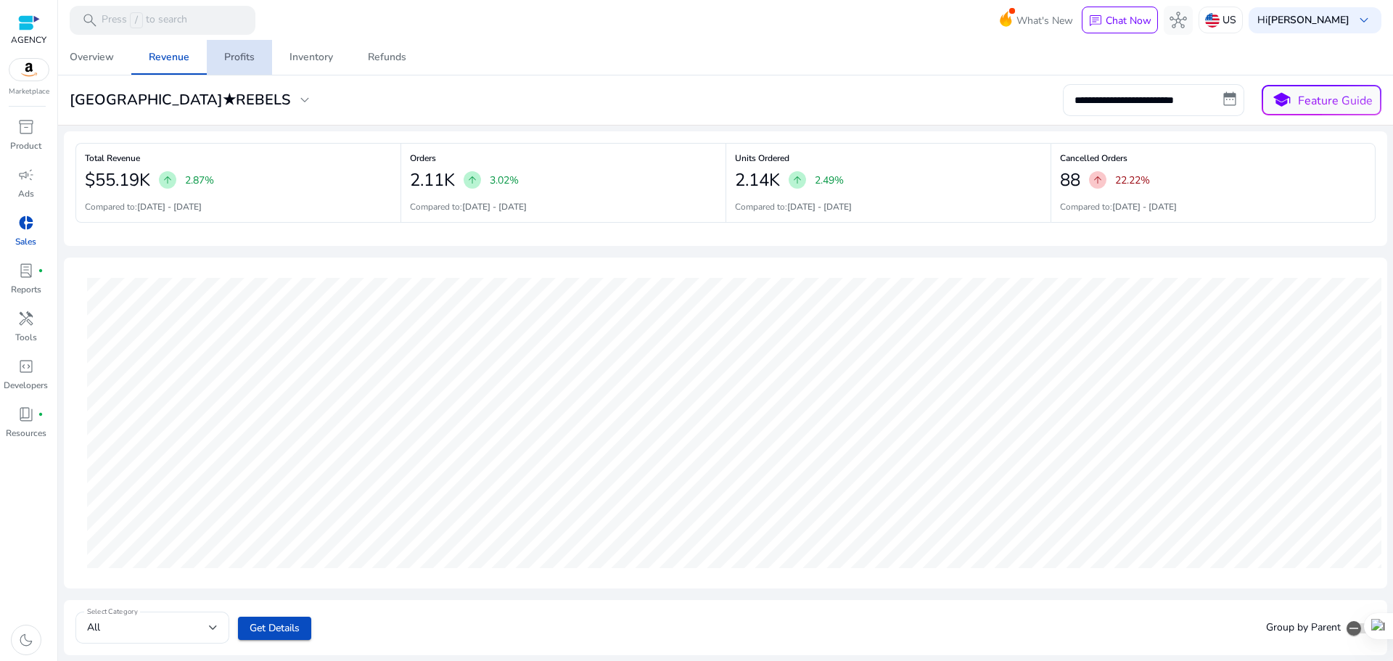
click at [247, 56] on div "Profits" at bounding box center [239, 57] width 30 height 10
click at [316, 54] on div "Inventory" at bounding box center [312, 57] width 44 height 10
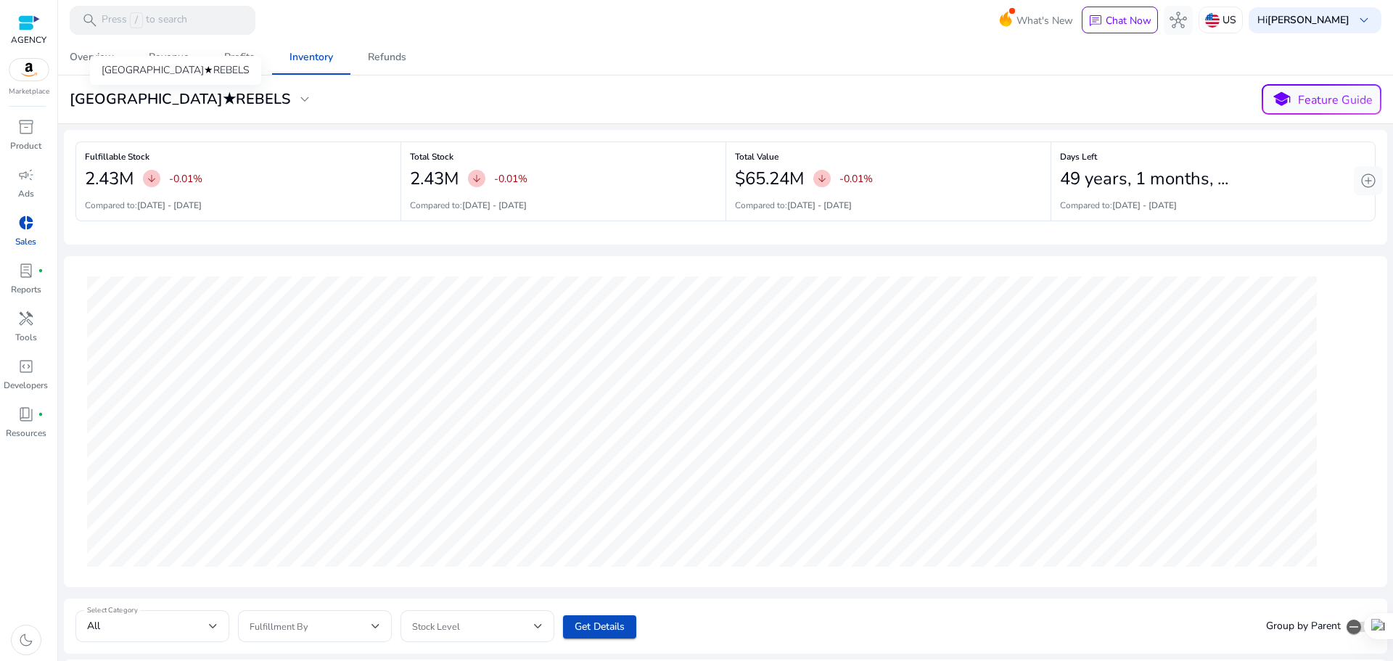
click at [123, 99] on h3 "DETROIT★REBELS" at bounding box center [180, 99] width 221 height 17
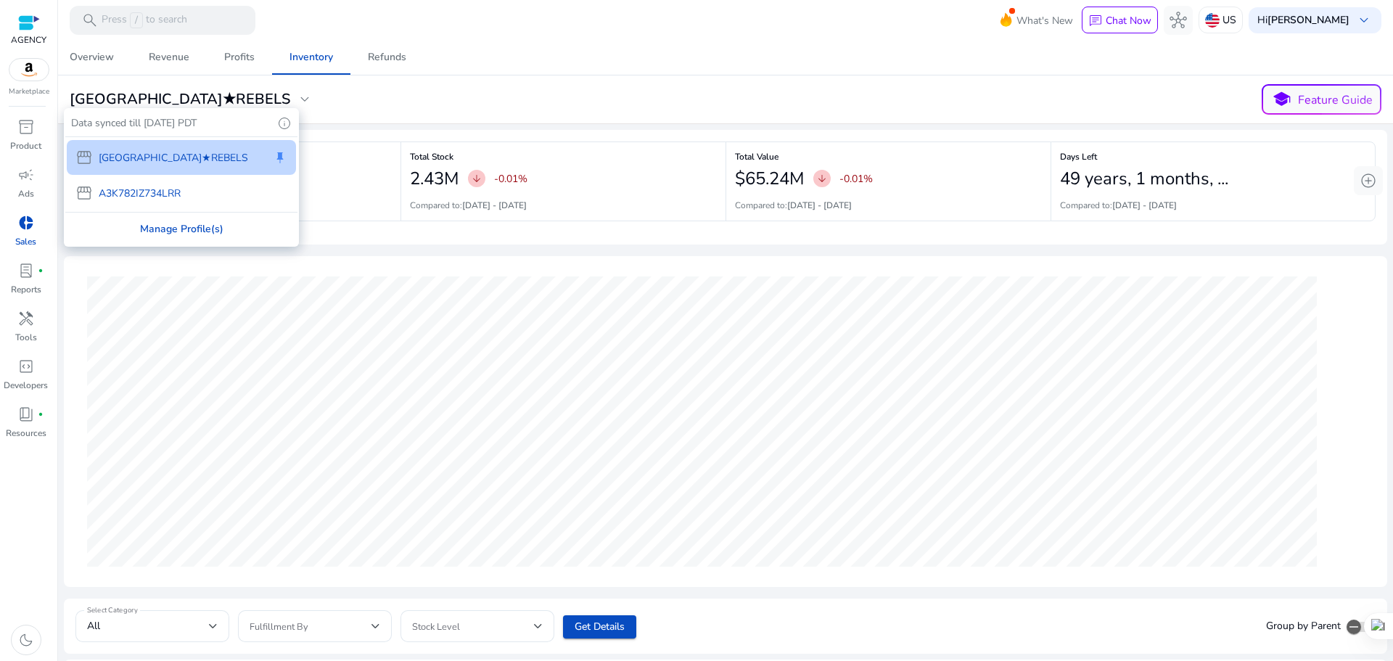
click at [208, 229] on div "Manage Profile(s)" at bounding box center [181, 229] width 232 height 33
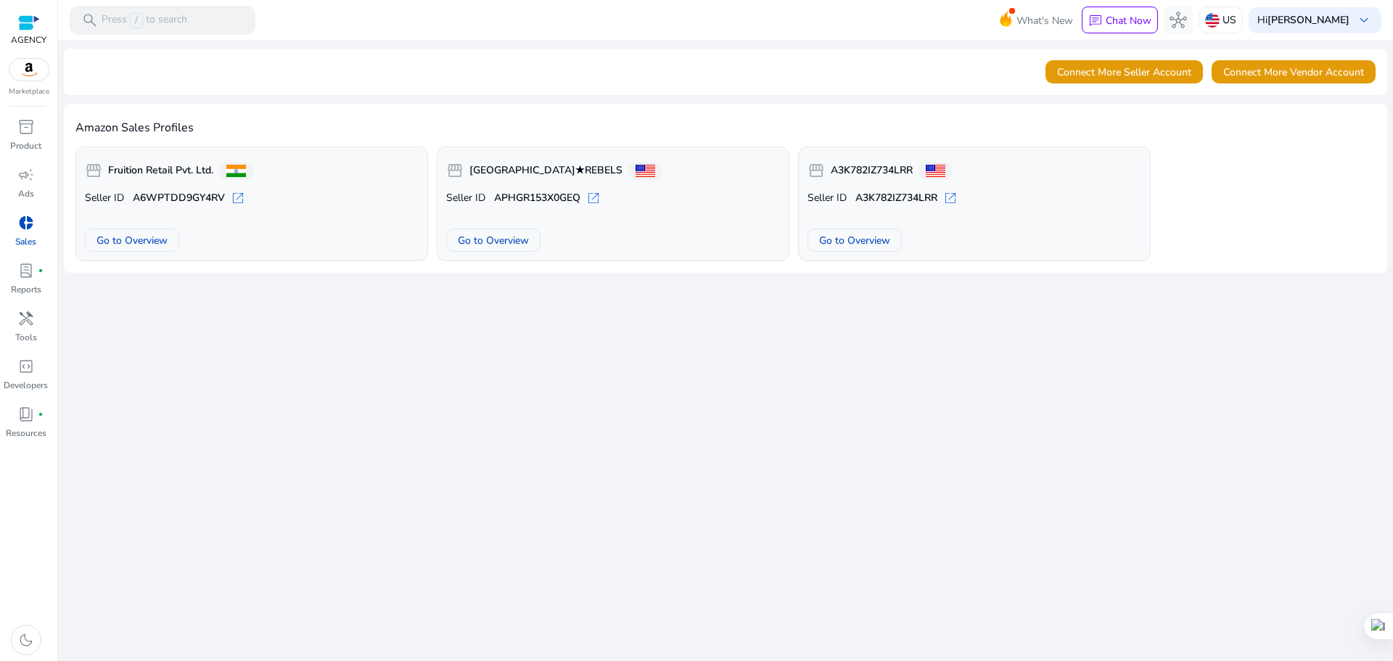
click at [903, 316] on div "We are getting things ready for you... Connect More Seller Account Connect More…" at bounding box center [725, 350] width 1323 height 621
click at [12, 178] on div "campaign" at bounding box center [26, 174] width 41 height 23
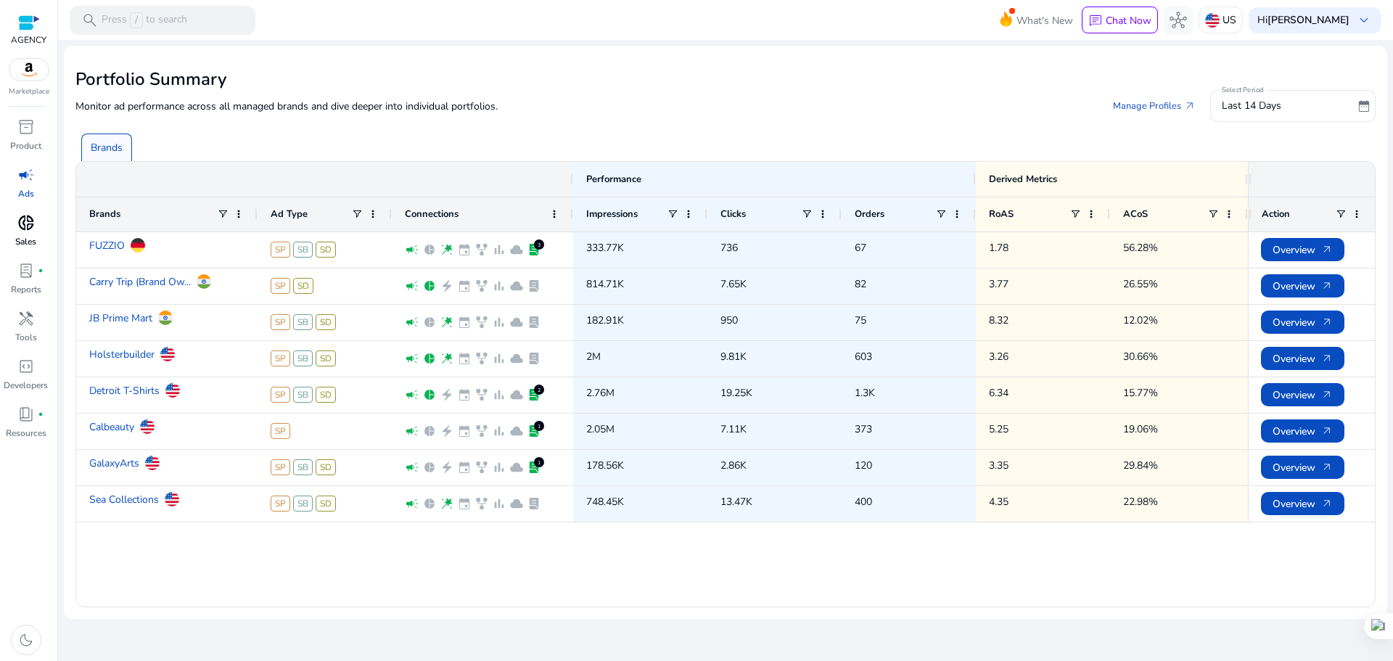
click at [405, 572] on div "FUZZIO SP SB SD campaign pie_chart wand_stars event family_history bar_chart cl…" at bounding box center [662, 419] width 1172 height 374
